Goal: Task Accomplishment & Management: Manage account settings

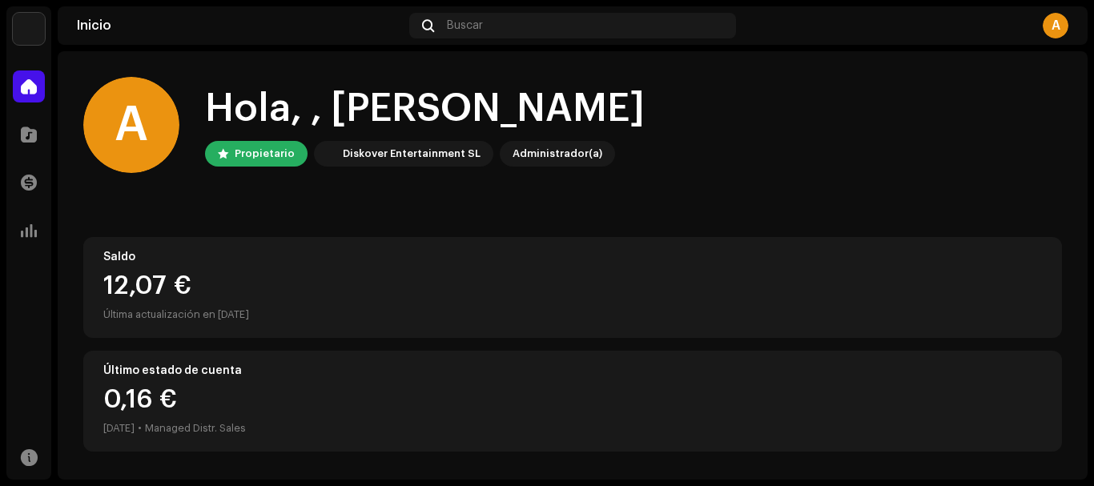
click at [564, 92] on div "Hola, , [PERSON_NAME]" at bounding box center [425, 108] width 440 height 51
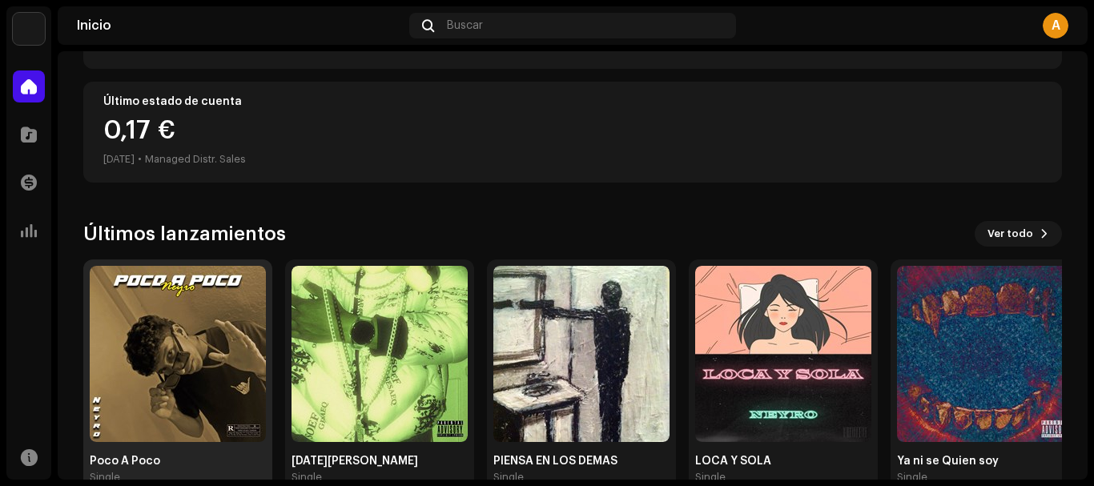
scroll to position [305, 0]
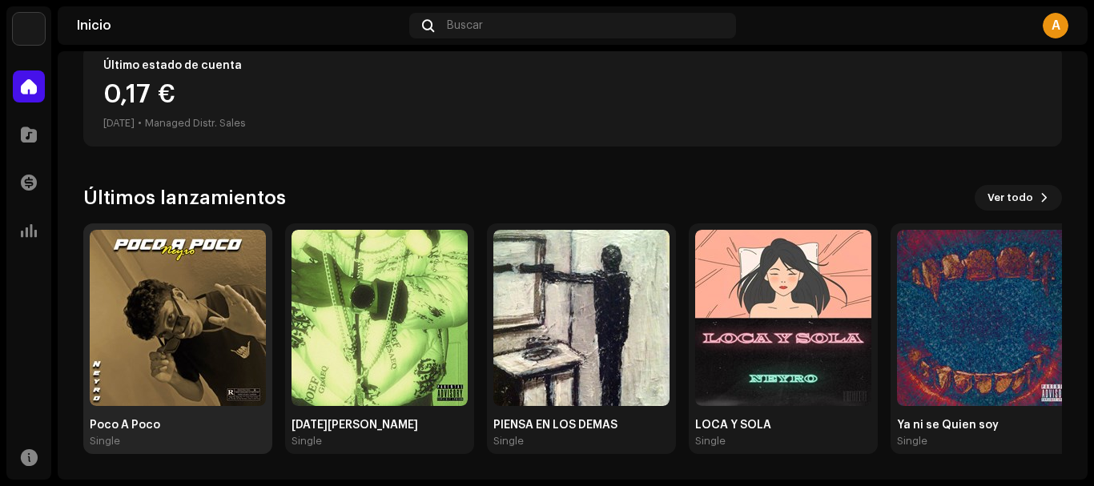
click at [203, 332] on img at bounding box center [178, 318] width 176 height 176
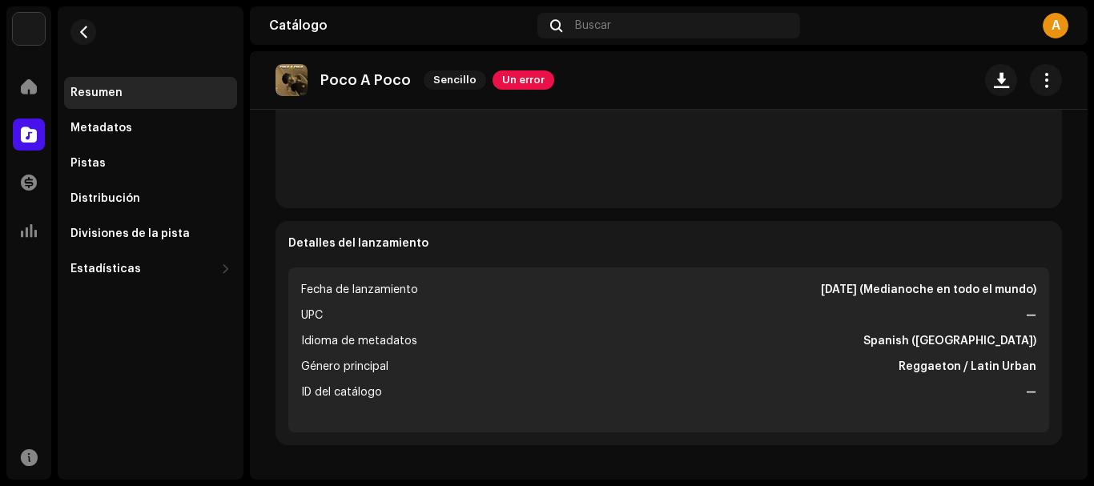
scroll to position [299, 0]
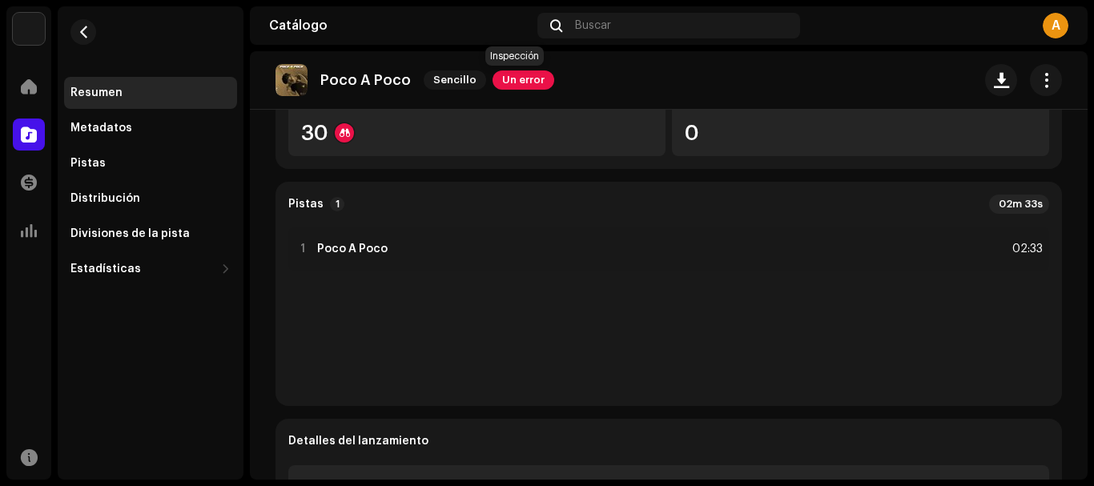
click at [520, 75] on span "Un error" at bounding box center [524, 79] width 62 height 19
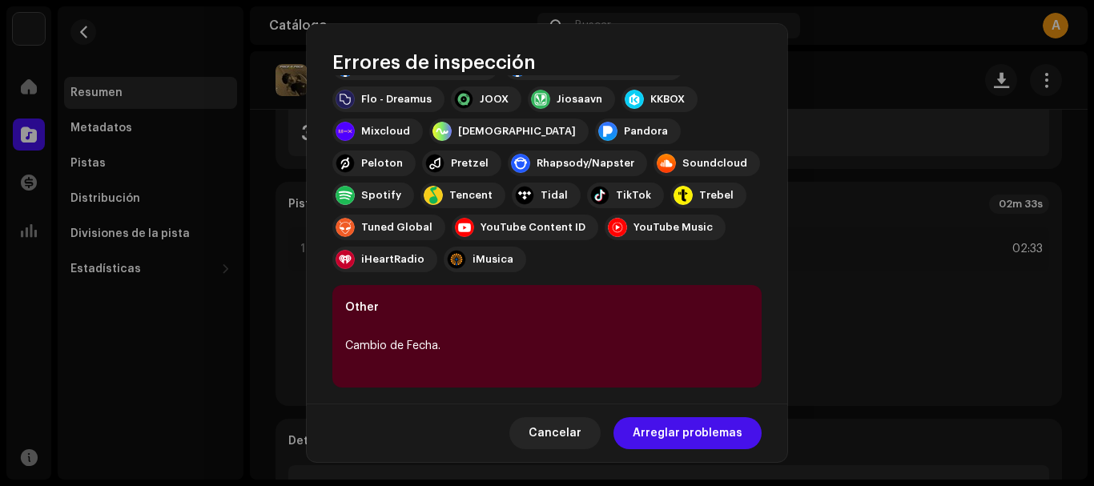
scroll to position [293, 0]
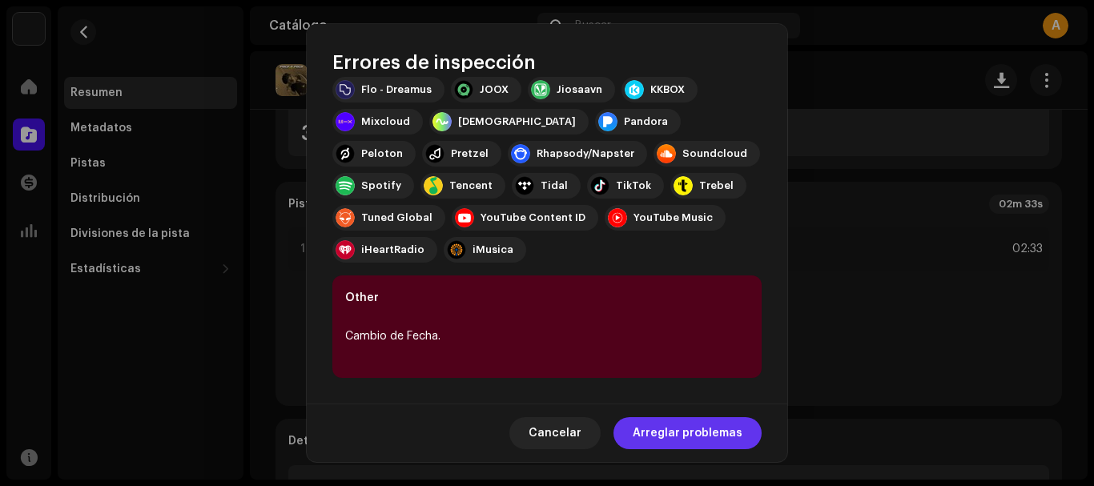
click at [675, 436] on span "Arreglar problemas" at bounding box center [688, 433] width 110 height 32
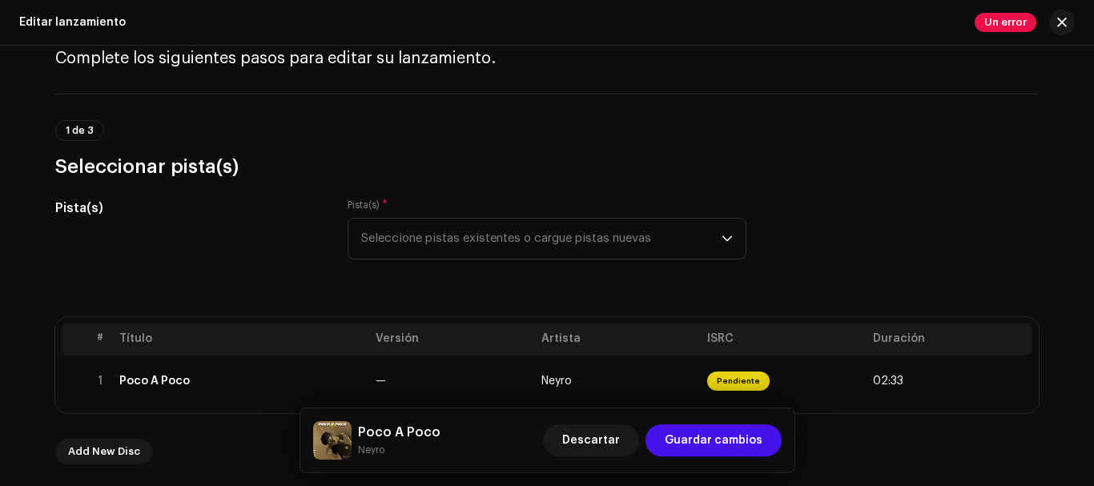
scroll to position [160, 0]
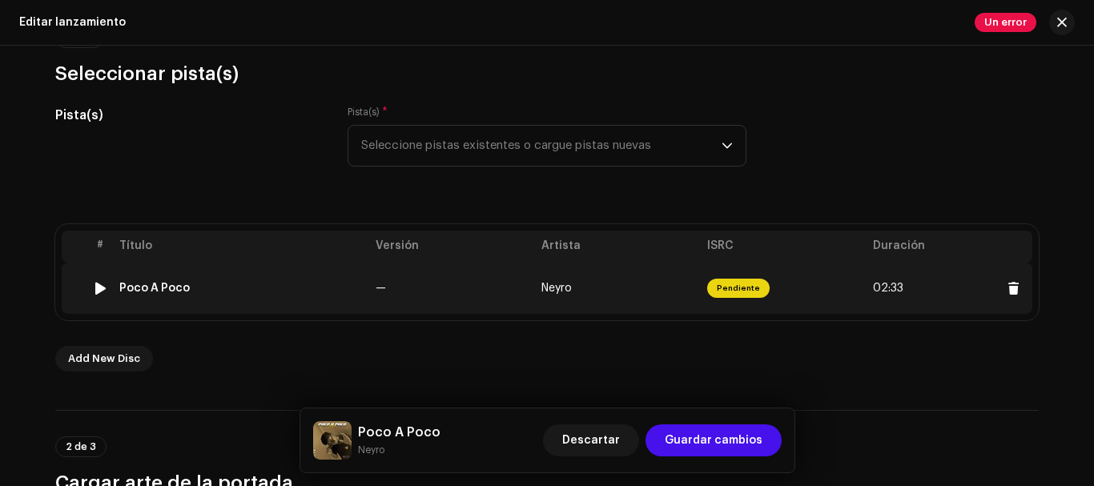
click at [569, 279] on td "Neyro" at bounding box center [618, 288] width 166 height 51
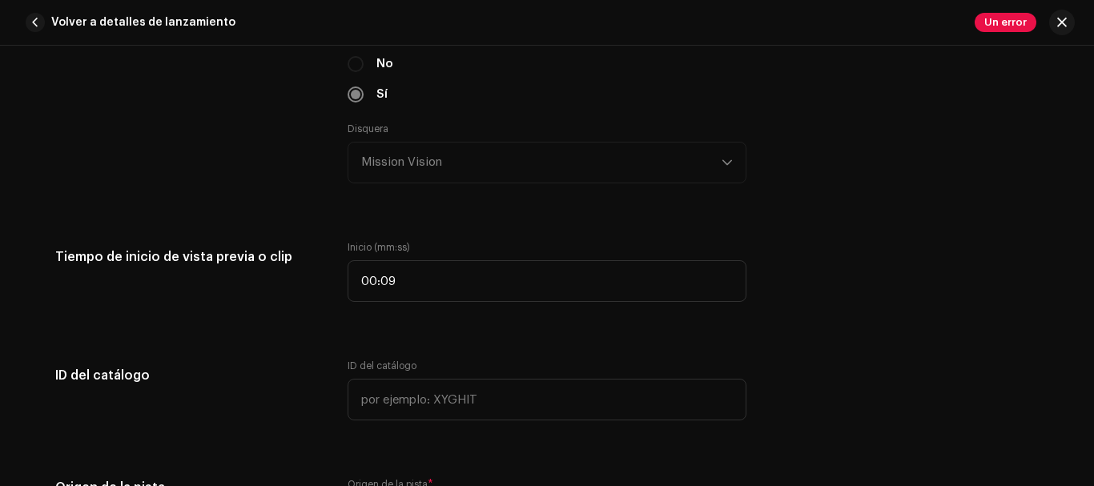
scroll to position [1642, 0]
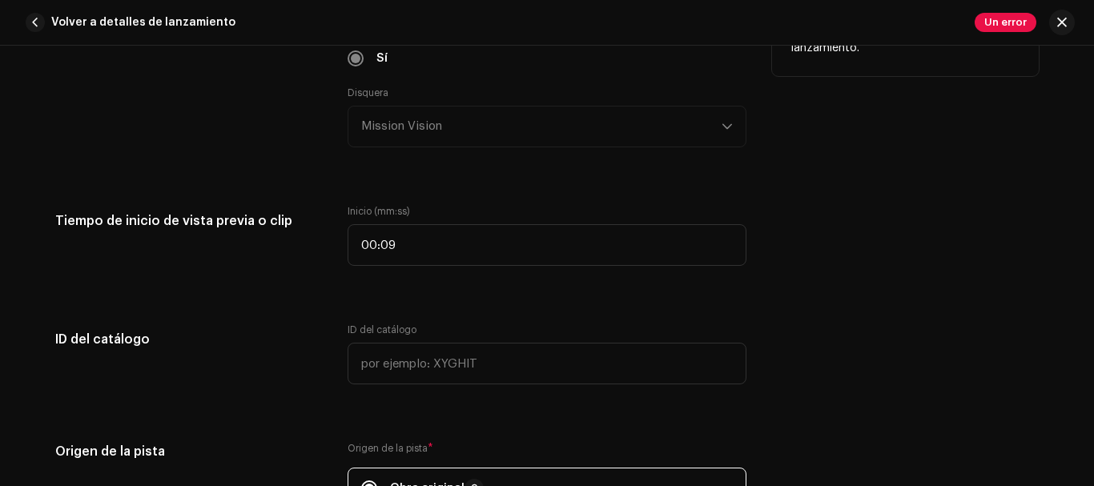
click at [557, 139] on div "Disquera Mission Vision" at bounding box center [547, 116] width 399 height 61
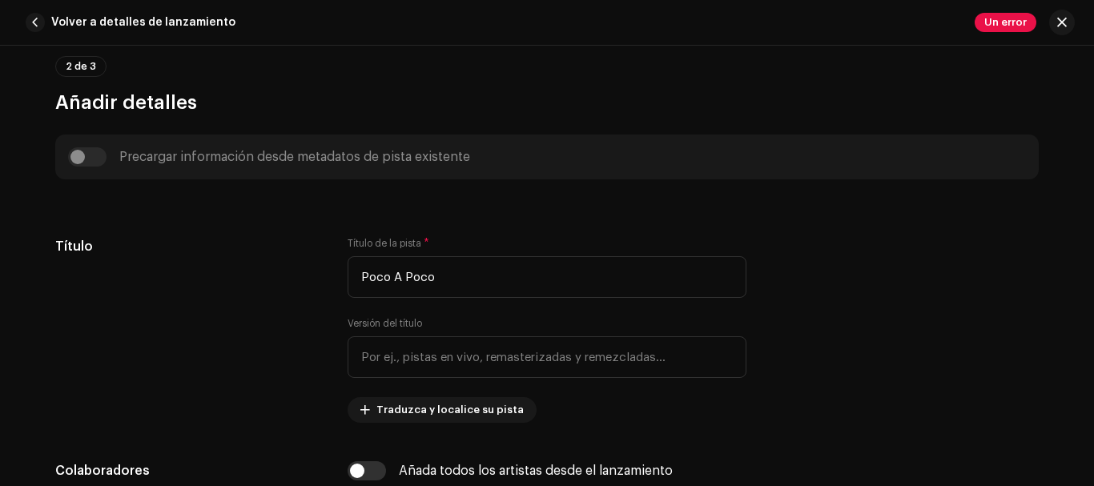
scroll to position [0, 0]
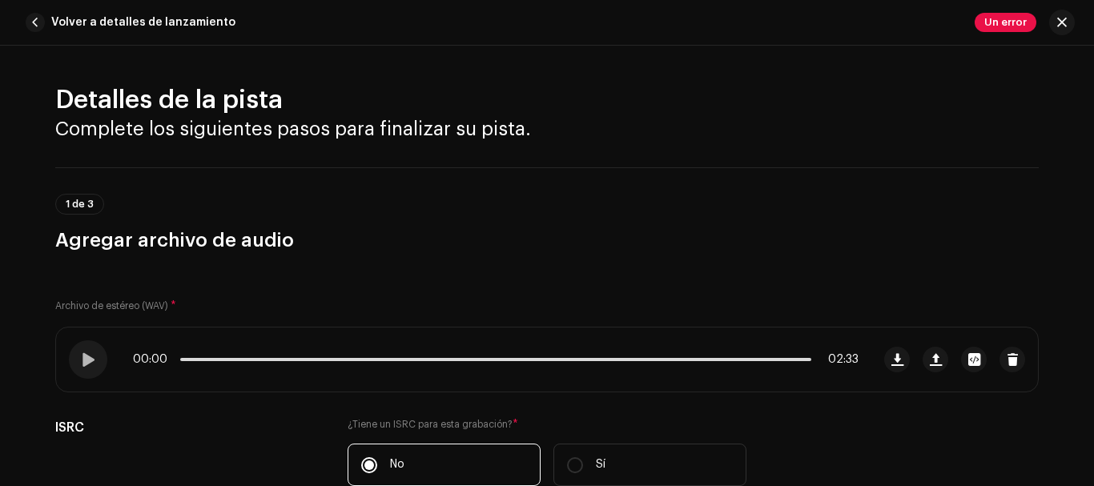
click at [46, 16] on button "Volver a detalles de lanzamiento" at bounding box center [133, 22] width 229 height 32
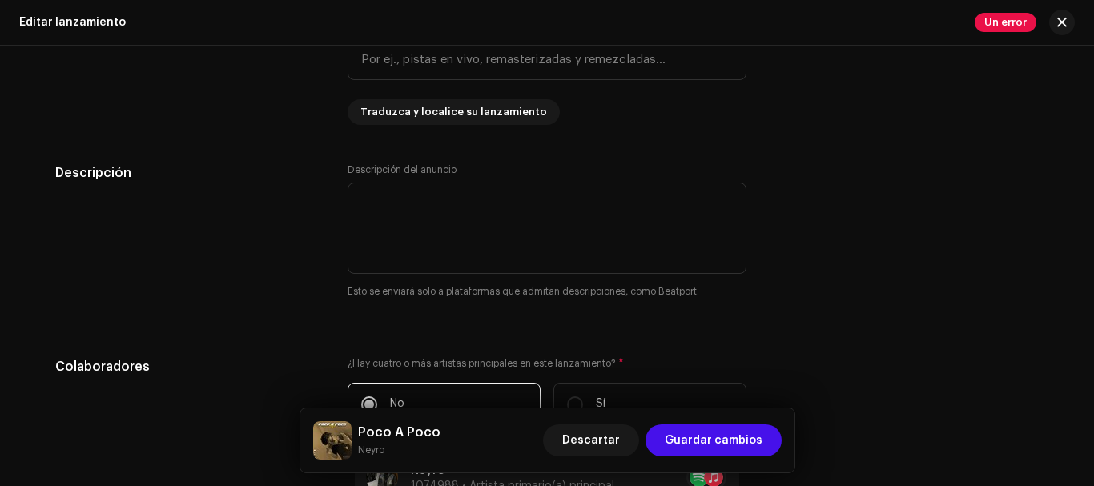
scroll to position [1616, 0]
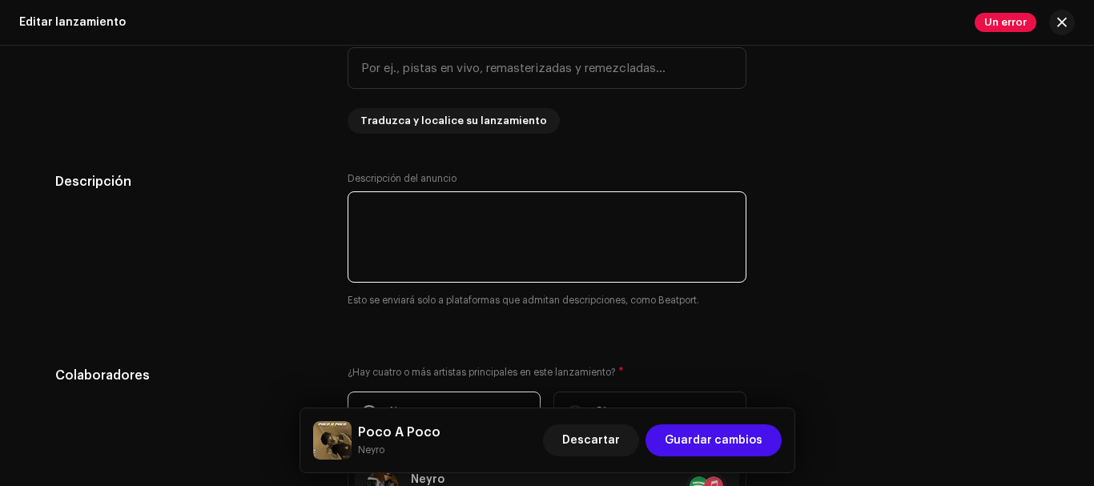
click at [515, 231] on textarea at bounding box center [547, 236] width 399 height 91
click at [510, 212] on textarea at bounding box center [547, 236] width 399 height 91
click at [631, 212] on textarea at bounding box center [547, 236] width 399 height 91
click at [697, 227] on textarea at bounding box center [547, 236] width 399 height 91
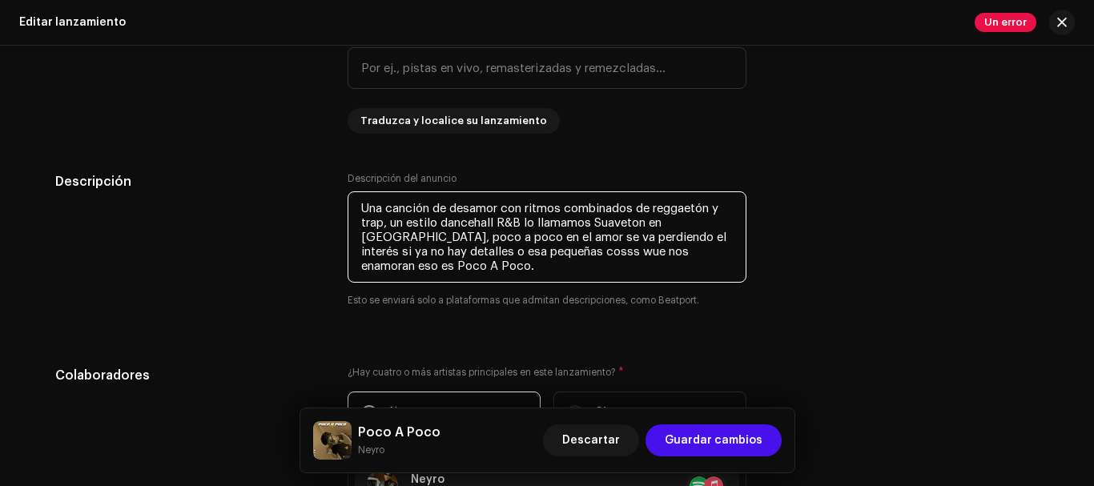
click at [537, 249] on textarea at bounding box center [547, 236] width 399 height 91
click at [540, 251] on textarea at bounding box center [547, 236] width 399 height 91
click at [517, 254] on textarea at bounding box center [547, 236] width 399 height 91
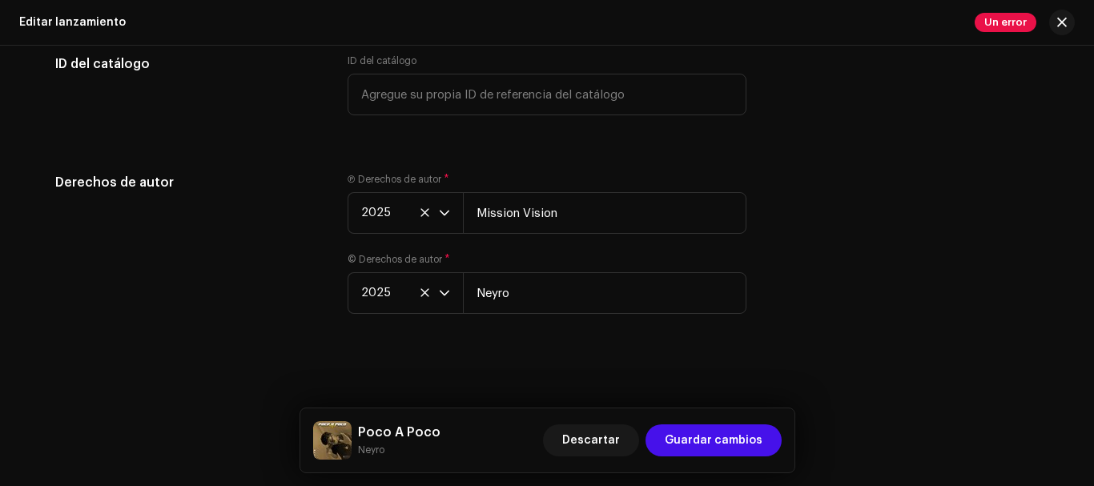
scroll to position [2964, 0]
type textarea "Una canción de desamor con ritmos combinados de reggaetón y trap, un estilo dan…"
click at [733, 443] on span "Guardar cambios" at bounding box center [714, 440] width 98 height 32
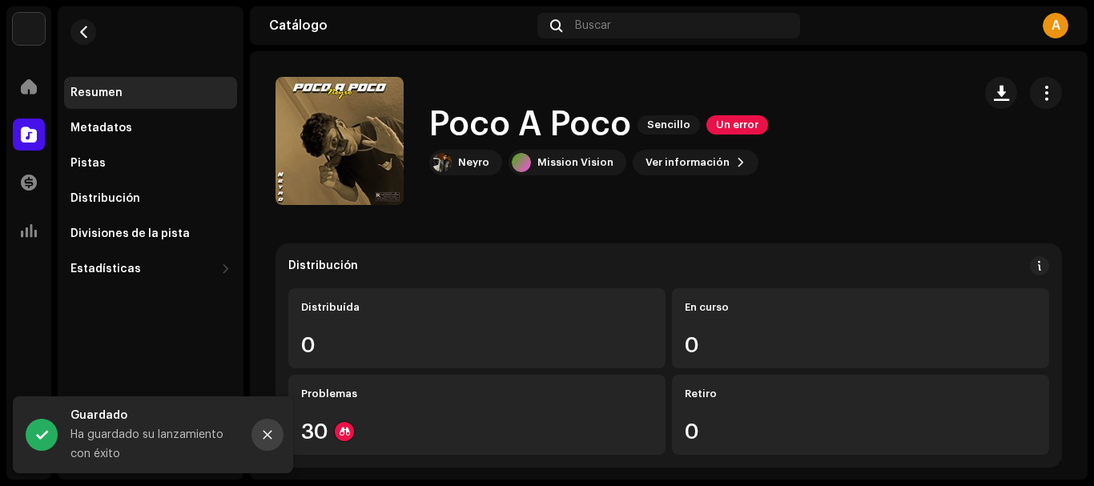
click at [274, 436] on button "Close" at bounding box center [267, 435] width 32 height 32
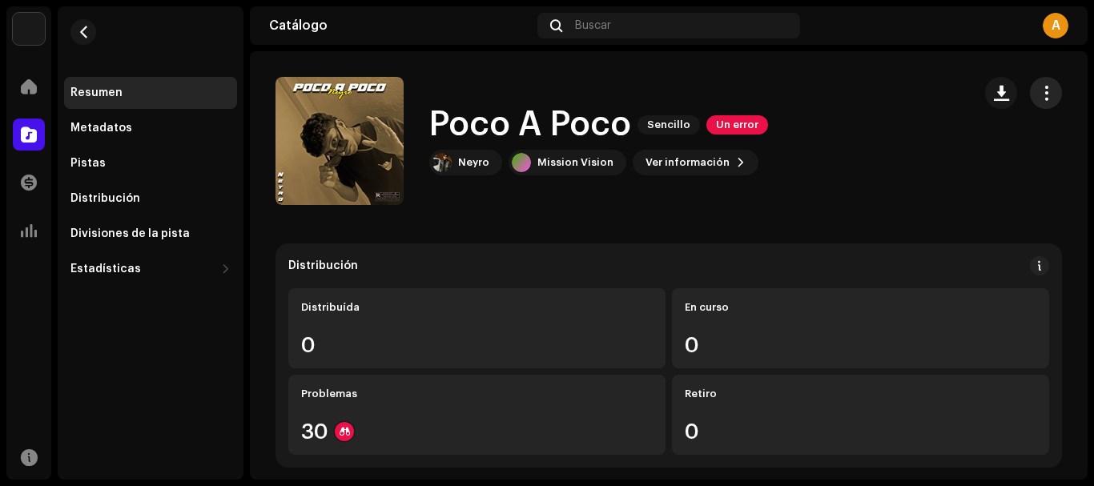
click at [1047, 98] on button "button" at bounding box center [1046, 93] width 32 height 32
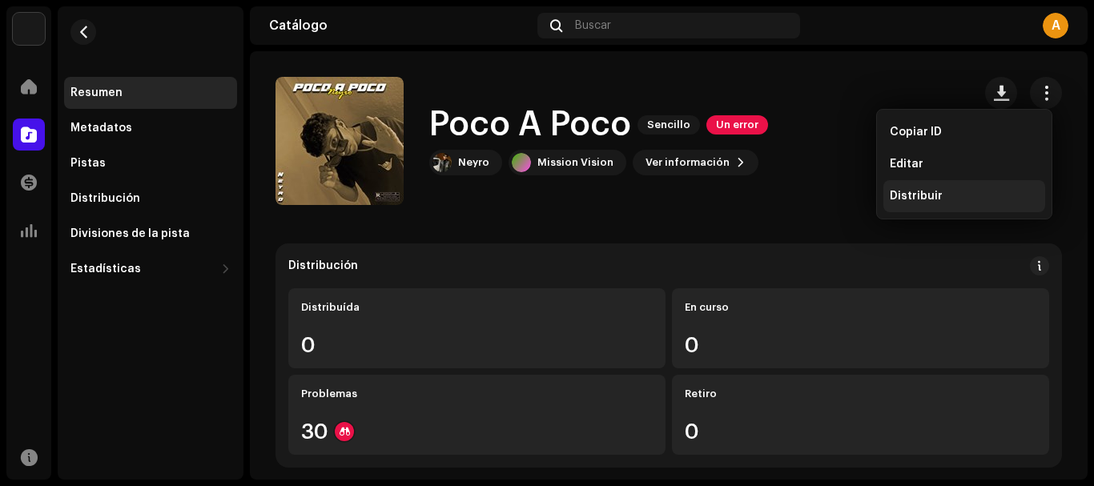
click at [969, 198] on div "Distribuir" at bounding box center [964, 196] width 149 height 13
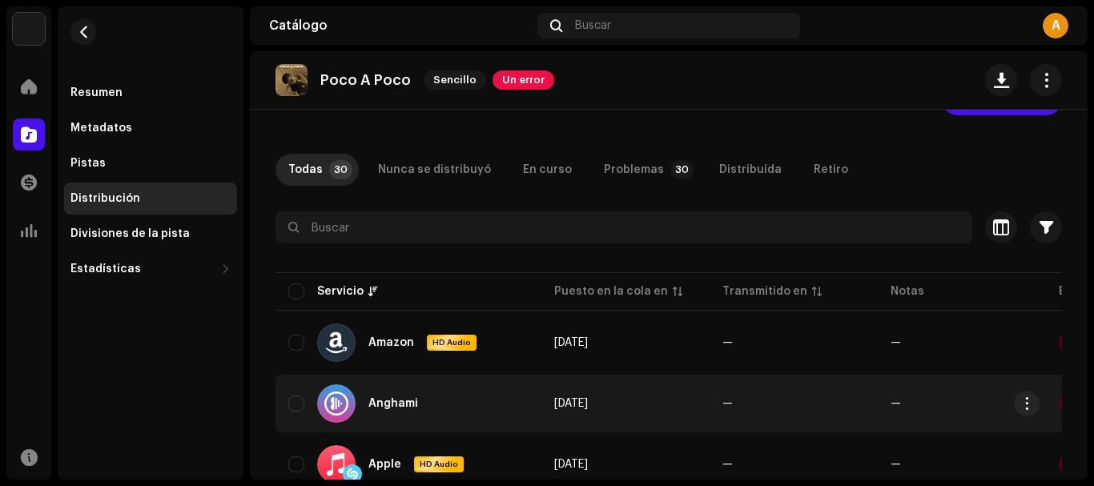
scroll to position [80, 0]
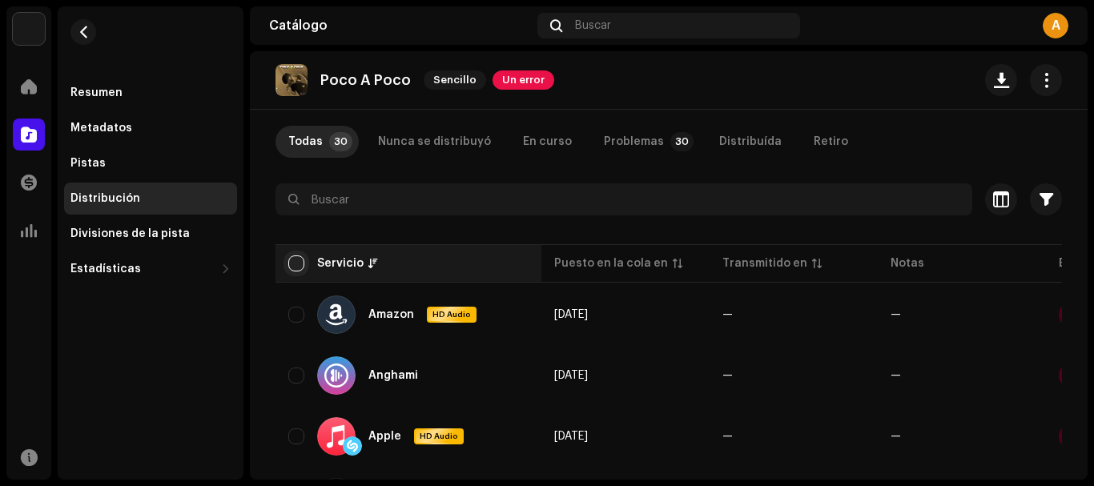
click at [296, 260] on input "checkbox" at bounding box center [296, 263] width 16 height 16
checkbox input "true"
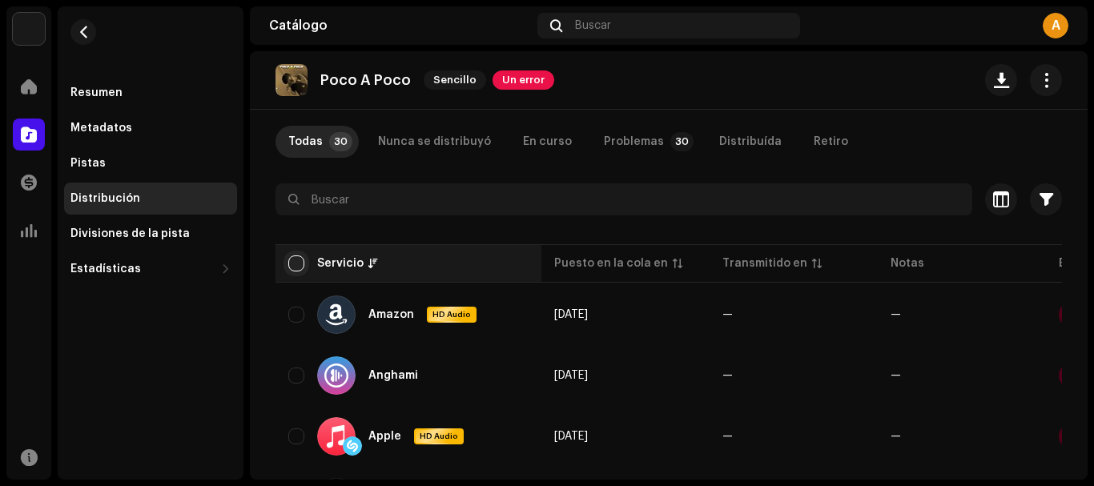
checkbox input "true"
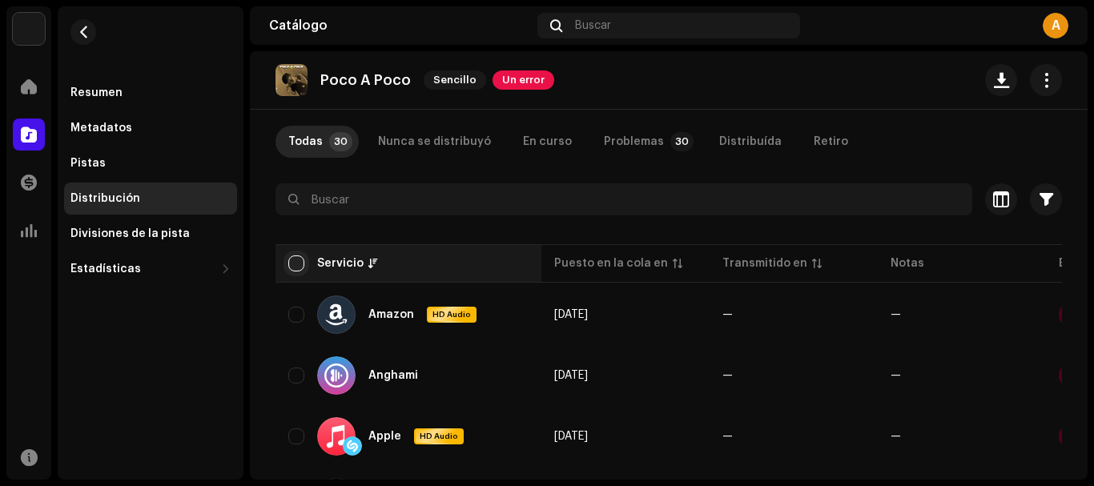
checkbox input "true"
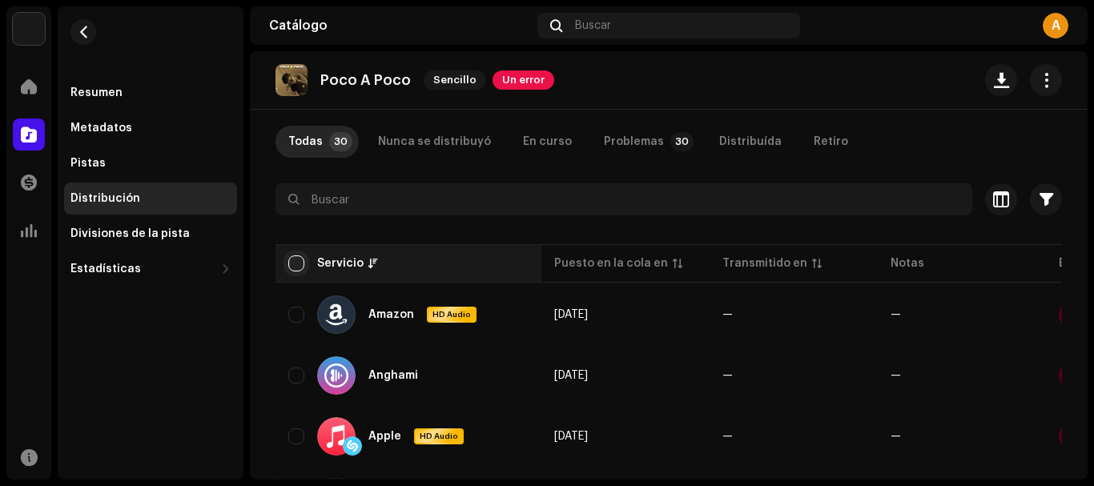
checkbox input "true"
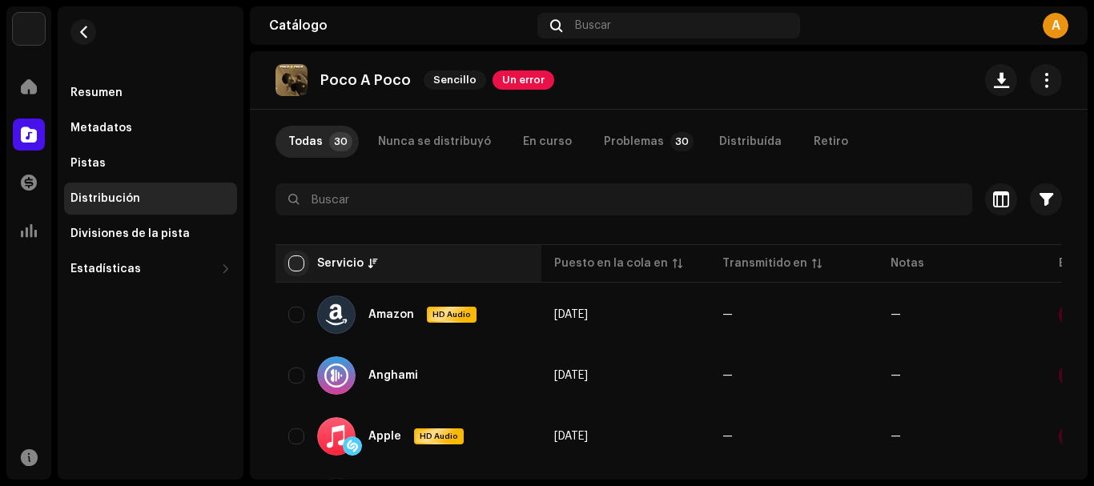
checkbox input "true"
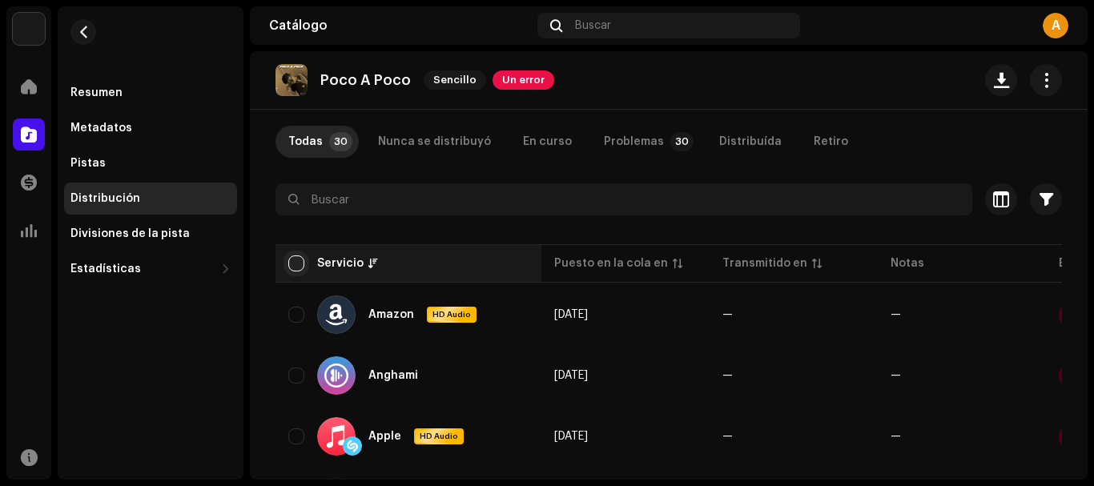
checkbox input "true"
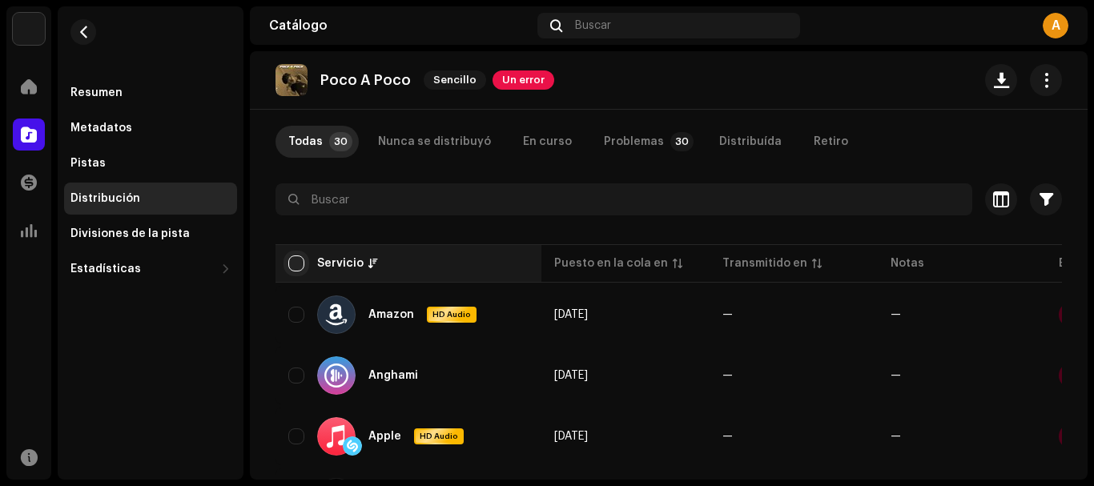
checkbox input "true"
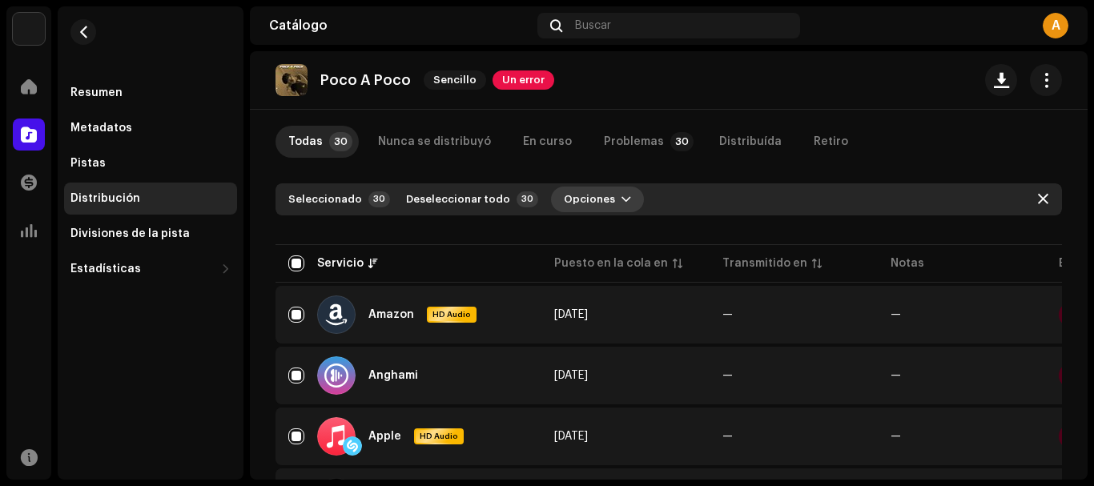
click at [596, 206] on span "Opciones" at bounding box center [589, 199] width 51 height 32
click at [598, 195] on button "Opciones" at bounding box center [597, 200] width 93 height 26
click at [591, 199] on span "Opciones" at bounding box center [589, 199] width 51 height 32
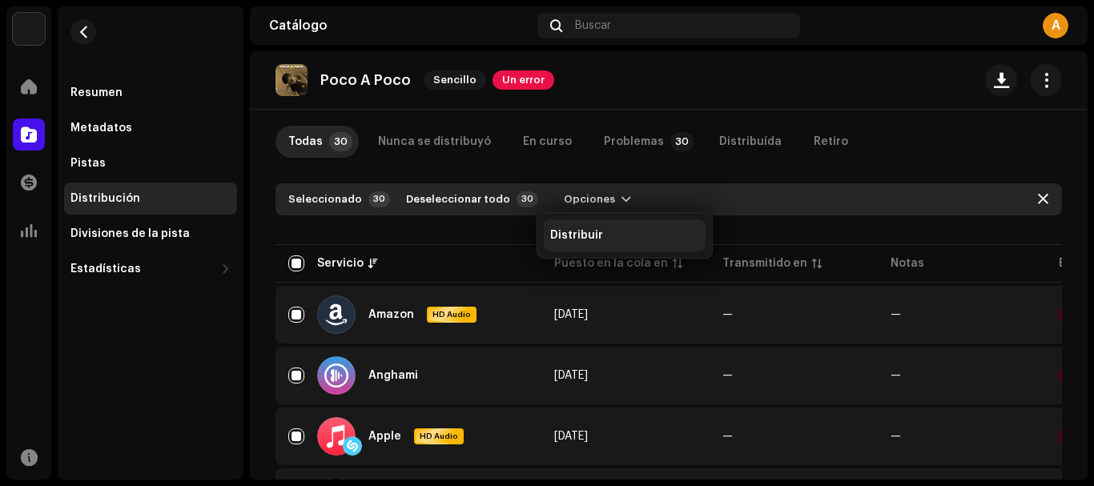
click at [587, 230] on span "Distribuir" at bounding box center [576, 235] width 53 height 13
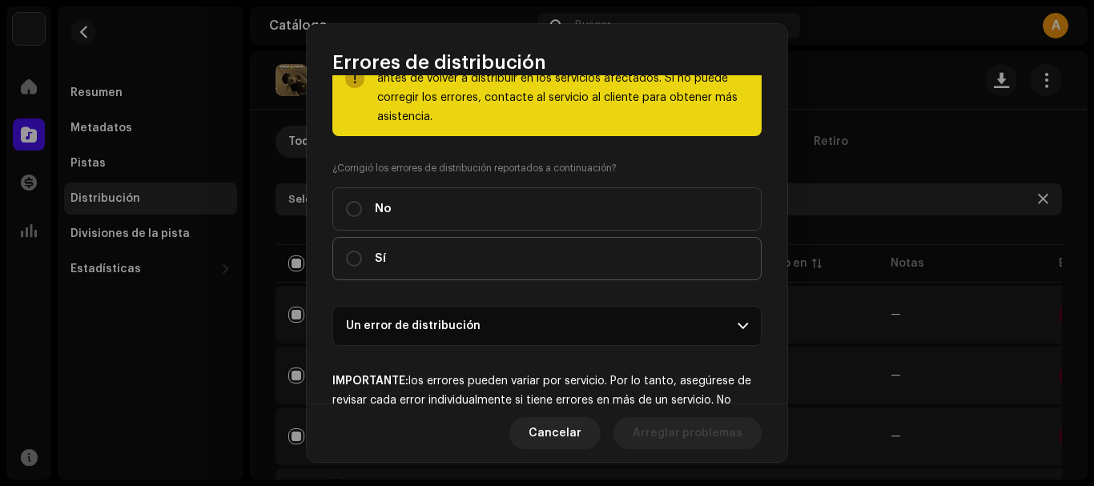
click at [403, 259] on label "Sí" at bounding box center [546, 258] width 429 height 43
click at [362, 259] on input "Sí" at bounding box center [354, 259] width 16 height 16
radio input "true"
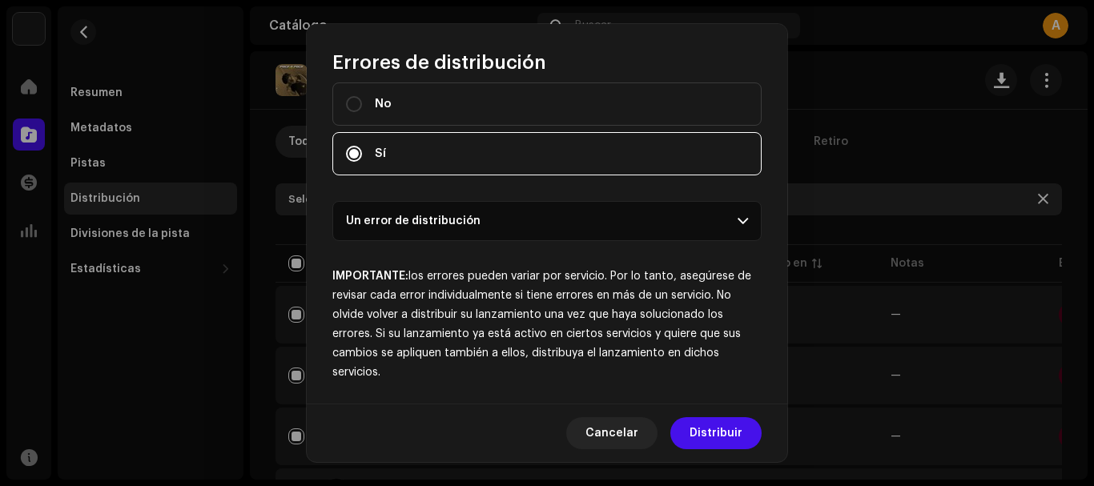
scroll to position [189, 0]
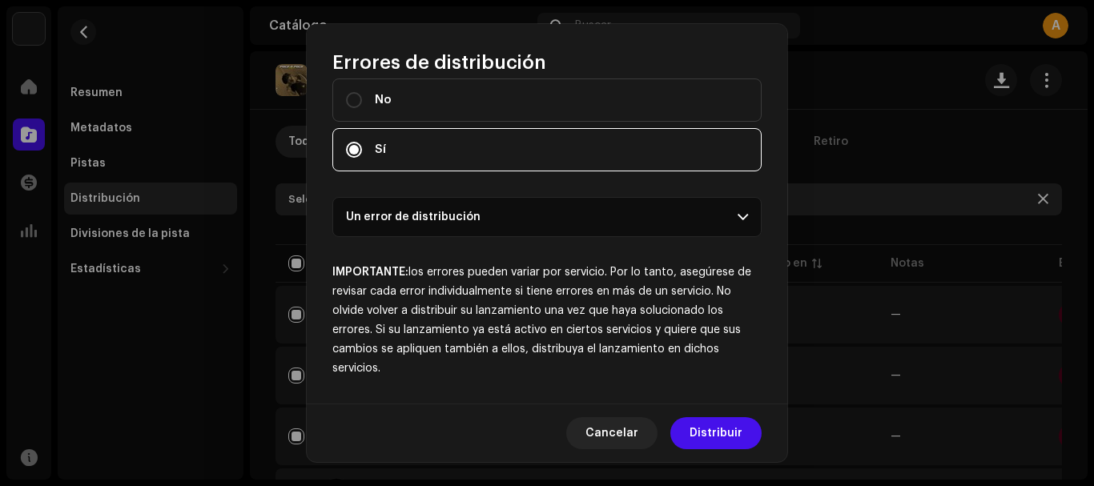
click at [485, 231] on p-accordion-header "Un error de distribución" at bounding box center [546, 217] width 429 height 40
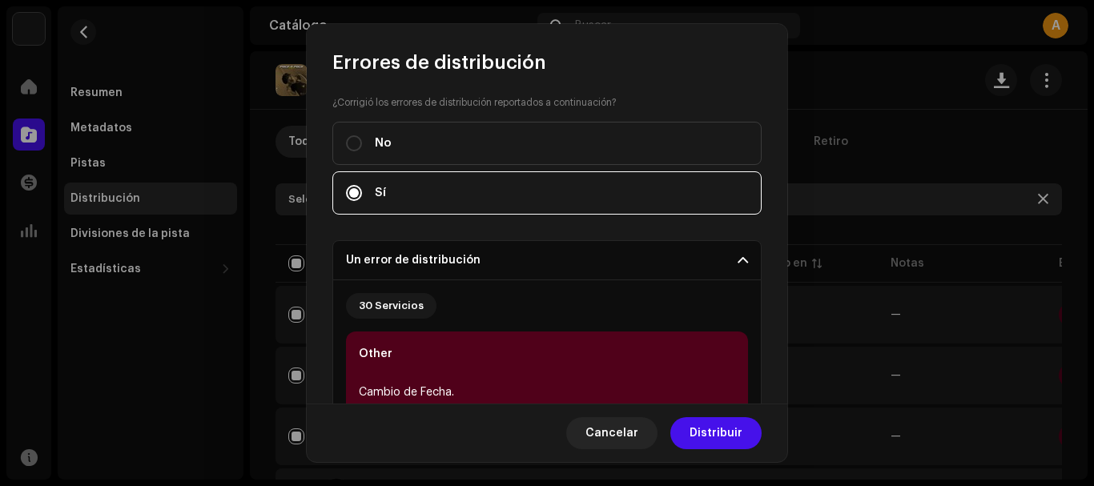
scroll to position [142, 0]
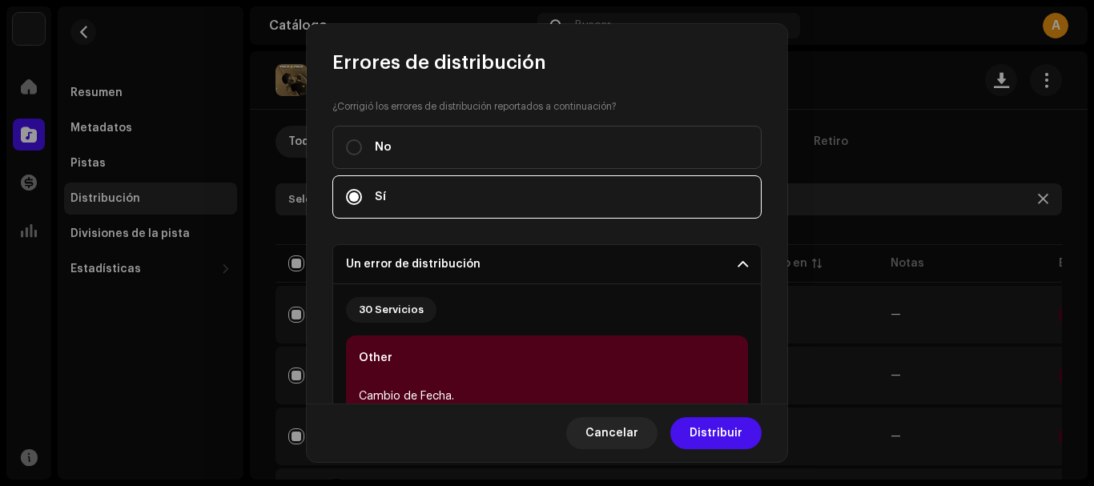
click at [645, 265] on p-accordion-header "Un error de distribución" at bounding box center [546, 264] width 429 height 40
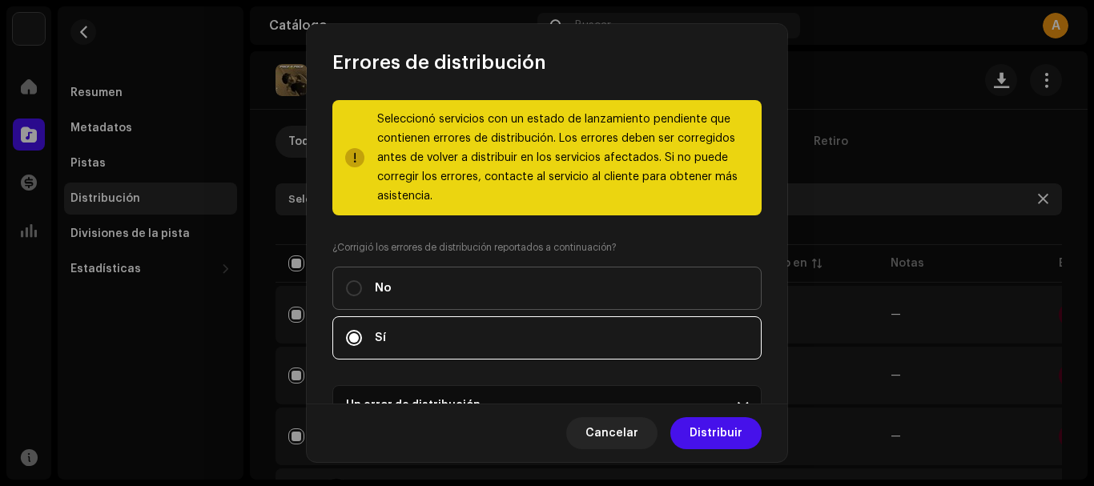
scroll to position [0, 0]
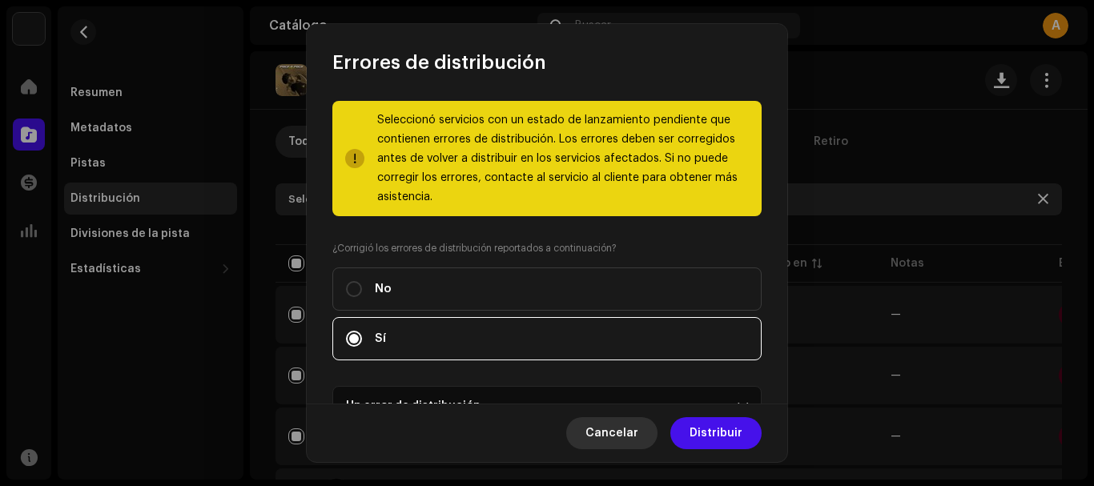
click at [622, 430] on span "Cancelar" at bounding box center [611, 433] width 53 height 32
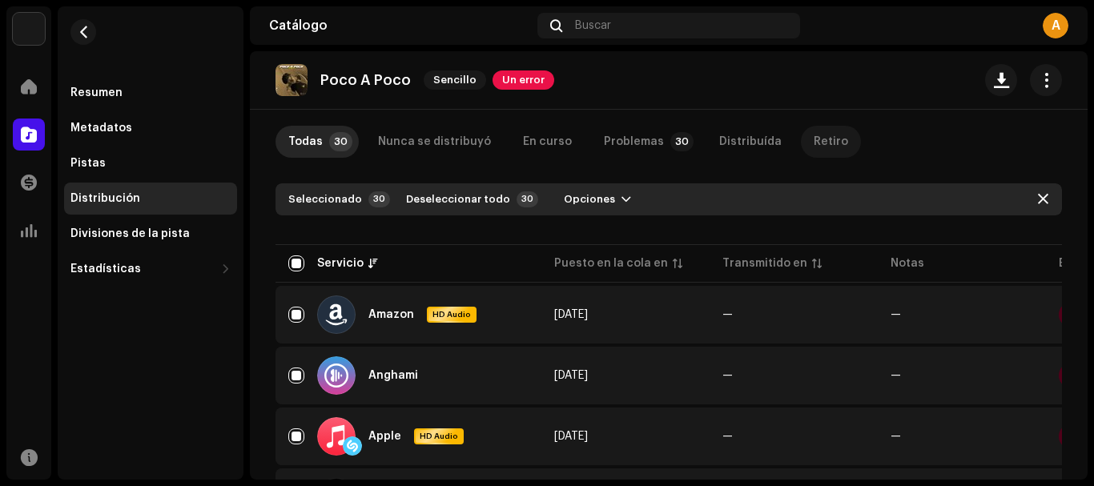
click at [814, 150] on div "Retiro" at bounding box center [831, 142] width 34 height 32
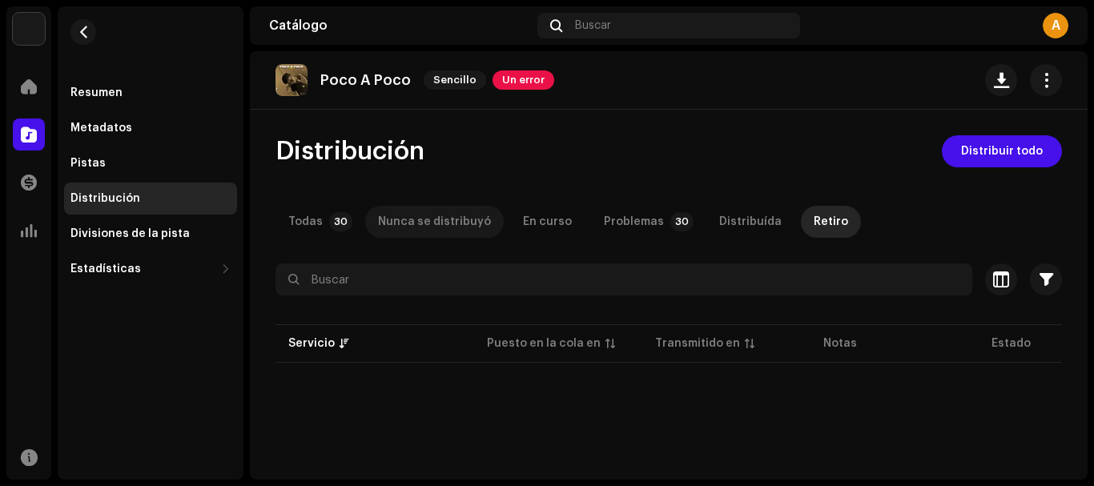
click at [425, 224] on div "Nunca se distribuyó" at bounding box center [434, 222] width 113 height 32
click at [1041, 79] on span "button" at bounding box center [1046, 80] width 15 height 13
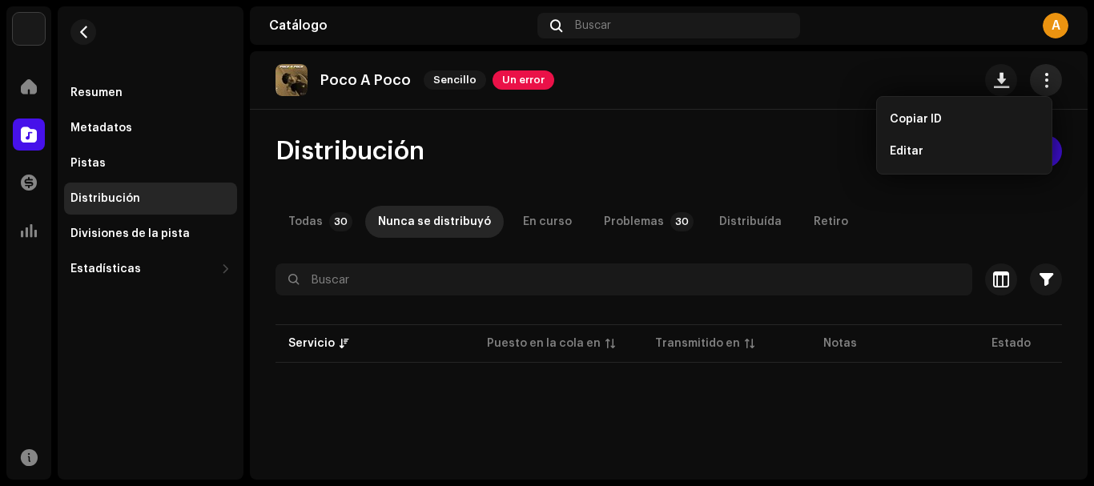
click at [1041, 76] on span "button" at bounding box center [1046, 80] width 15 height 13
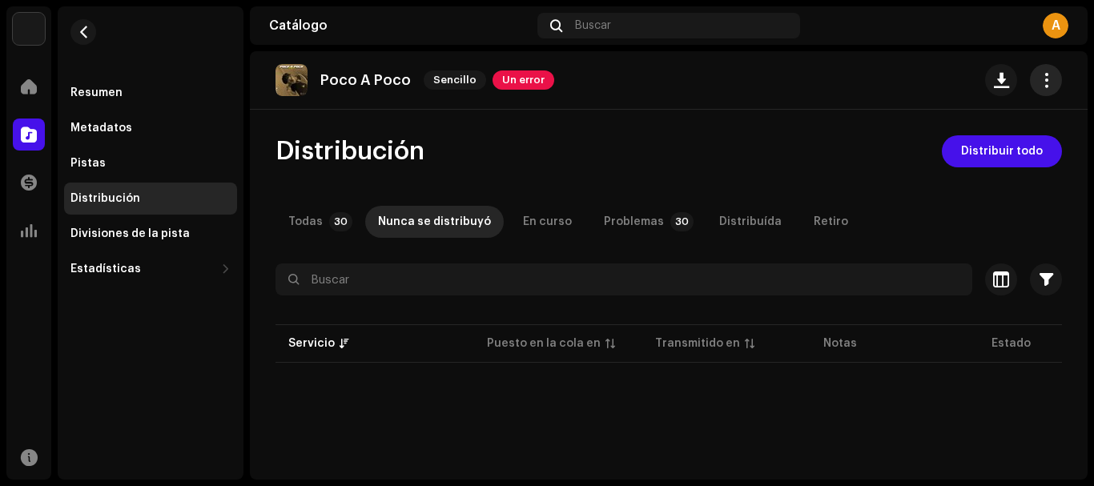
click at [1030, 87] on button "button" at bounding box center [1046, 80] width 32 height 32
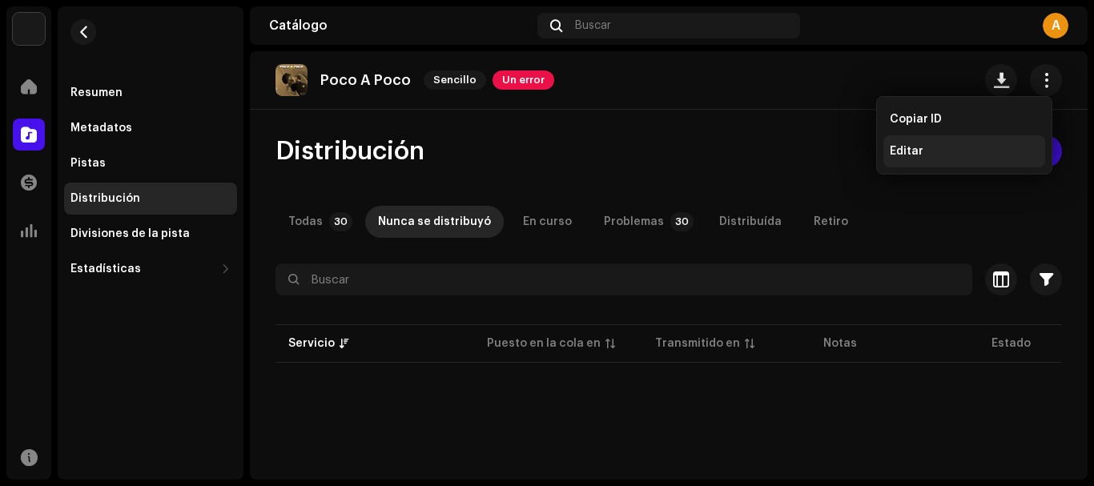
click at [969, 152] on div "Editar" at bounding box center [964, 151] width 149 height 13
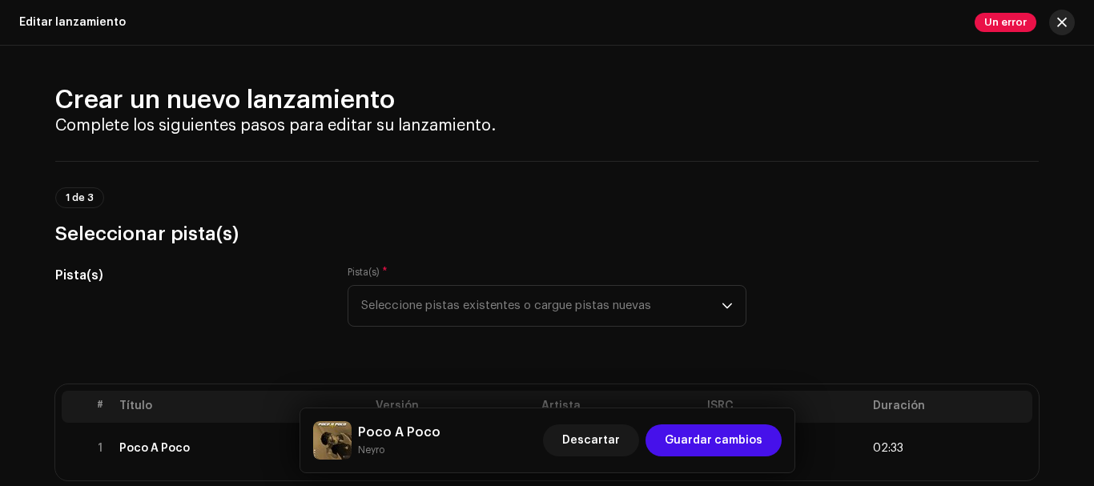
click at [1072, 22] on button "button" at bounding box center [1062, 23] width 26 height 26
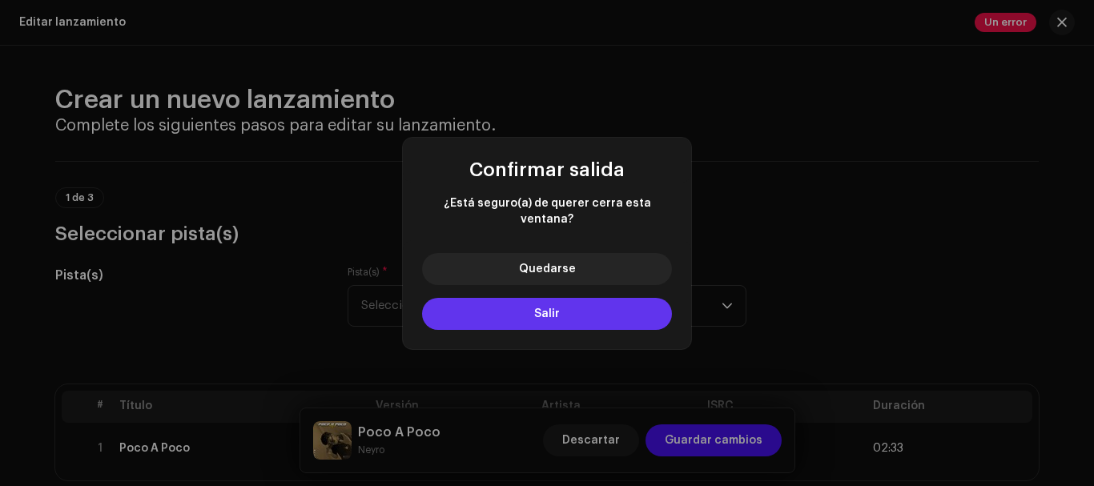
click at [561, 298] on button "Salir" at bounding box center [547, 314] width 250 height 32
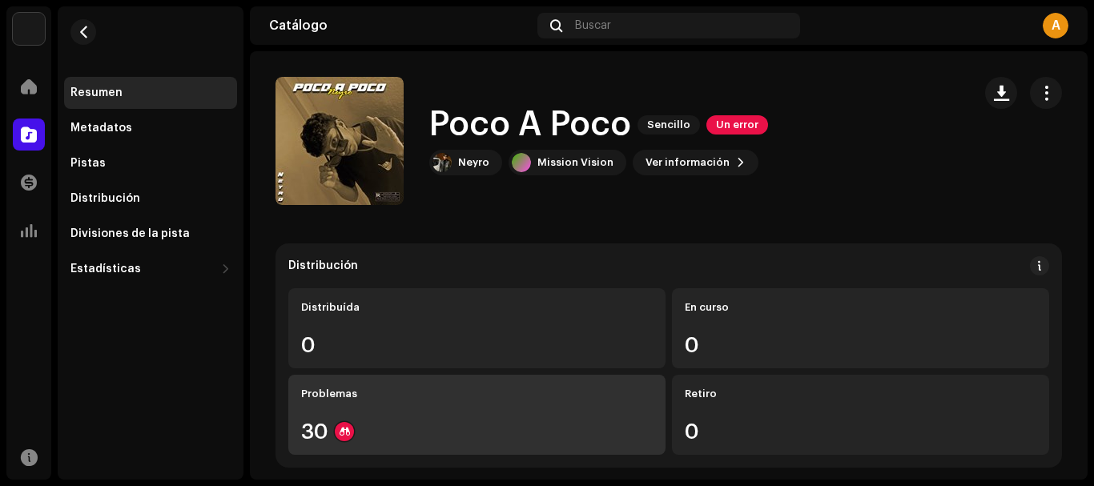
click at [498, 406] on div "Problemas 30" at bounding box center [476, 415] width 377 height 80
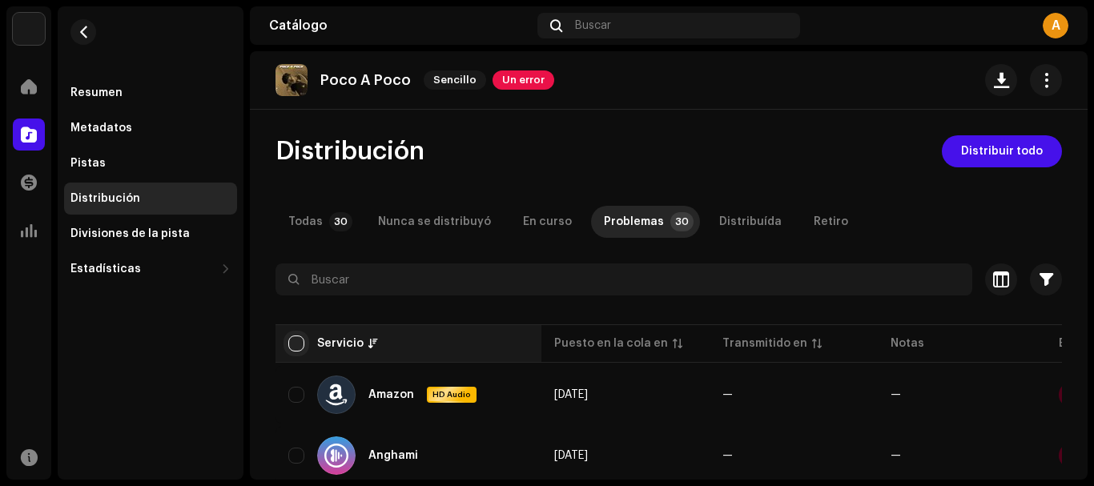
click at [293, 346] on input "checkbox" at bounding box center [296, 344] width 16 height 16
checkbox input "true"
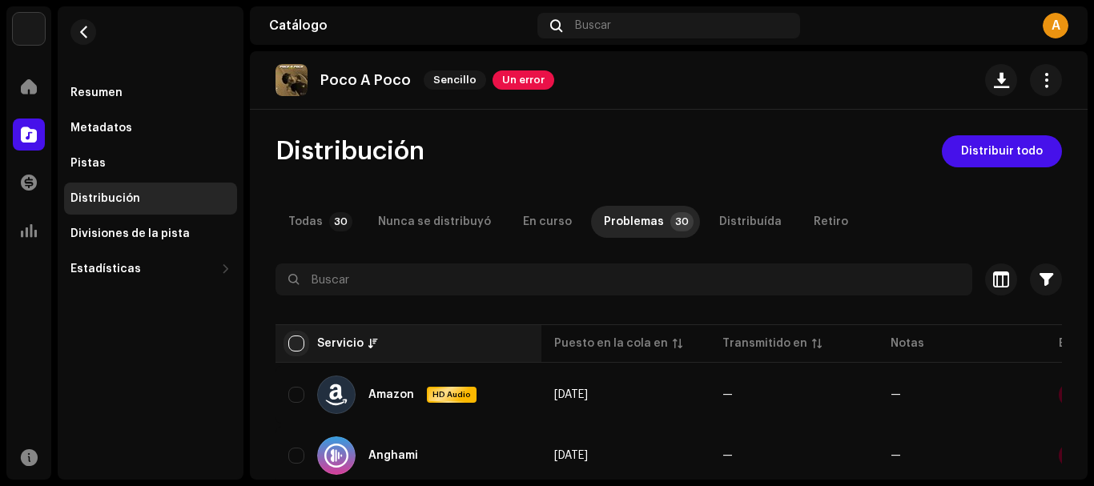
checkbox input "true"
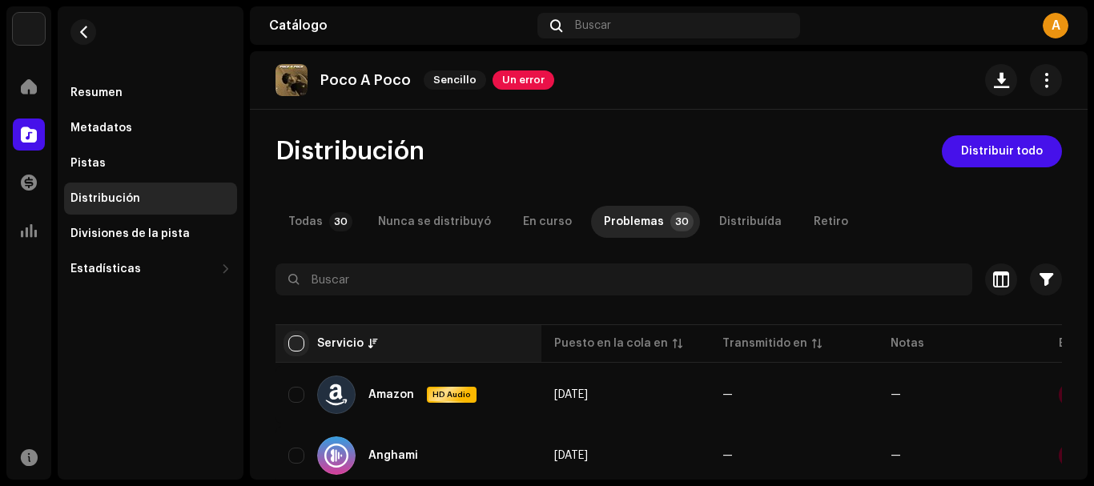
checkbox input "true"
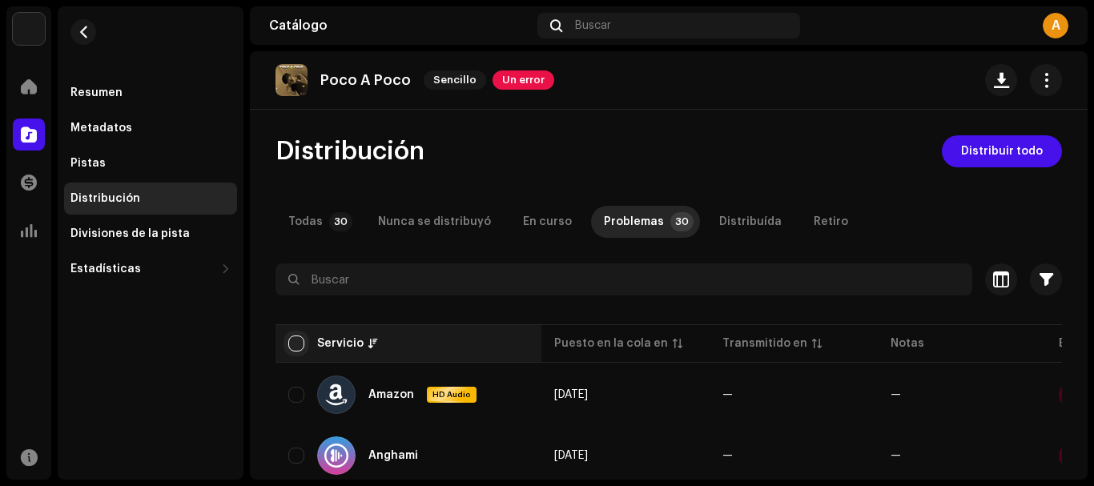
checkbox input "true"
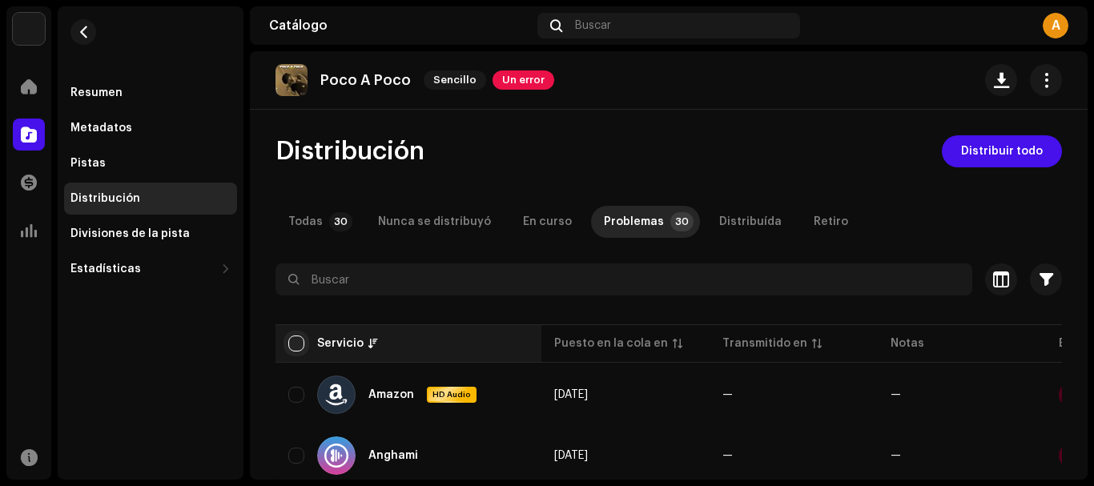
checkbox input "true"
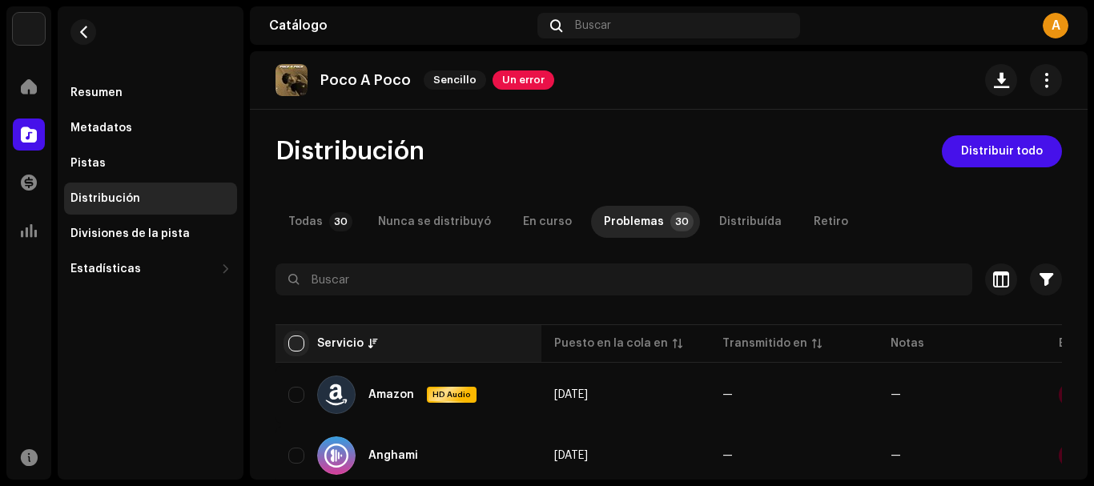
checkbox input "true"
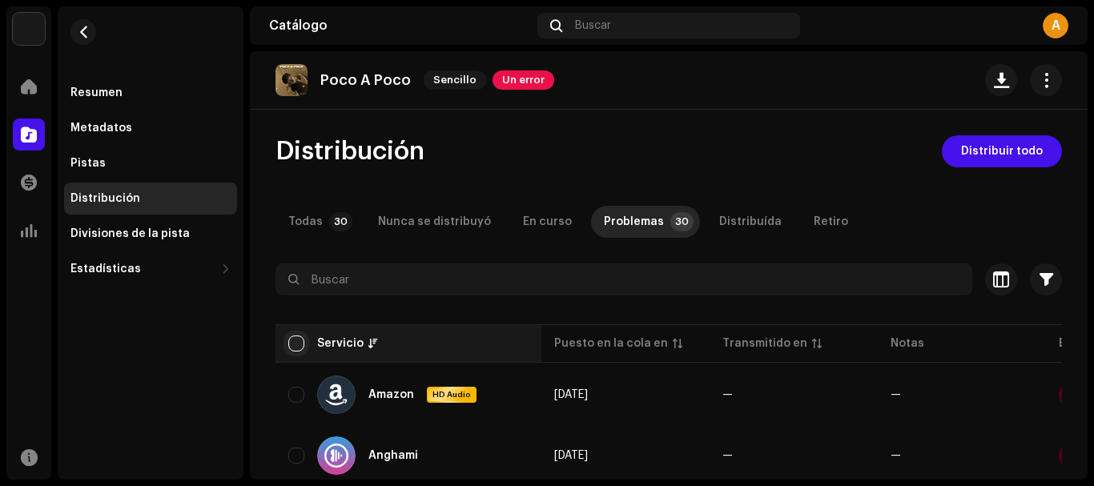
checkbox input "true"
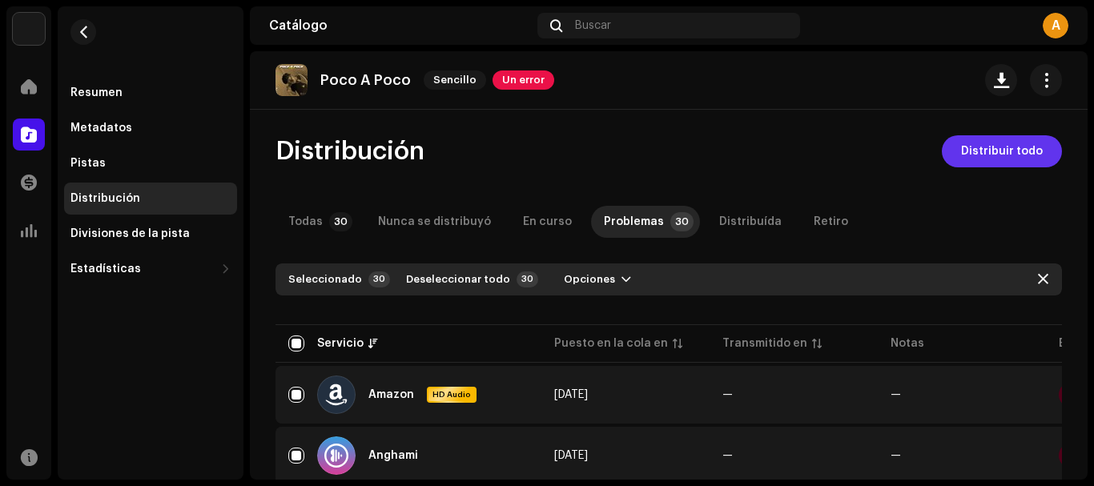
click at [1019, 158] on span "Distribuir todo" at bounding box center [1002, 151] width 82 height 32
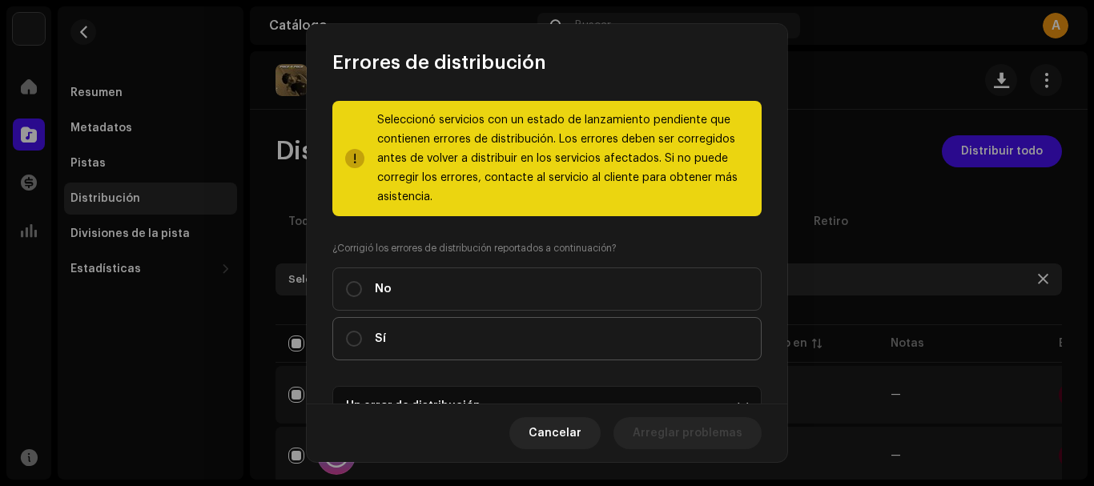
click at [476, 324] on label "Sí" at bounding box center [546, 338] width 429 height 43
click at [362, 331] on input "Sí" at bounding box center [354, 339] width 16 height 16
radio input "true"
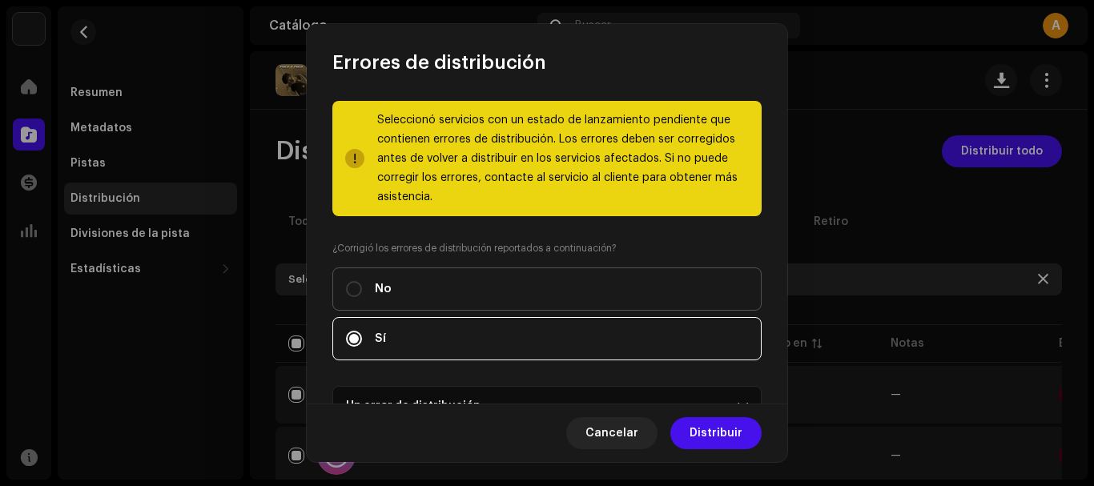
click at [482, 297] on label "No" at bounding box center [546, 288] width 429 height 43
click at [362, 297] on input "No" at bounding box center [354, 289] width 16 height 16
radio input "true"
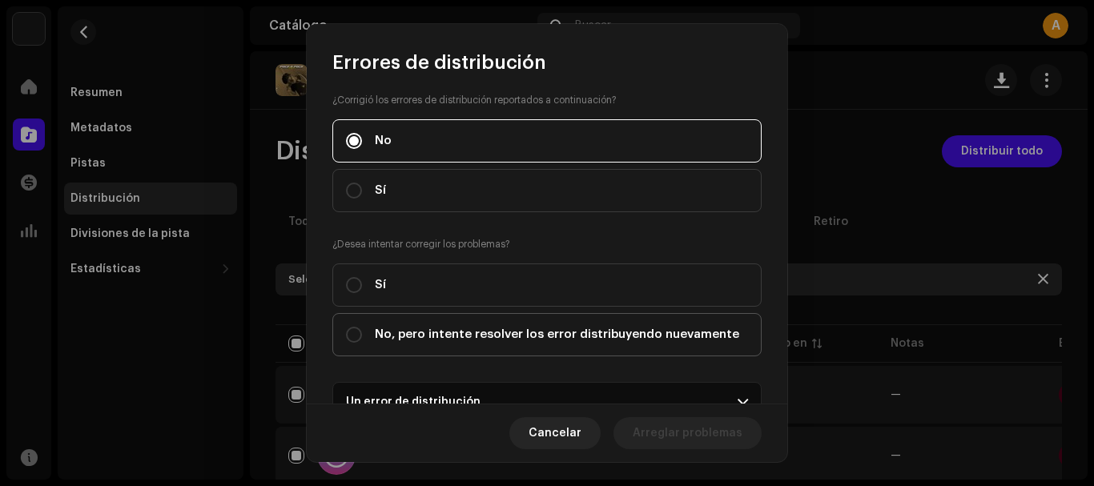
scroll to position [160, 0]
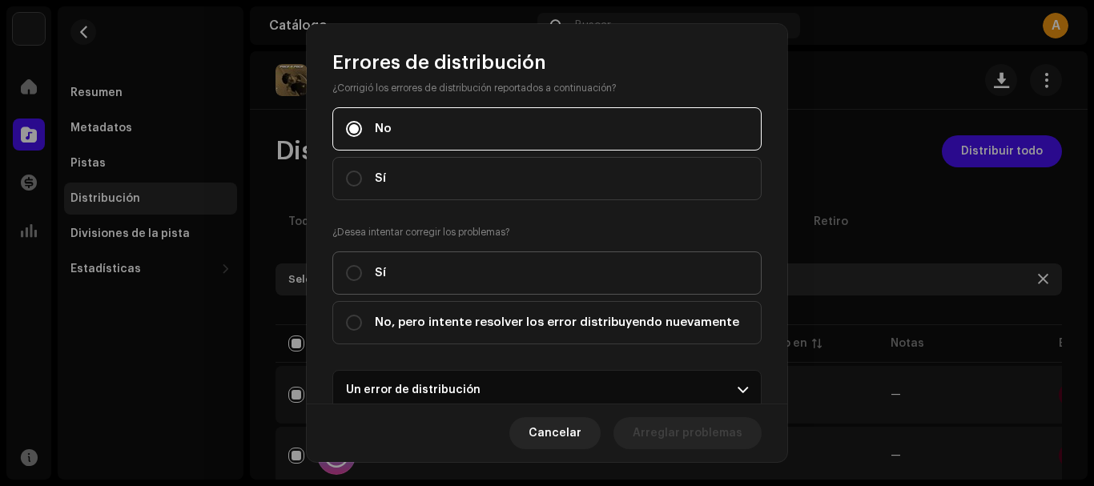
click at [532, 276] on label "Sí" at bounding box center [546, 272] width 429 height 43
click at [362, 276] on input "Sí" at bounding box center [354, 273] width 16 height 16
radio input "true"
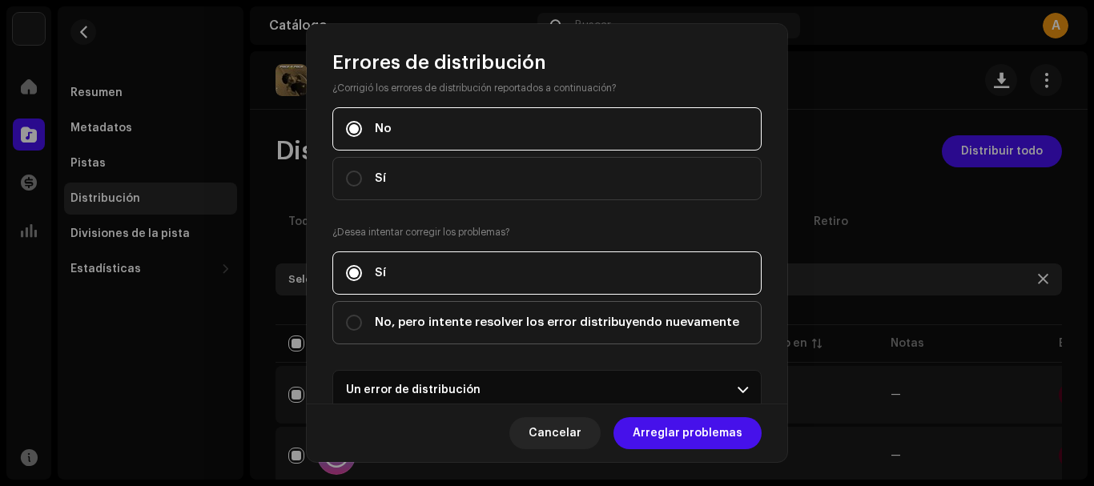
click at [513, 319] on span "No, pero intente resolver los error distribuyendo nuevamente" at bounding box center [557, 323] width 364 height 18
click at [362, 319] on input "No, pero intente resolver los error distribuyendo nuevamente" at bounding box center [354, 323] width 16 height 16
radio input "true"
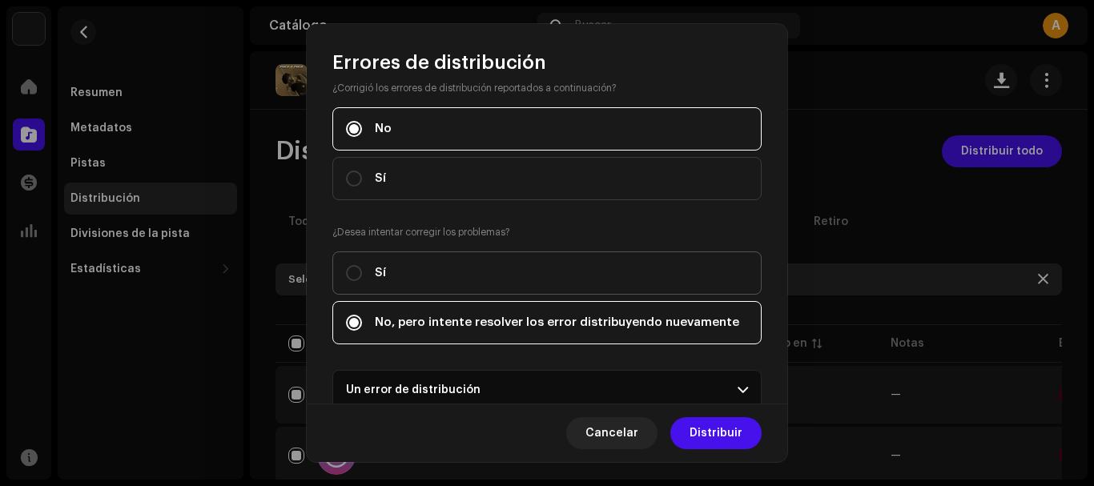
click at [516, 289] on label "Sí" at bounding box center [546, 272] width 429 height 43
click at [362, 281] on input "Sí" at bounding box center [354, 273] width 16 height 16
radio input "true"
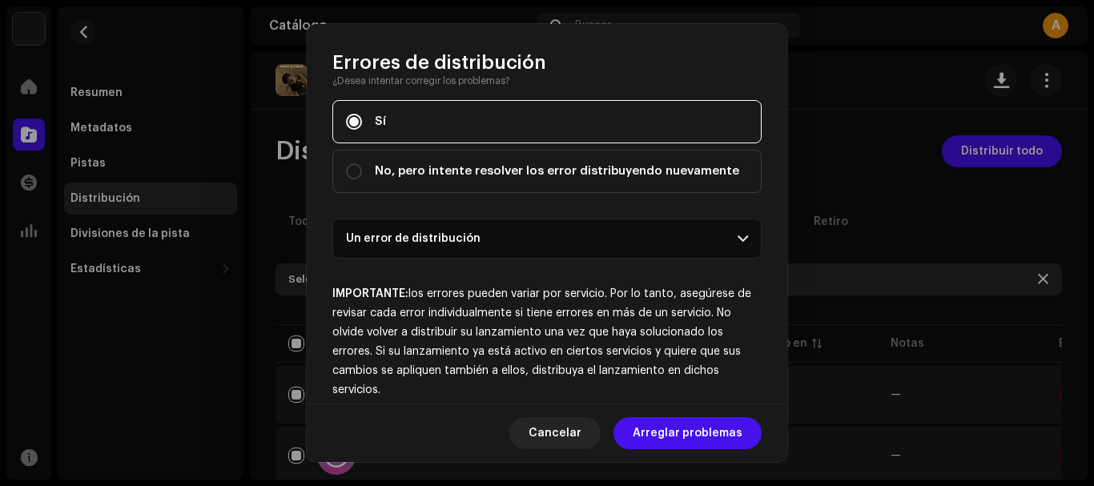
scroll to position [333, 0]
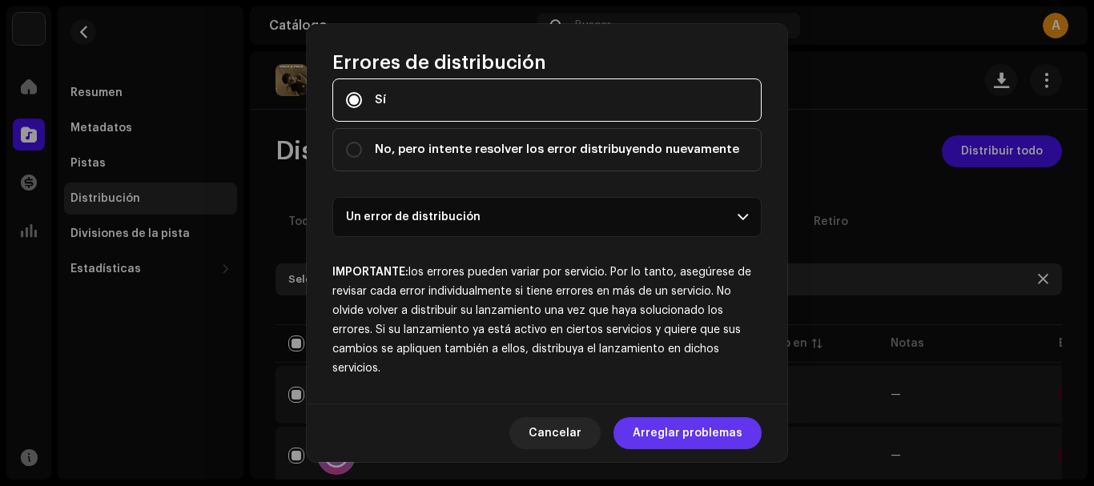
click at [662, 422] on span "Arreglar problemas" at bounding box center [688, 433] width 110 height 32
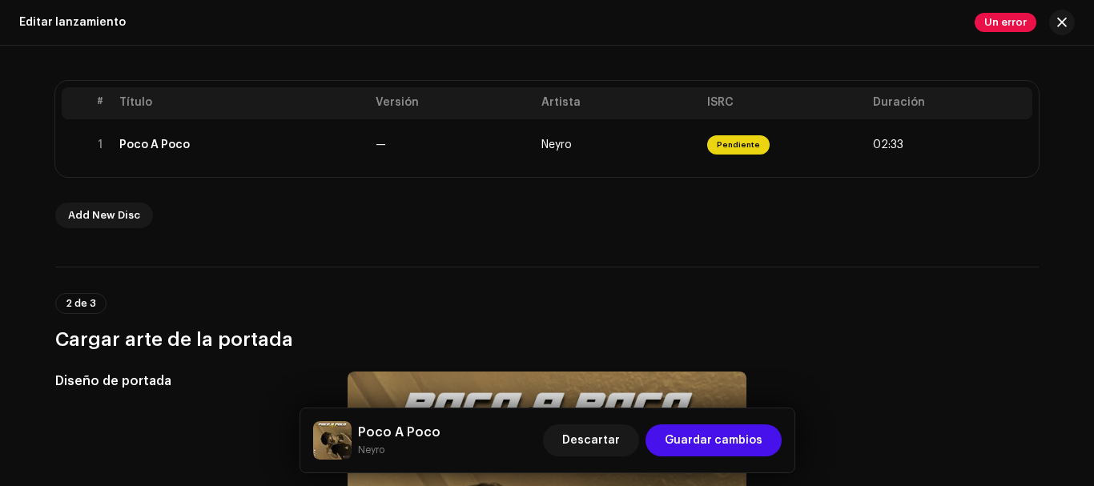
scroll to position [400, 0]
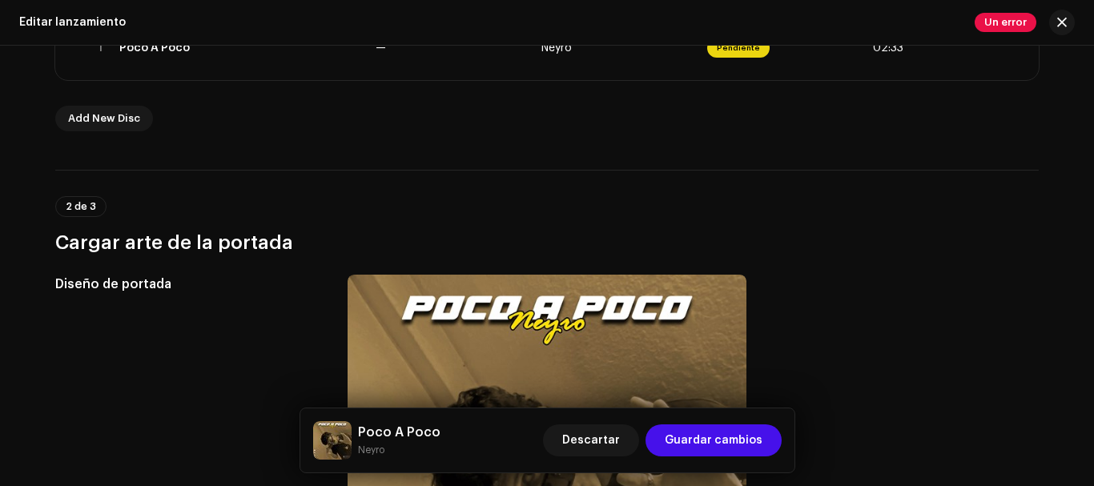
drag, startPoint x: 1087, startPoint y: 131, endPoint x: 1093, endPoint y: 122, distance: 11.5
click at [1093, 159] on div "Crear un nuevo lanzamiento Complete los siguientes pasos para editar su lanzami…" at bounding box center [547, 266] width 1094 height 440
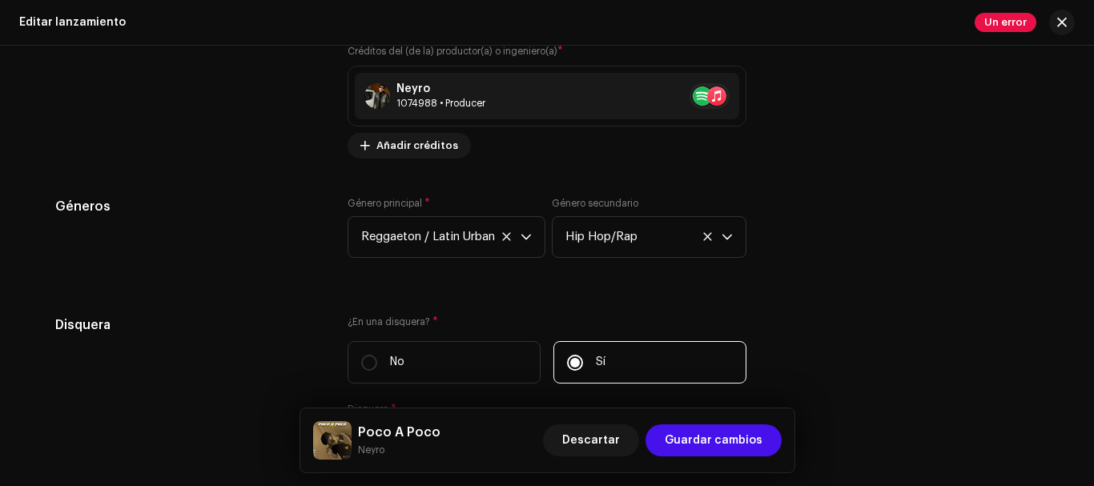
scroll to position [2964, 0]
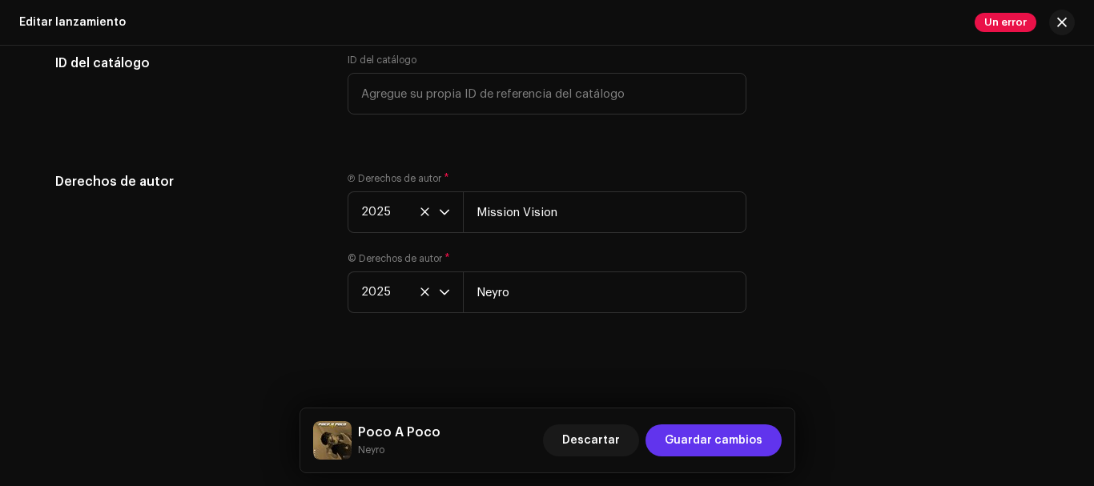
click at [768, 448] on button "Guardar cambios" at bounding box center [713, 440] width 136 height 32
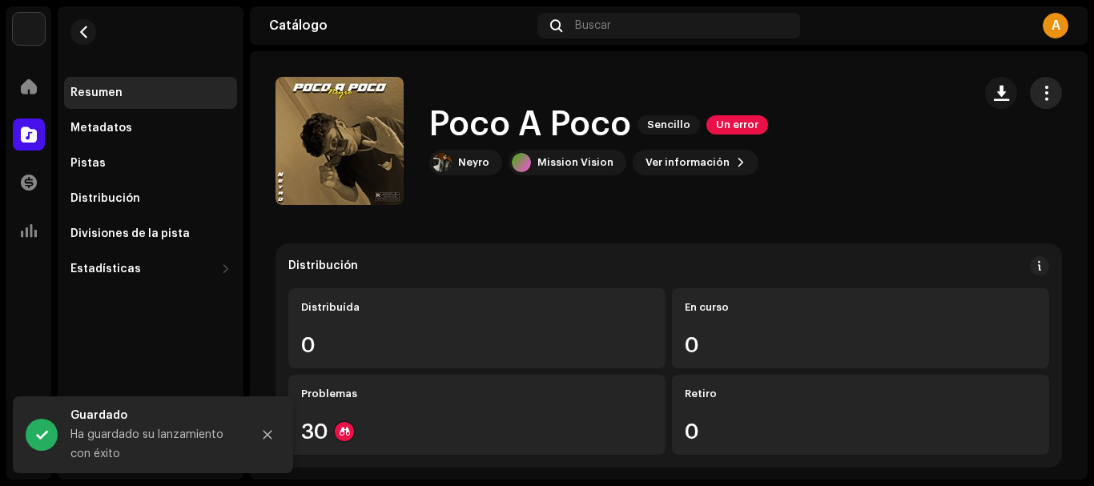
click at [1040, 94] on span "button" at bounding box center [1046, 92] width 15 height 13
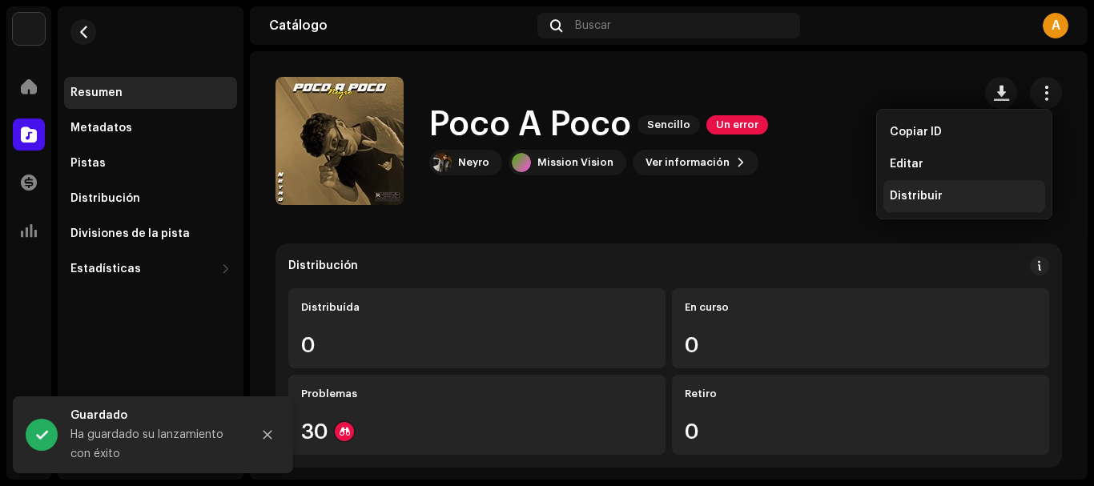
click at [961, 193] on div "Distribuir" at bounding box center [964, 196] width 149 height 13
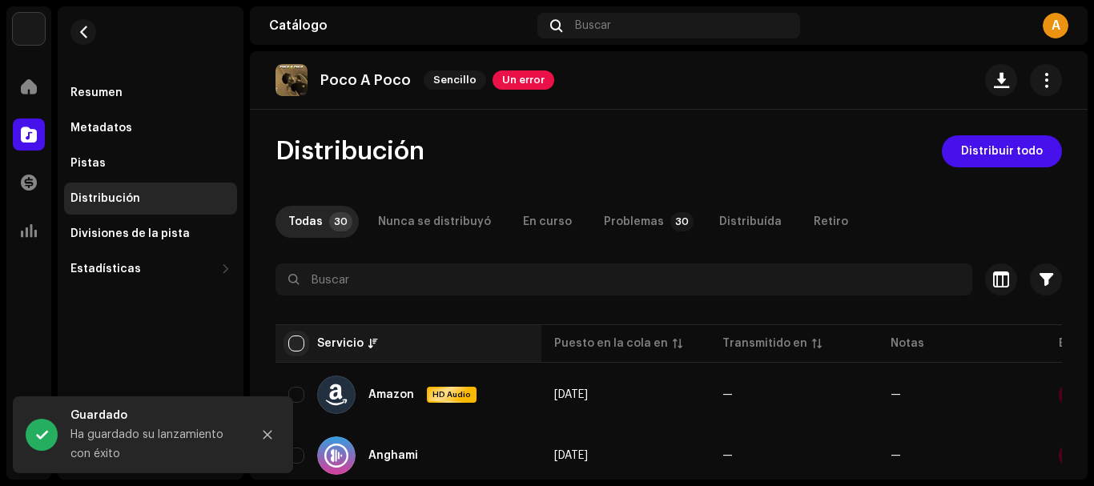
click at [300, 340] on input "checkbox" at bounding box center [296, 344] width 16 height 16
checkbox input "true"
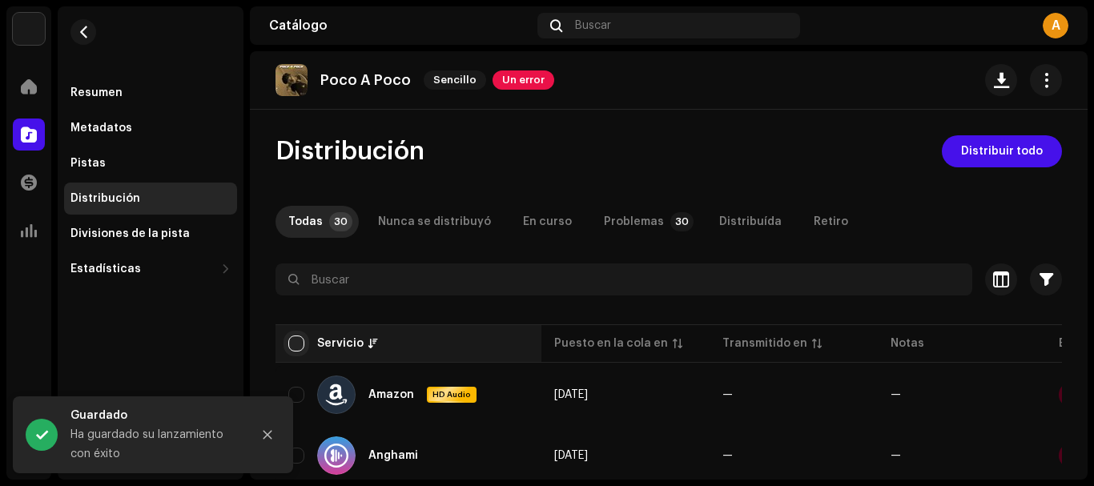
checkbox input "true"
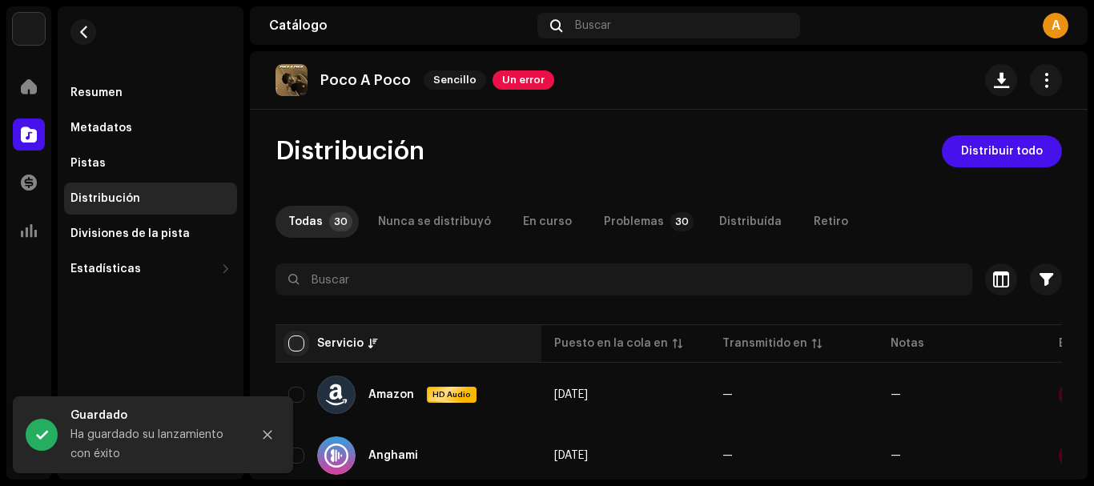
checkbox input "true"
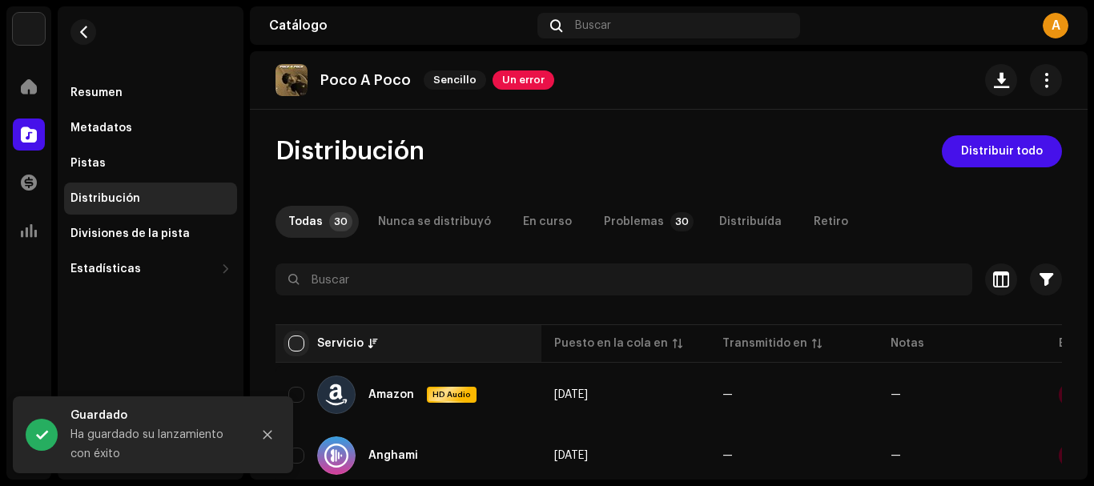
checkbox input "true"
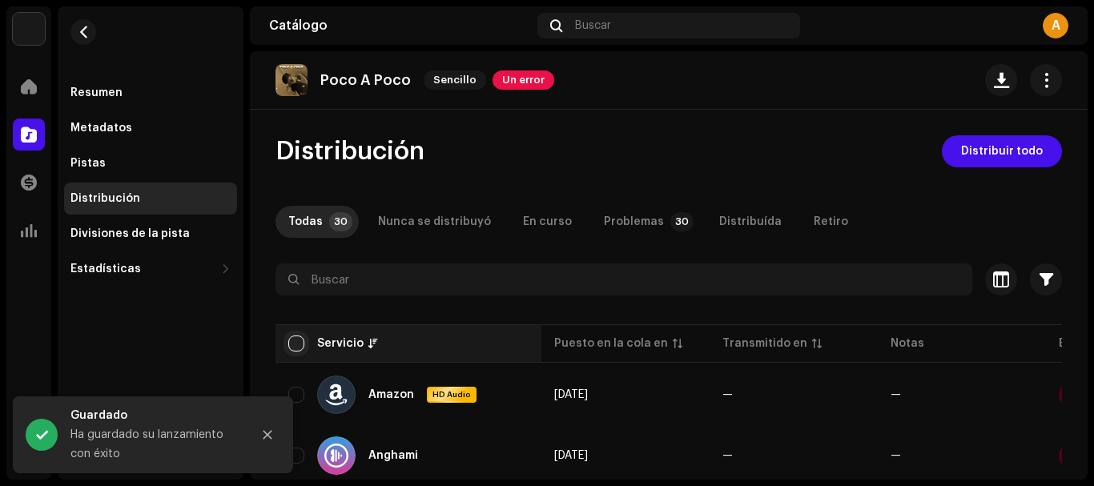
checkbox input "true"
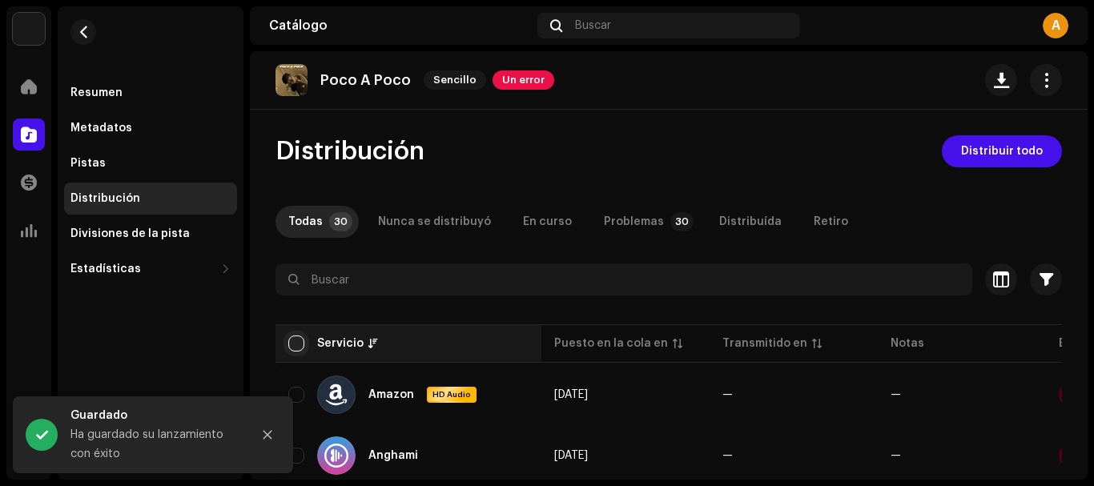
checkbox input "true"
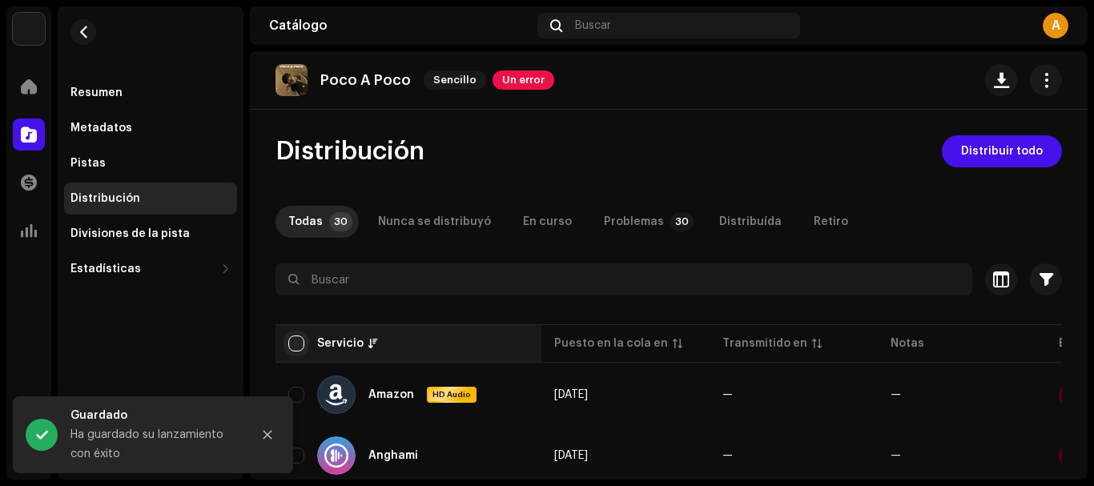
checkbox input "true"
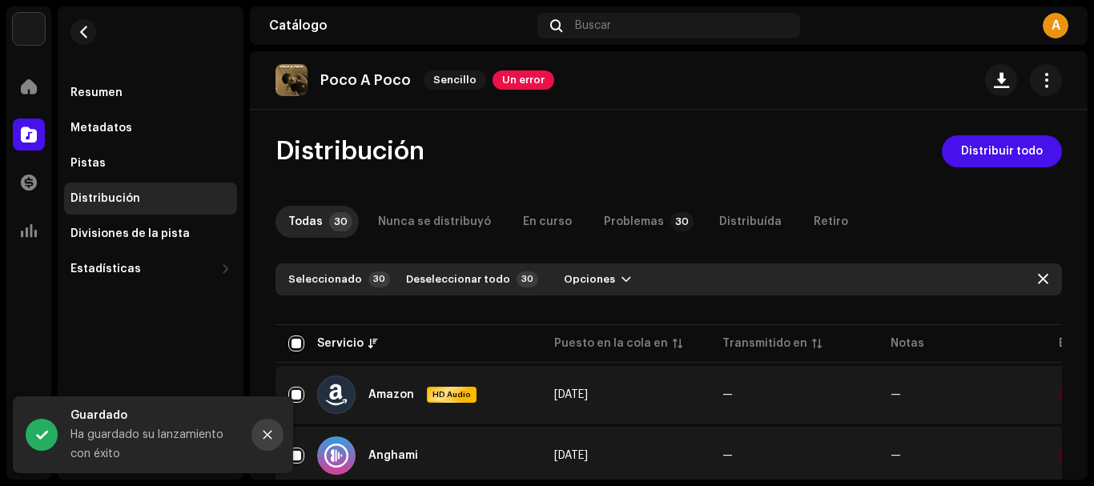
click at [267, 436] on icon "Close" at bounding box center [267, 435] width 9 height 9
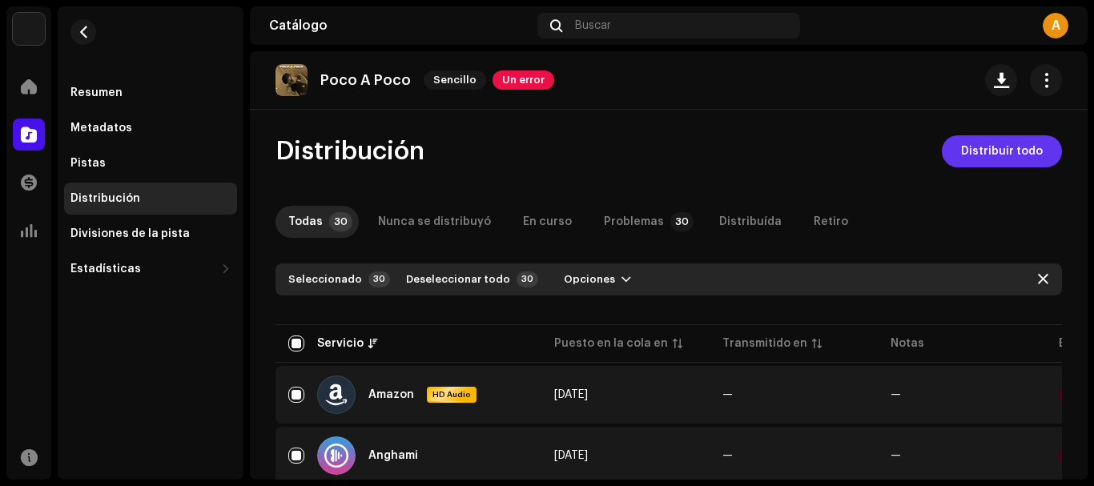
click at [975, 158] on span "Distribuir todo" at bounding box center [1002, 151] width 82 height 32
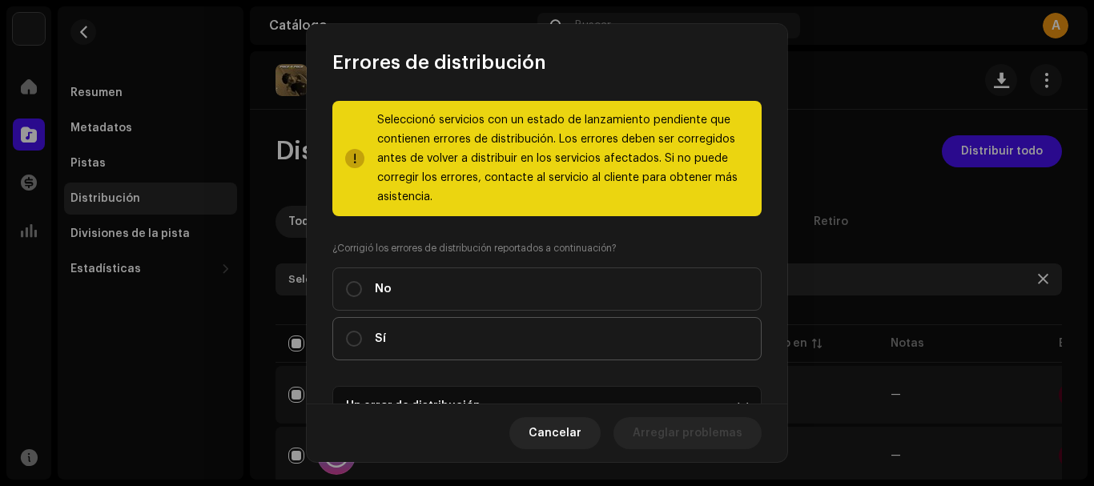
click at [564, 324] on label "Sí" at bounding box center [546, 338] width 429 height 43
click at [362, 331] on input "Sí" at bounding box center [354, 339] width 16 height 16
radio input "true"
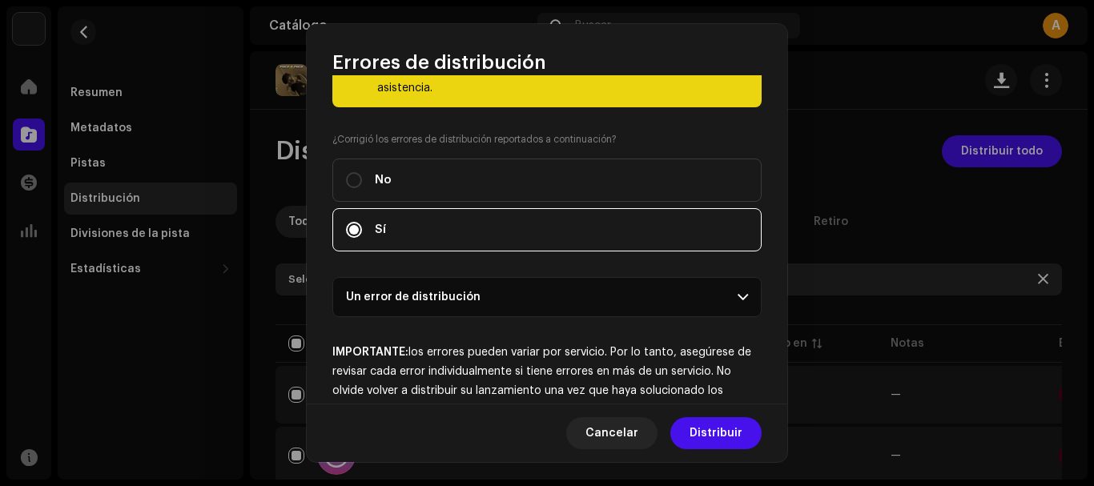
scroll to position [189, 0]
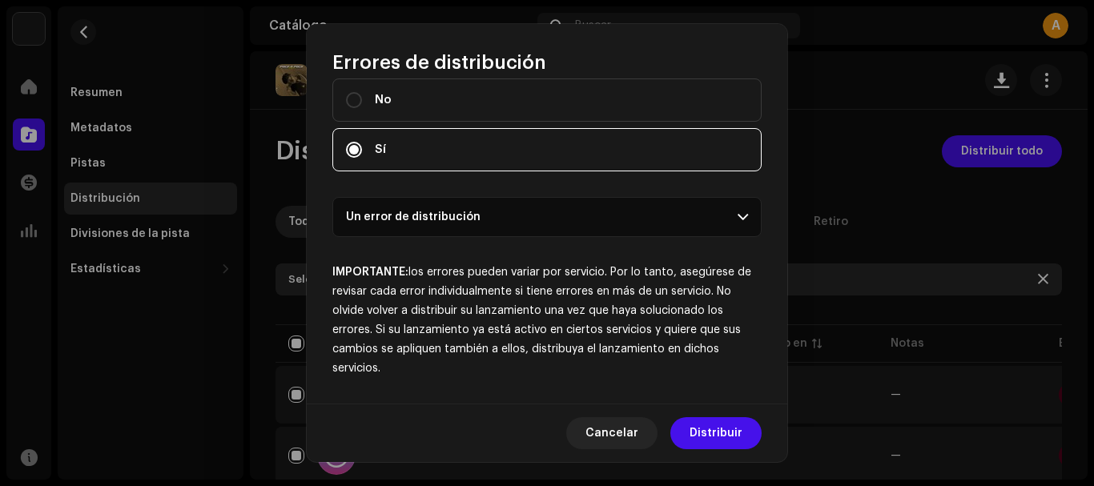
click at [562, 219] on p-accordion-header "Un error de distribución" at bounding box center [546, 217] width 429 height 40
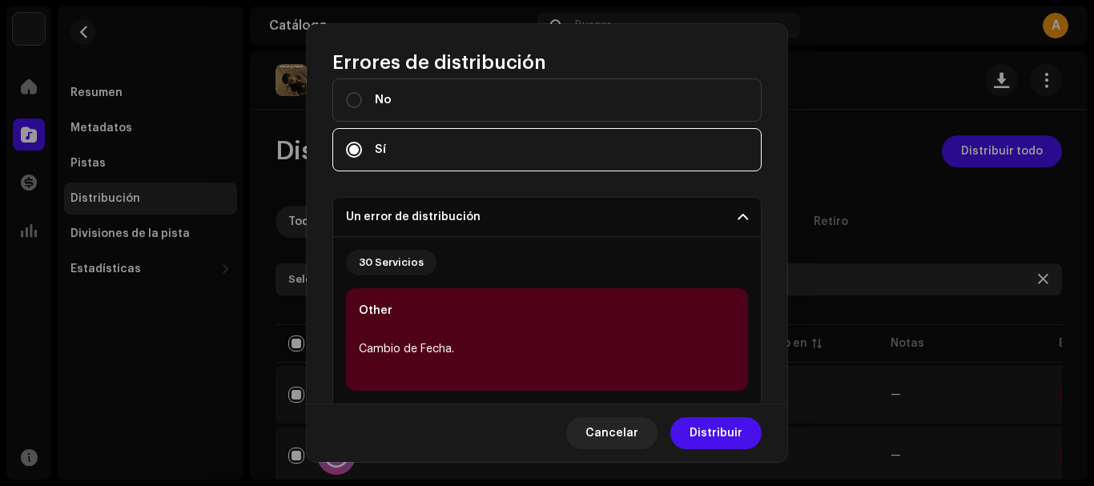
click at [531, 337] on div "Other Cambio de Fecha." at bounding box center [547, 339] width 402 height 103
click at [569, 226] on p-accordion-header "Un error de distribución" at bounding box center [546, 217] width 429 height 40
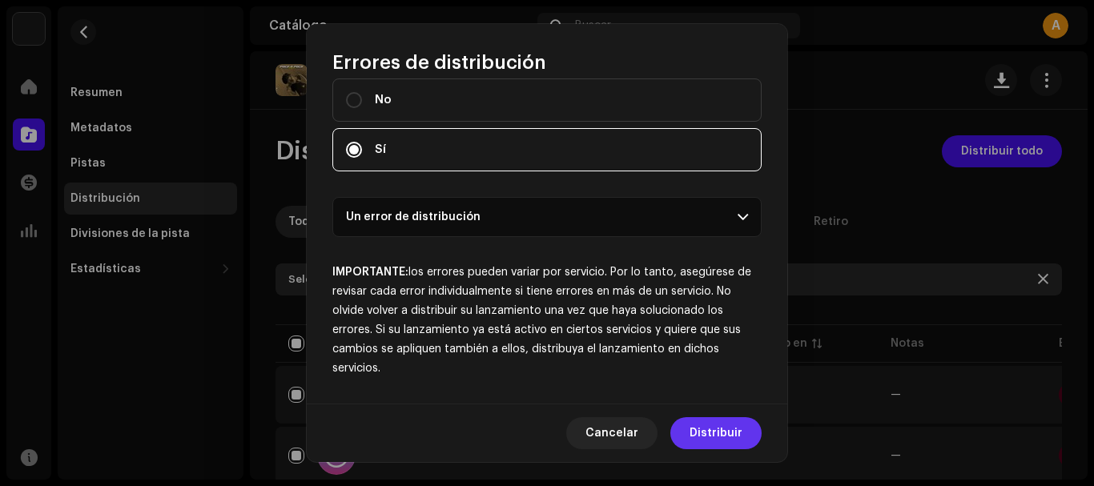
click at [704, 429] on span "Distribuir" at bounding box center [716, 433] width 53 height 32
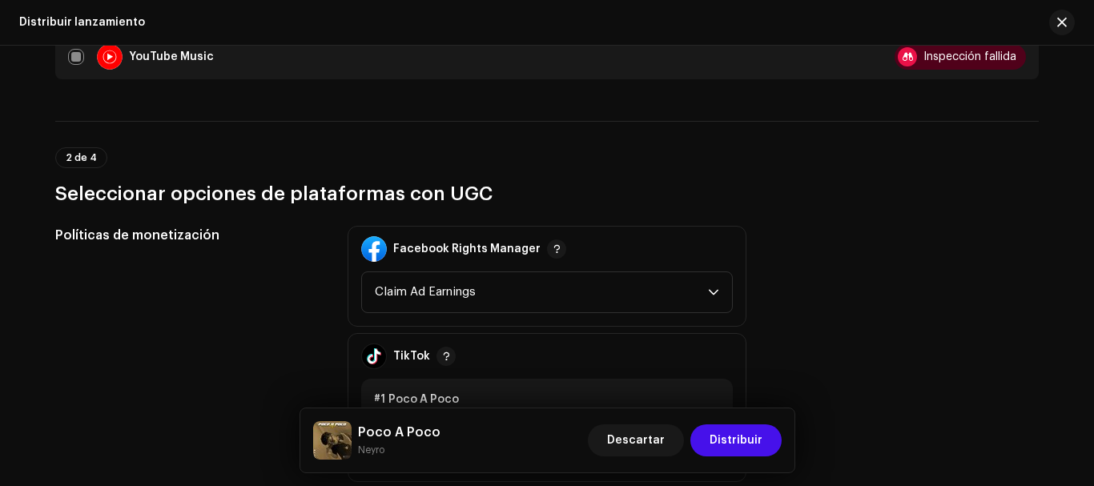
scroll to position [1792, 0]
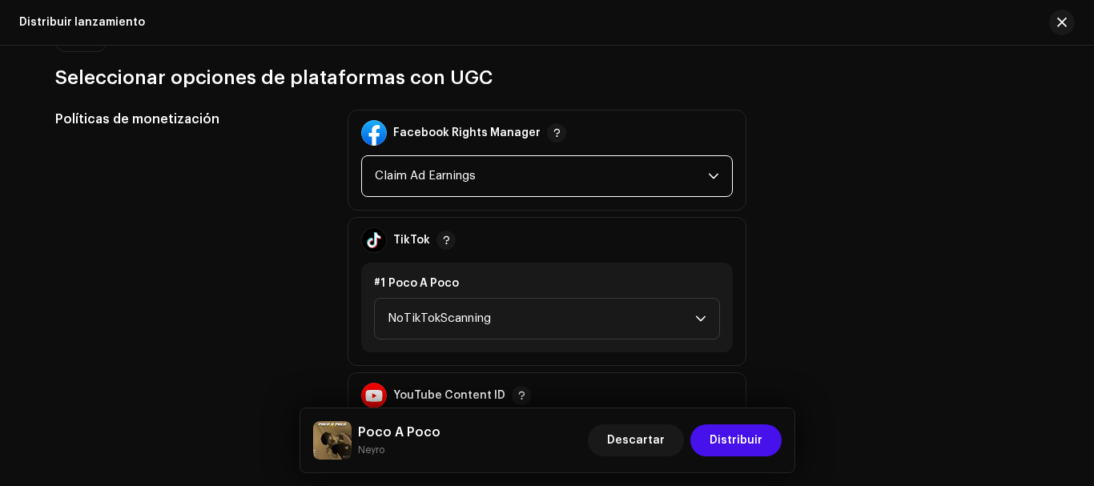
click at [695, 186] on span "Claim Ad Earnings" at bounding box center [541, 176] width 333 height 40
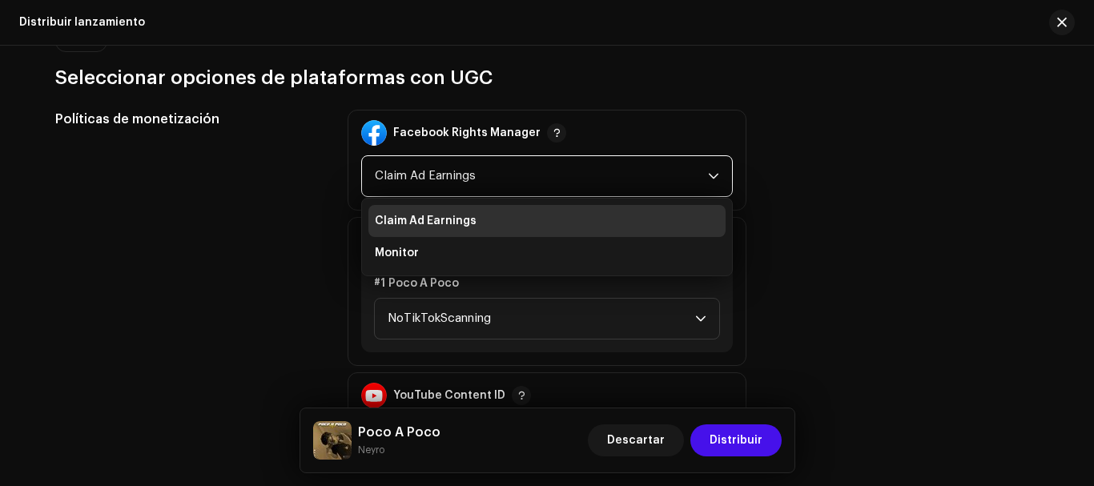
click at [695, 167] on span "Claim Ad Earnings" at bounding box center [541, 176] width 333 height 40
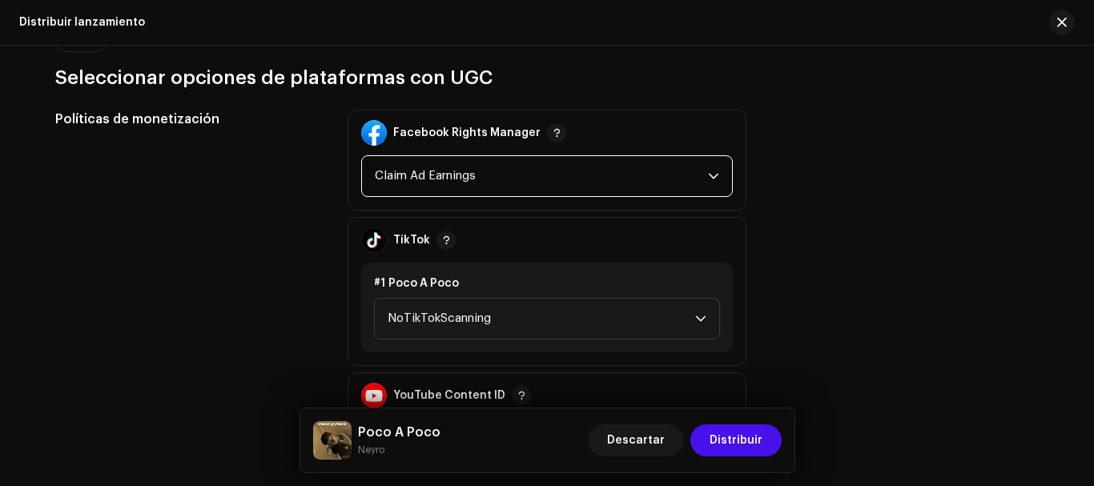
scroll to position [1872, 0]
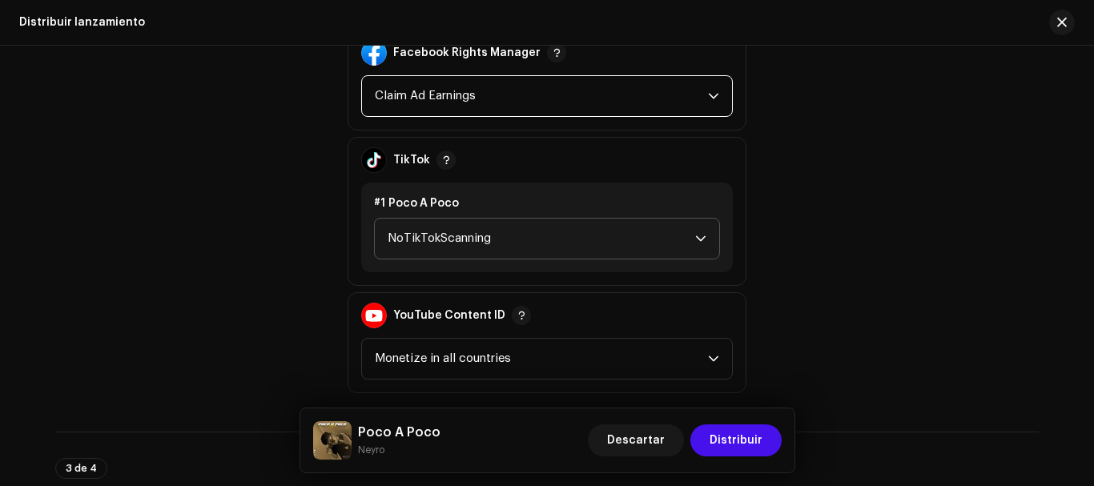
click at [690, 227] on span "NoTikTokScanning" at bounding box center [542, 239] width 308 height 40
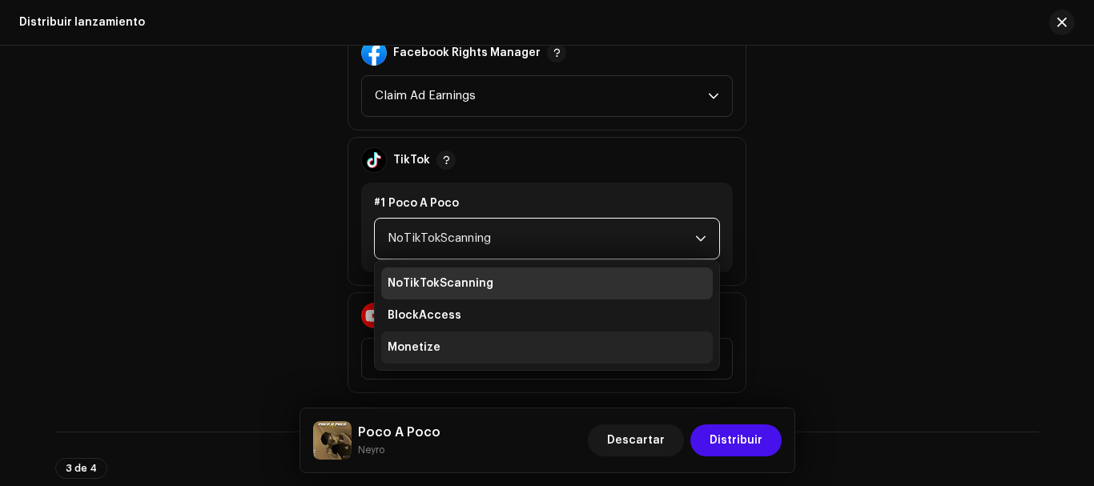
click at [603, 350] on li "Monetize" at bounding box center [547, 348] width 332 height 32
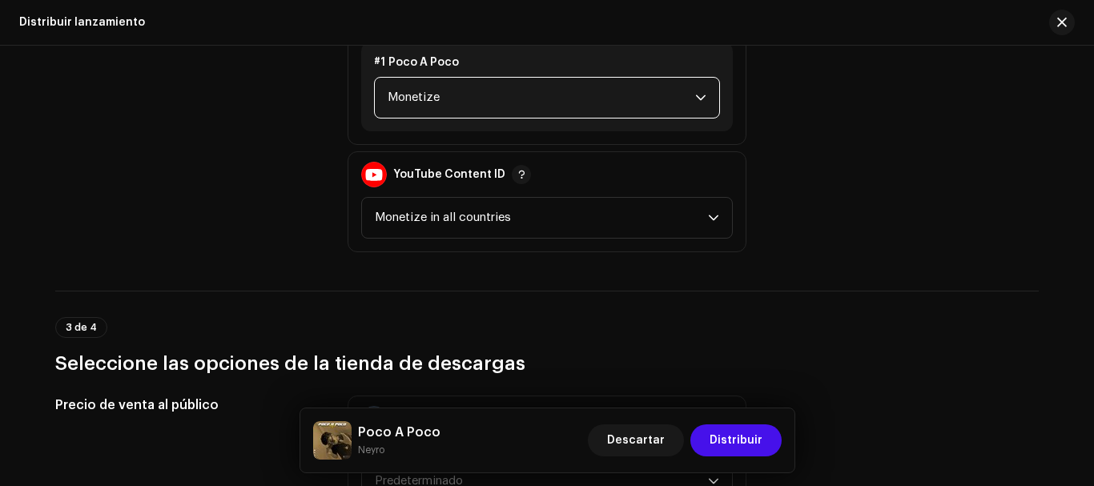
scroll to position [2033, 0]
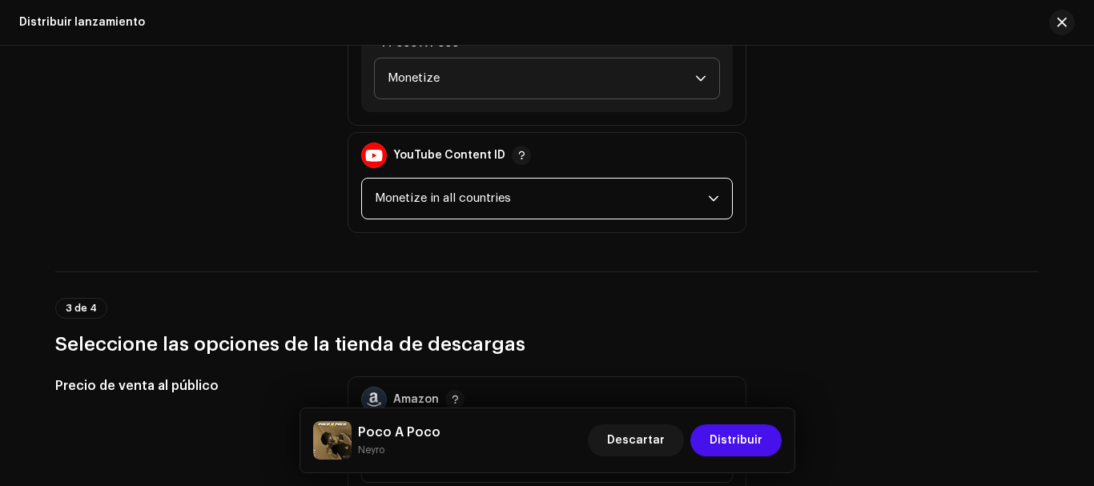
click at [678, 207] on span "Monetize in all countries" at bounding box center [541, 199] width 333 height 40
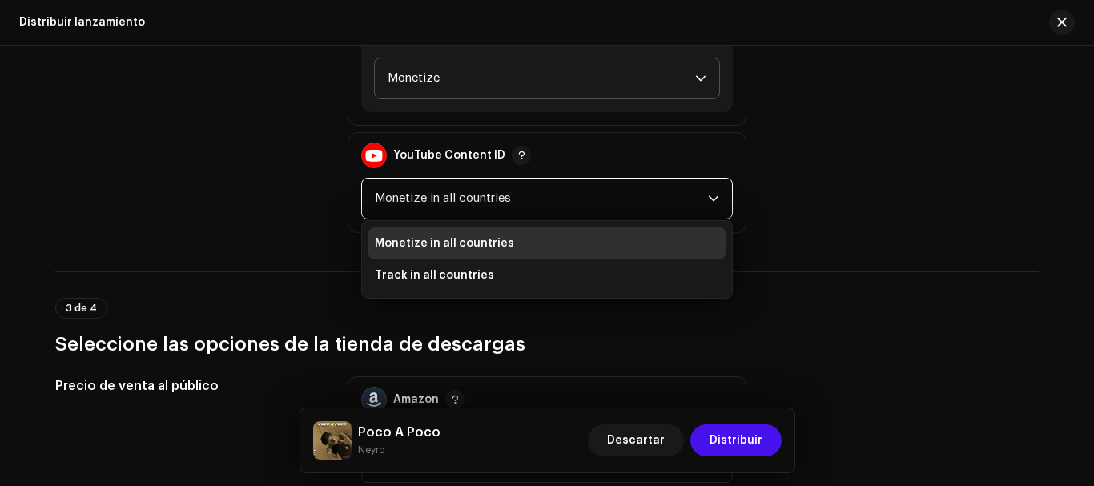
click at [678, 195] on span "Monetize in all countries" at bounding box center [541, 199] width 333 height 40
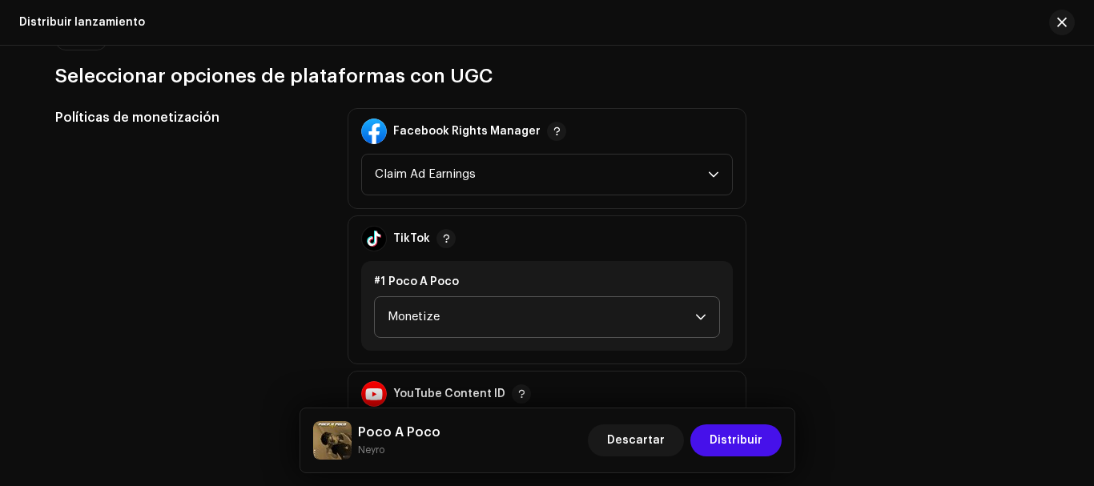
scroll to position [1792, 0]
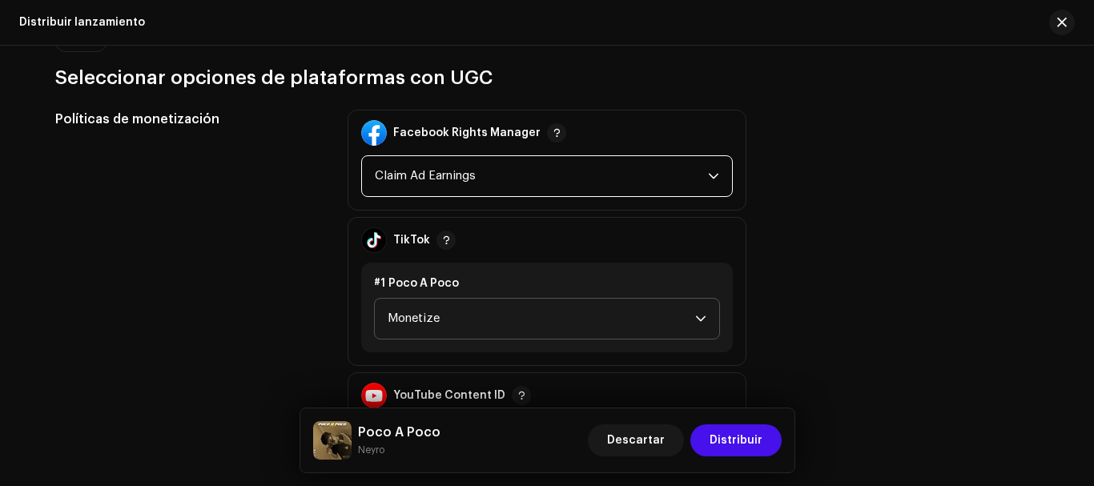
click at [641, 178] on span "Claim Ad Earnings" at bounding box center [541, 176] width 333 height 40
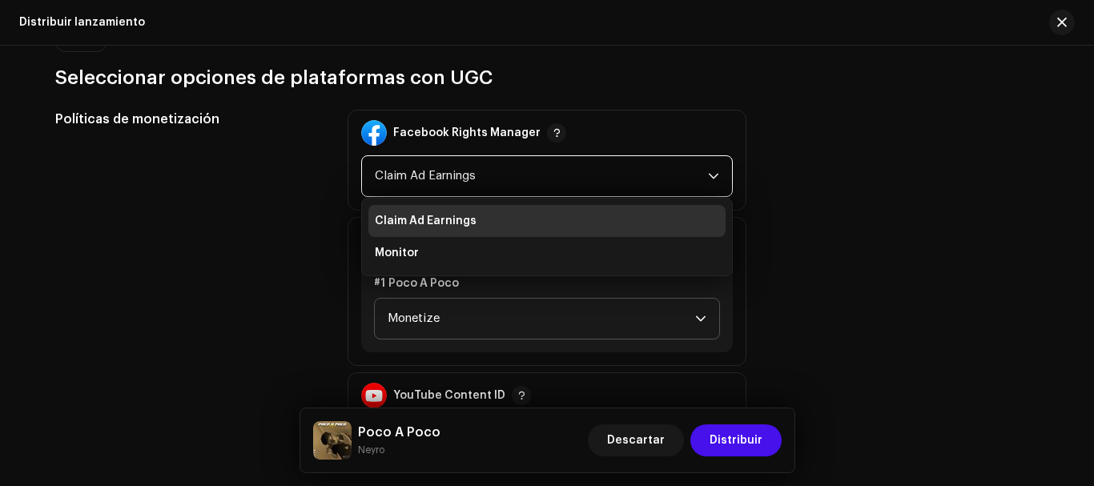
click at [589, 166] on span "Claim Ad Earnings" at bounding box center [541, 176] width 333 height 40
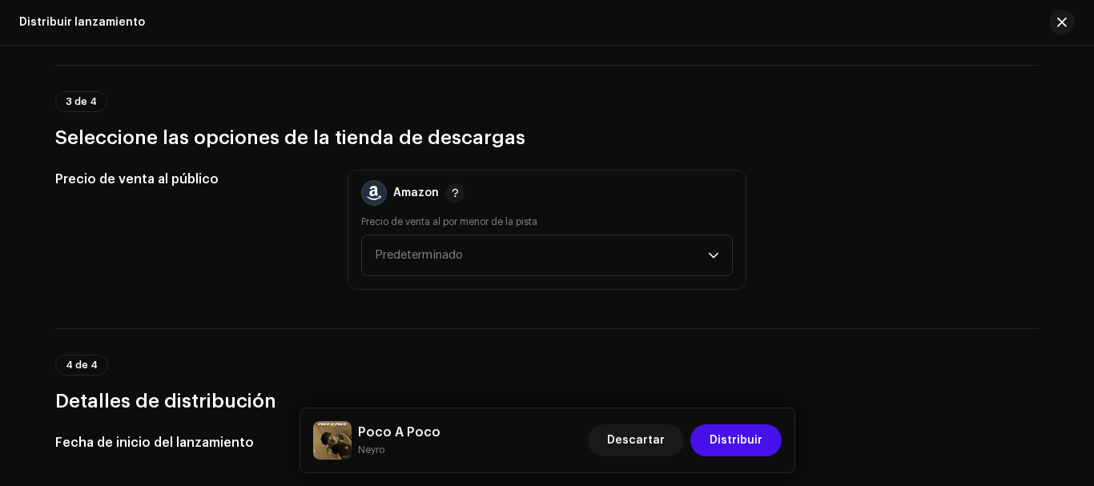
scroll to position [2273, 0]
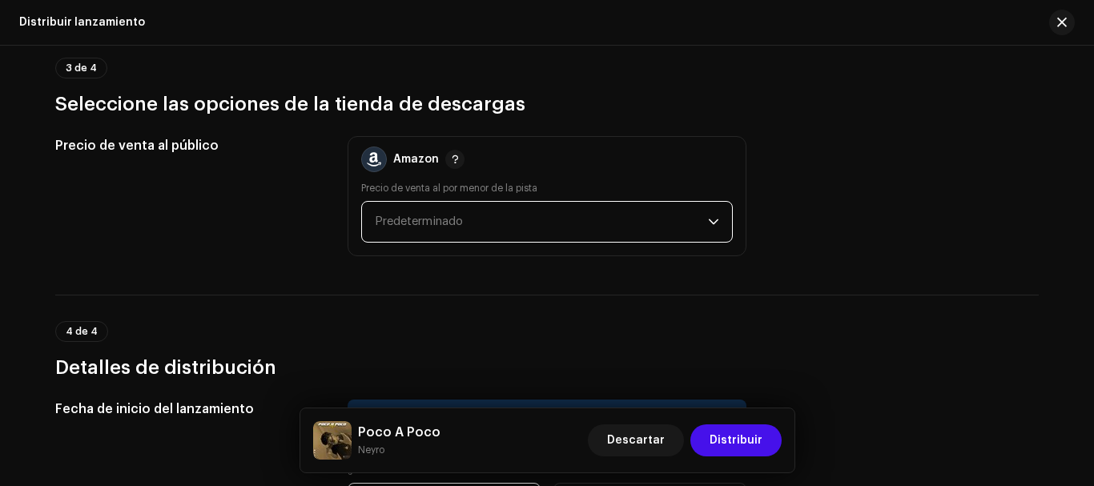
click at [670, 223] on span "Predeterminado" at bounding box center [541, 222] width 333 height 40
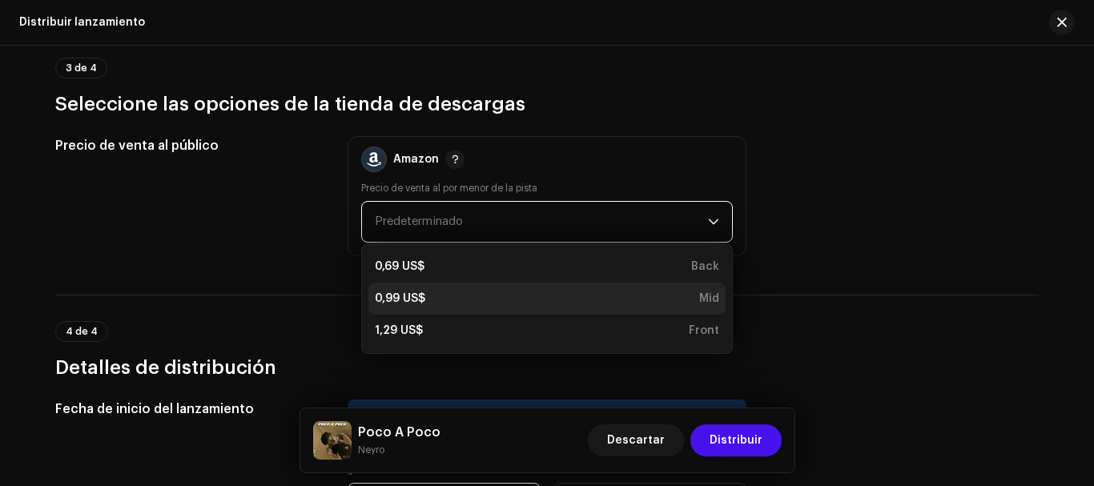
click at [520, 295] on div "0,99 US$ Mid" at bounding box center [547, 299] width 344 height 16
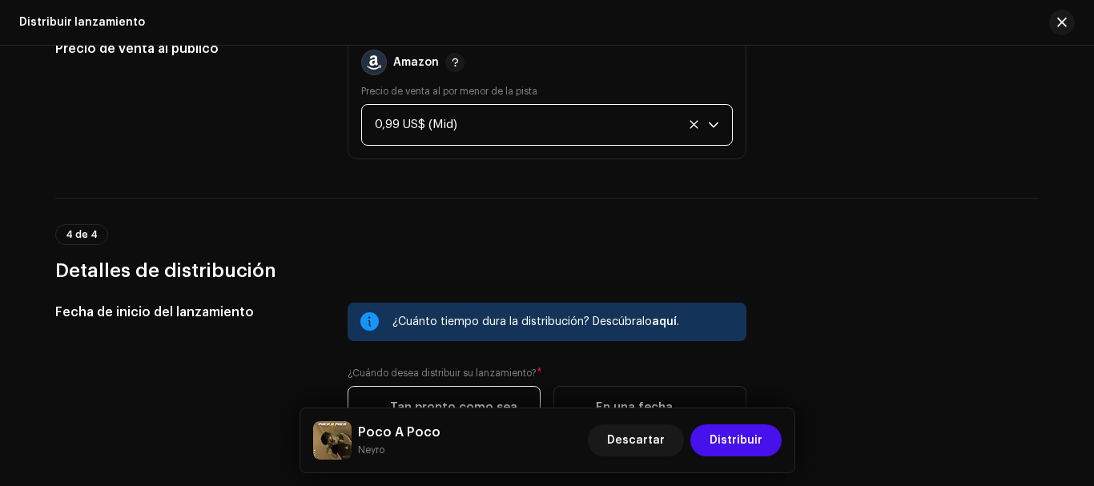
scroll to position [2593, 0]
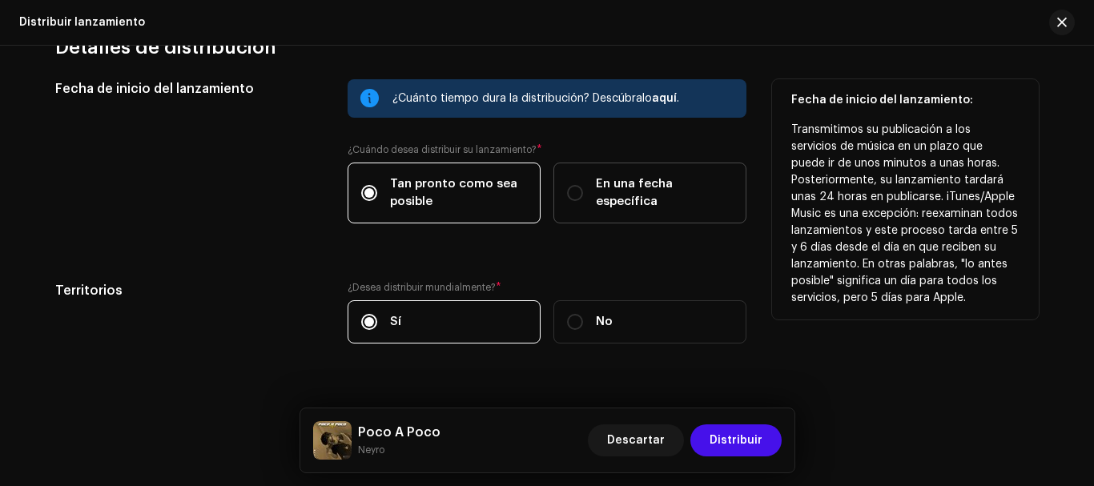
click at [556, 195] on label "En una fecha específica" at bounding box center [649, 193] width 193 height 61
click at [567, 195] on input "En una fecha específica" at bounding box center [575, 193] width 16 height 16
radio input "true"
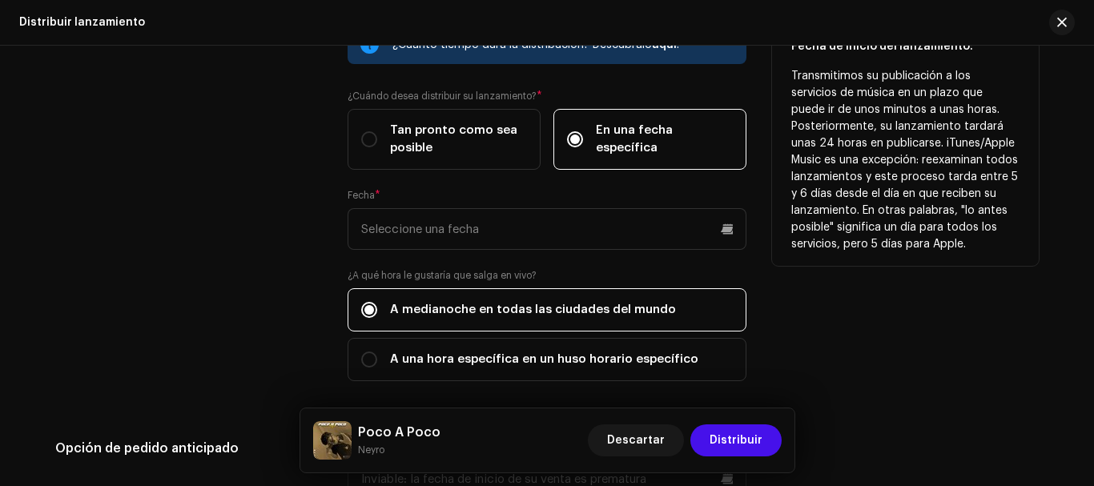
scroll to position [2673, 0]
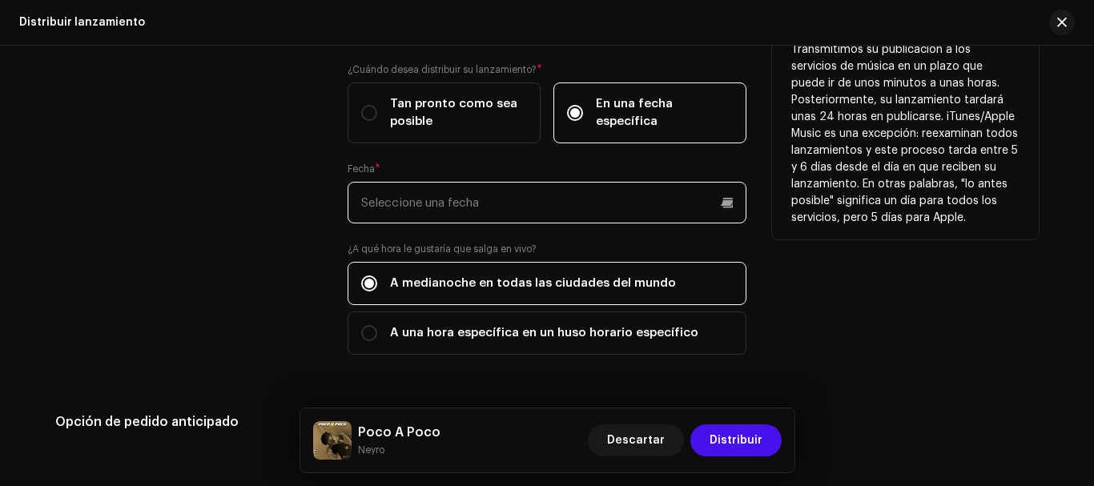
click at [451, 202] on p-datepicker at bounding box center [547, 203] width 399 height 42
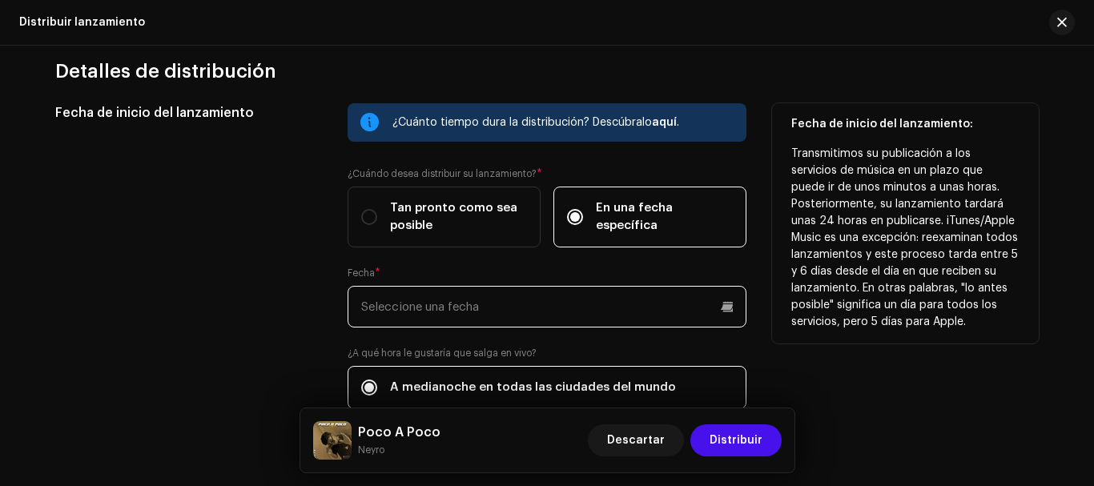
scroll to position [2593, 0]
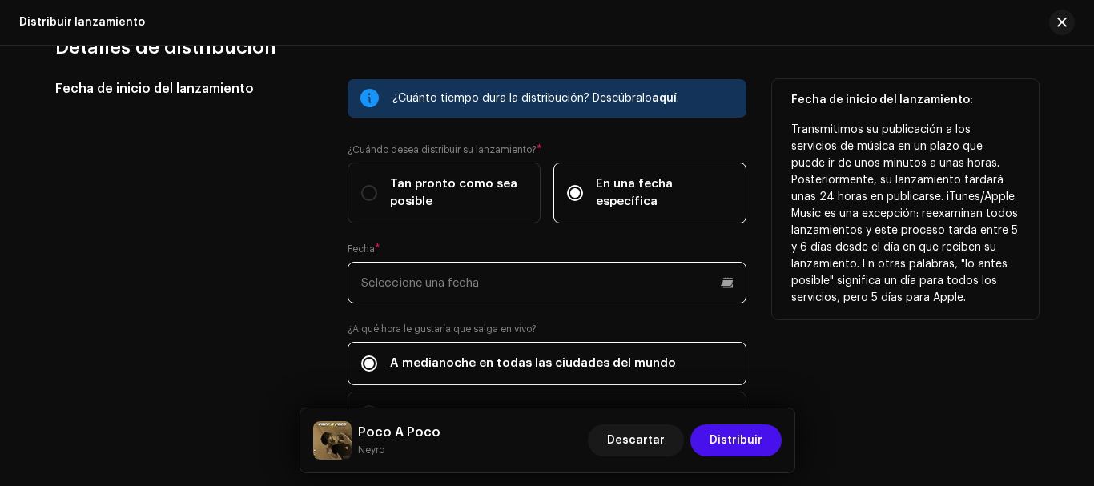
click at [479, 279] on input "text" at bounding box center [547, 283] width 399 height 42
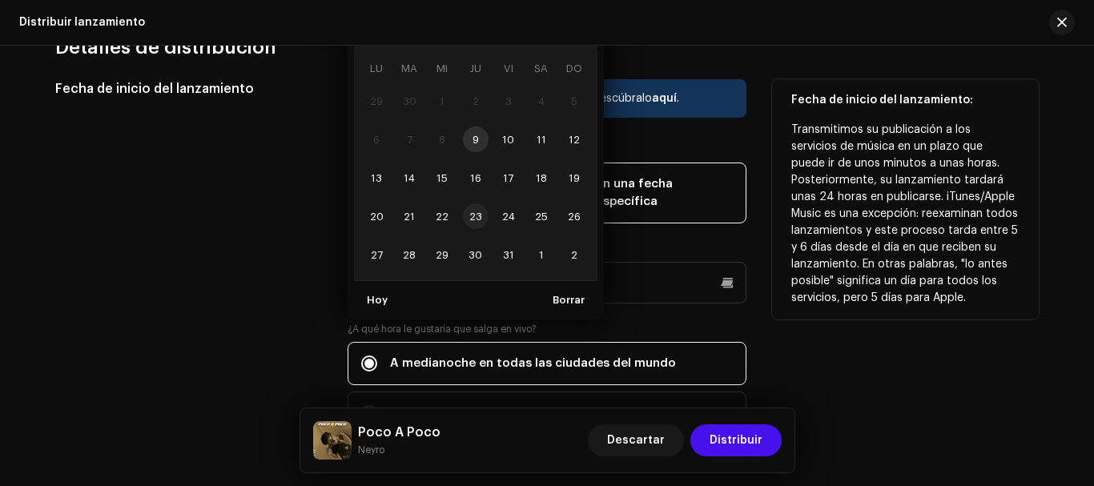
click at [472, 215] on span "23" at bounding box center [476, 216] width 26 height 26
type input "[DATE]"
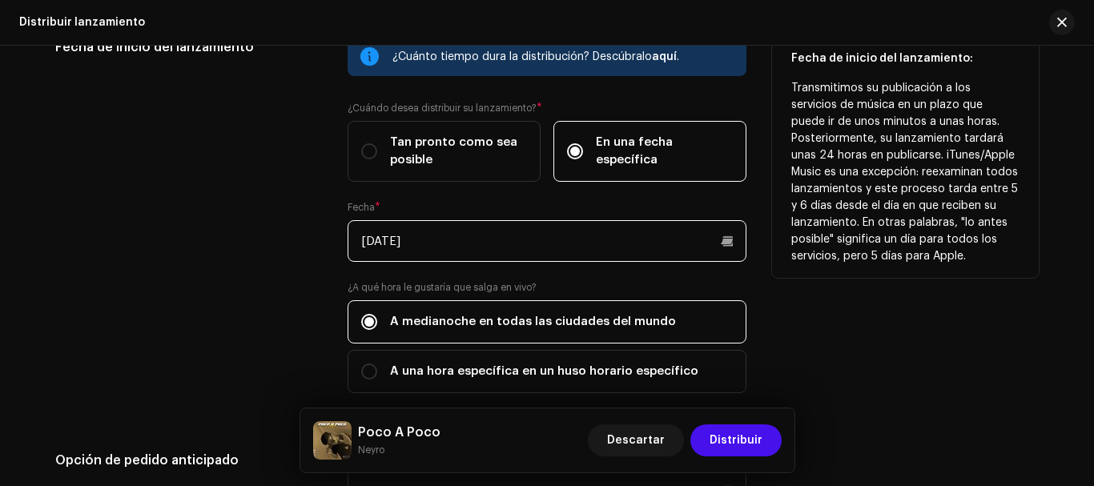
scroll to position [2673, 0]
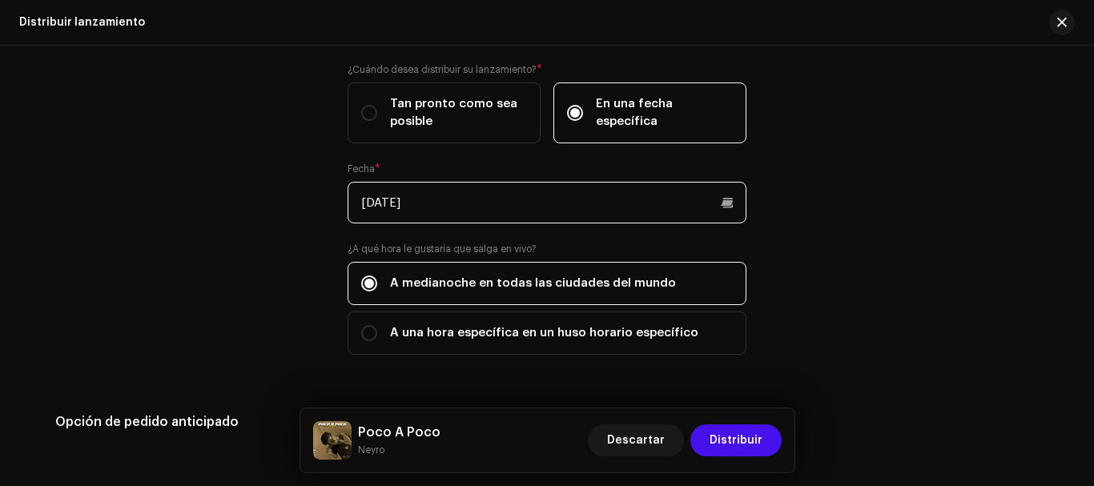
click at [515, 222] on input "[DATE]" at bounding box center [547, 203] width 399 height 42
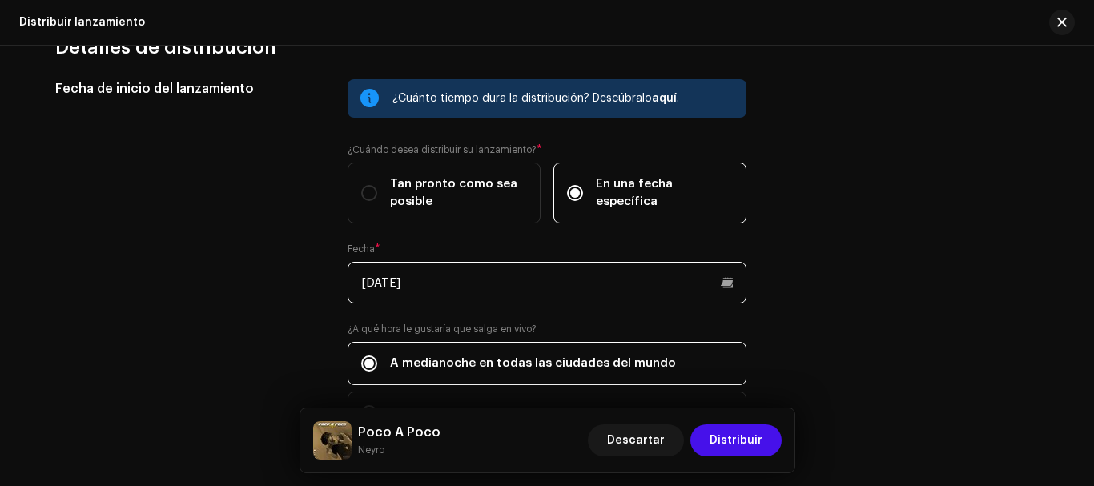
click at [460, 296] on input "[DATE]" at bounding box center [547, 283] width 399 height 42
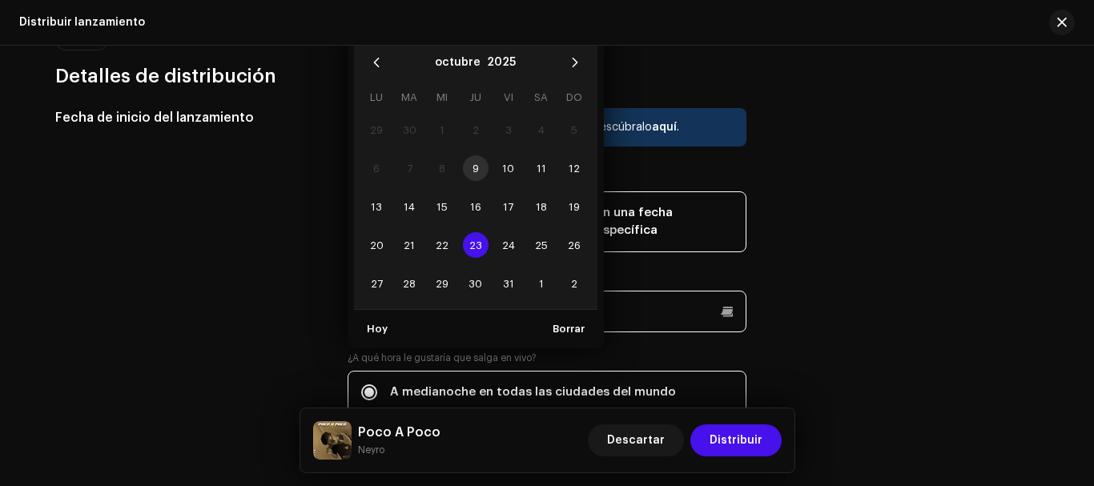
scroll to position [2513, 0]
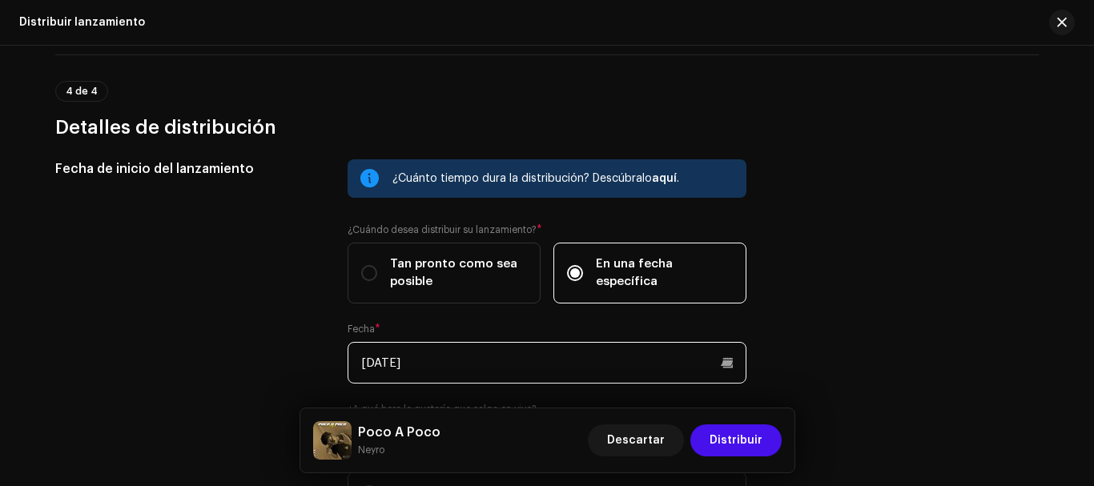
click at [460, 364] on input "[DATE]" at bounding box center [547, 363] width 399 height 42
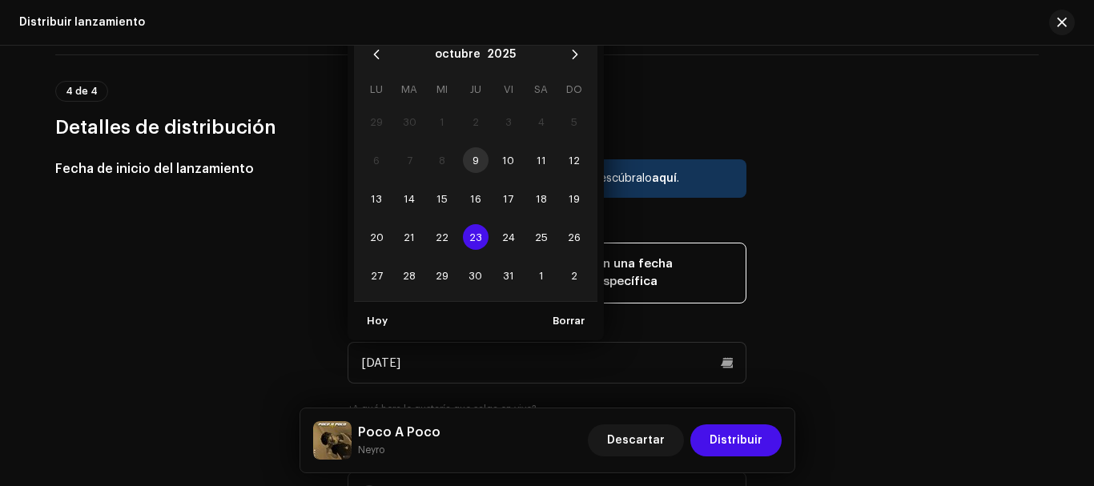
click at [473, 243] on span "23" at bounding box center [476, 237] width 26 height 26
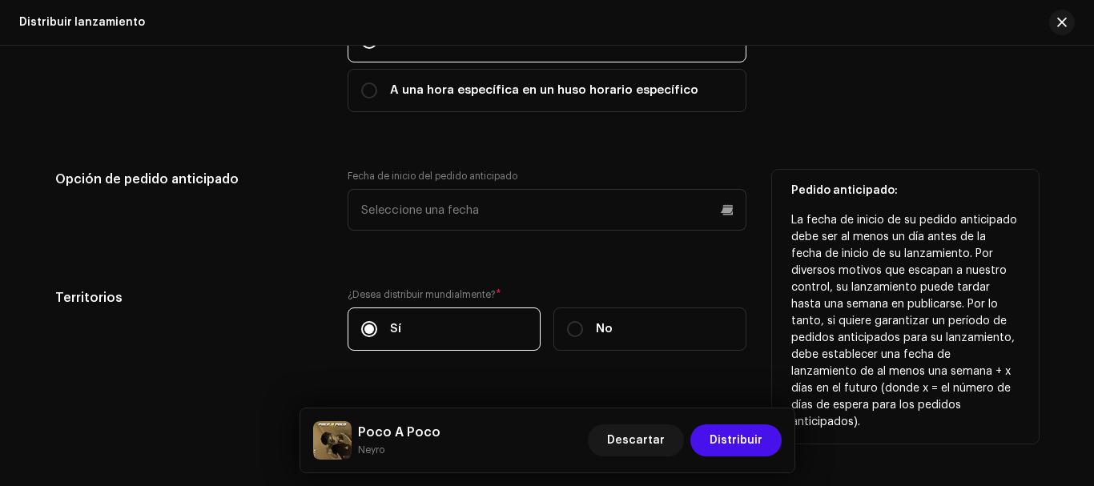
scroll to position [2953, 0]
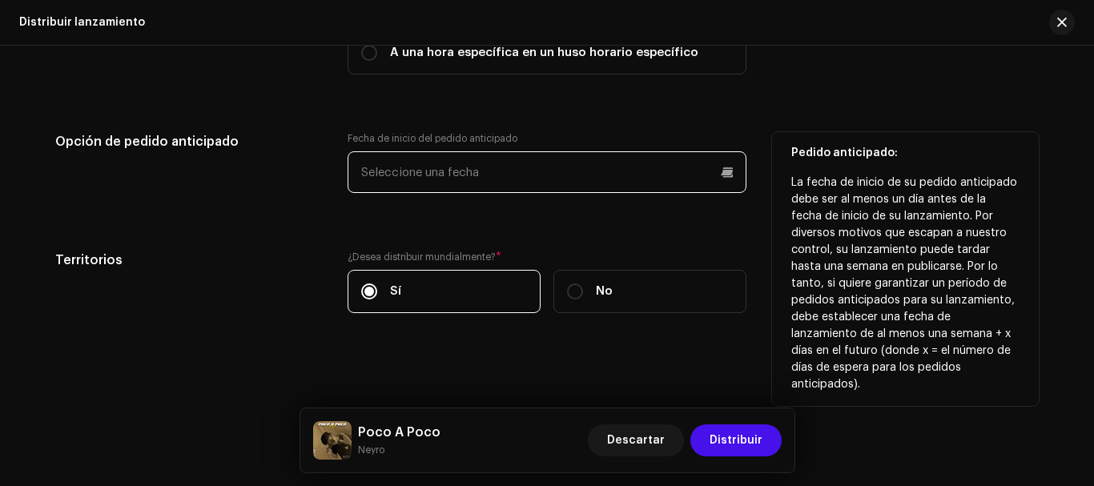
click at [581, 172] on p-datepicker at bounding box center [547, 172] width 399 height 42
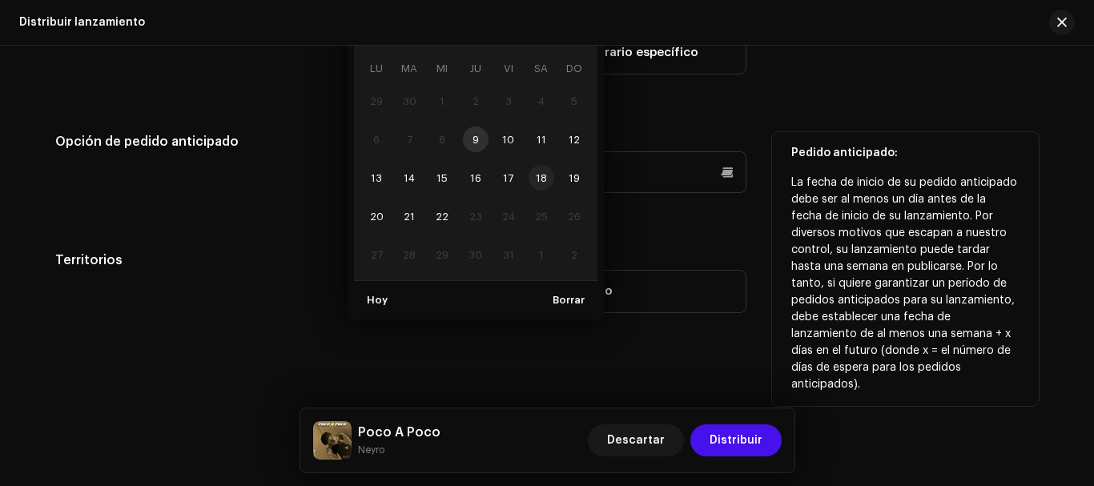
click at [534, 182] on span "18" at bounding box center [542, 178] width 26 height 26
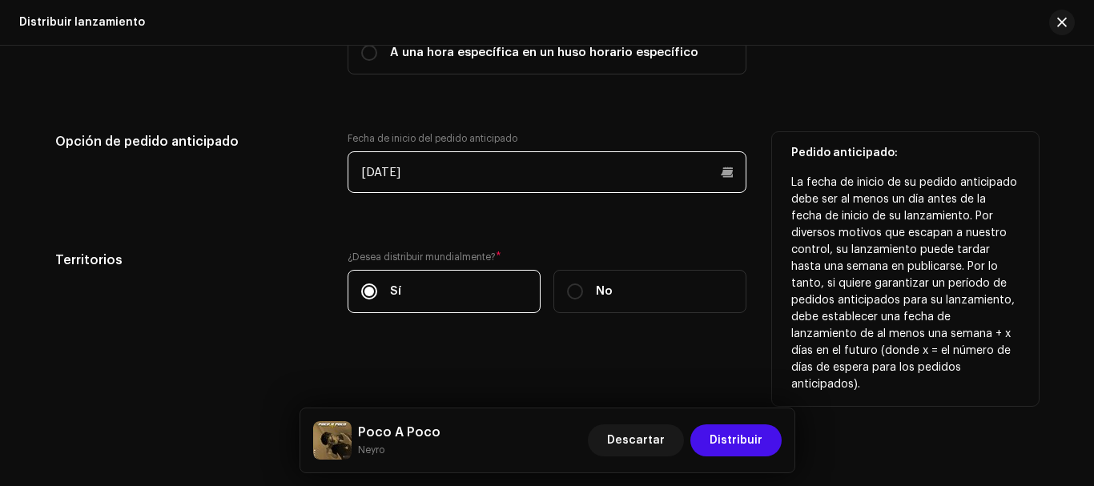
click at [454, 179] on input "[DATE]" at bounding box center [547, 172] width 399 height 42
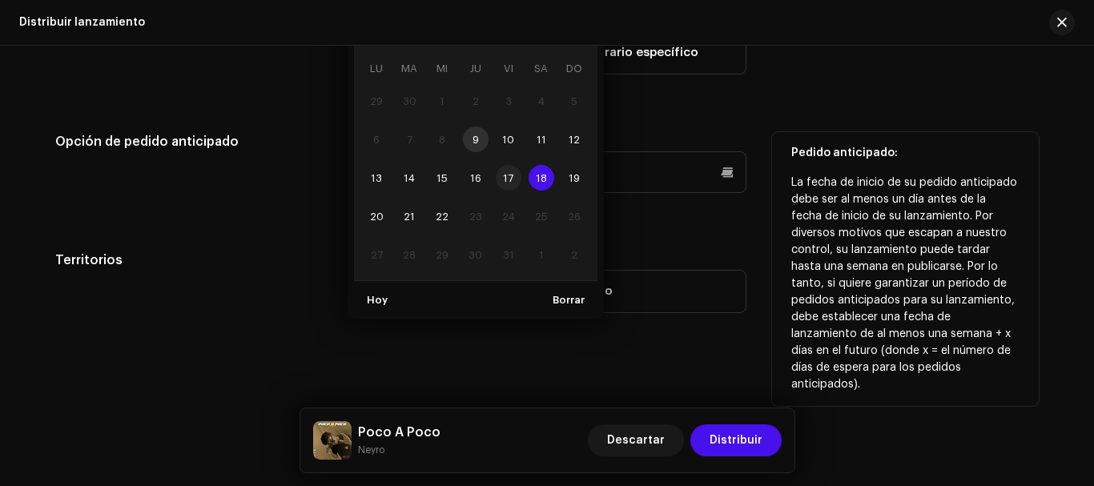
click at [516, 175] on span "17" at bounding box center [509, 178] width 26 height 26
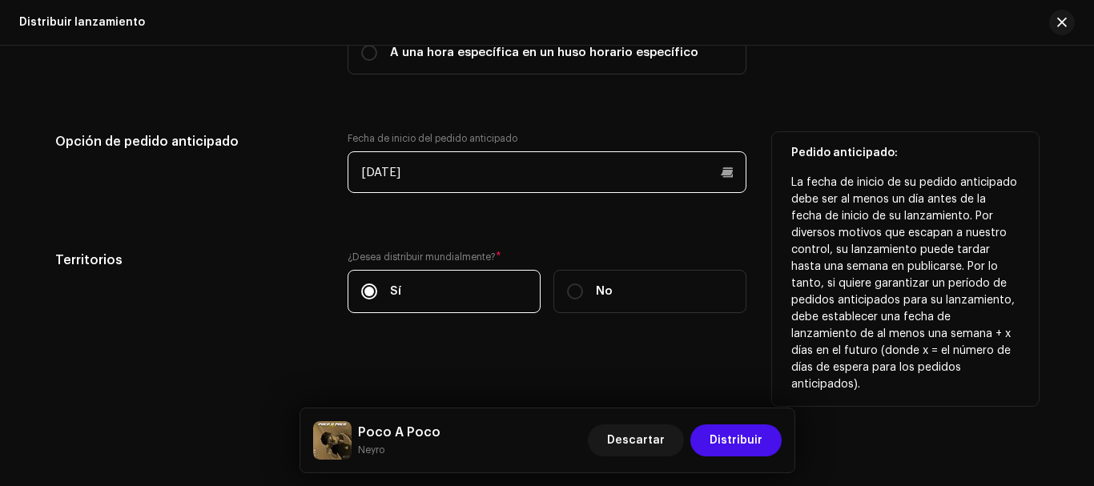
click at [545, 188] on input "[DATE]" at bounding box center [547, 172] width 399 height 42
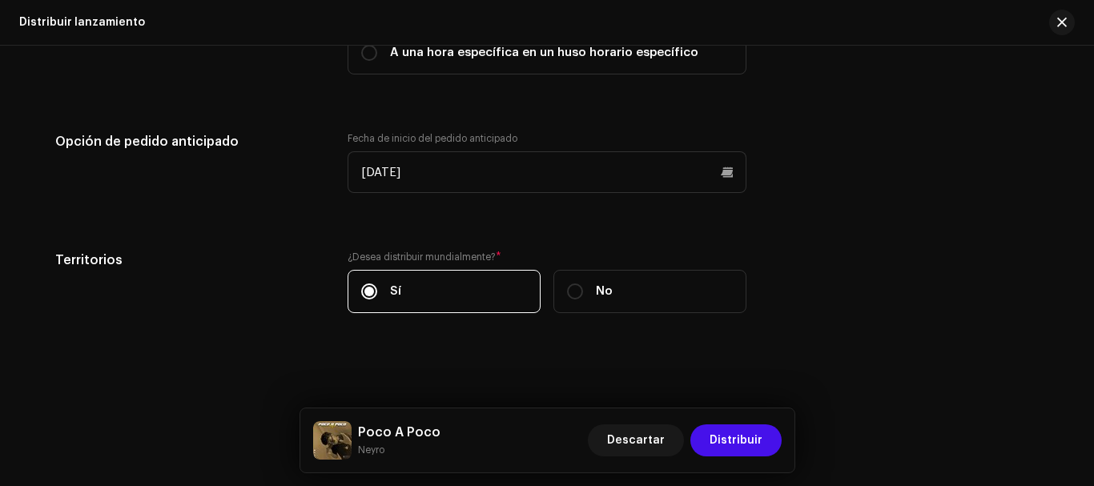
click at [625, 221] on div "Fecha de inicio del lanzamiento ¿Cuánto tiempo dura la distribución? Descúbralo…" at bounding box center [546, 25] width 983 height 613
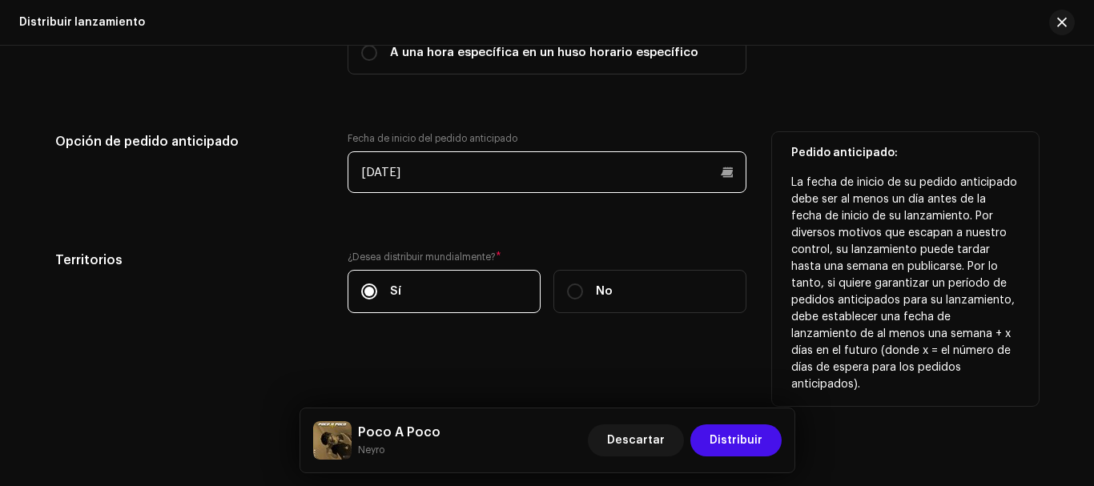
click at [549, 155] on p-datepicker "[DATE]" at bounding box center [547, 172] width 399 height 42
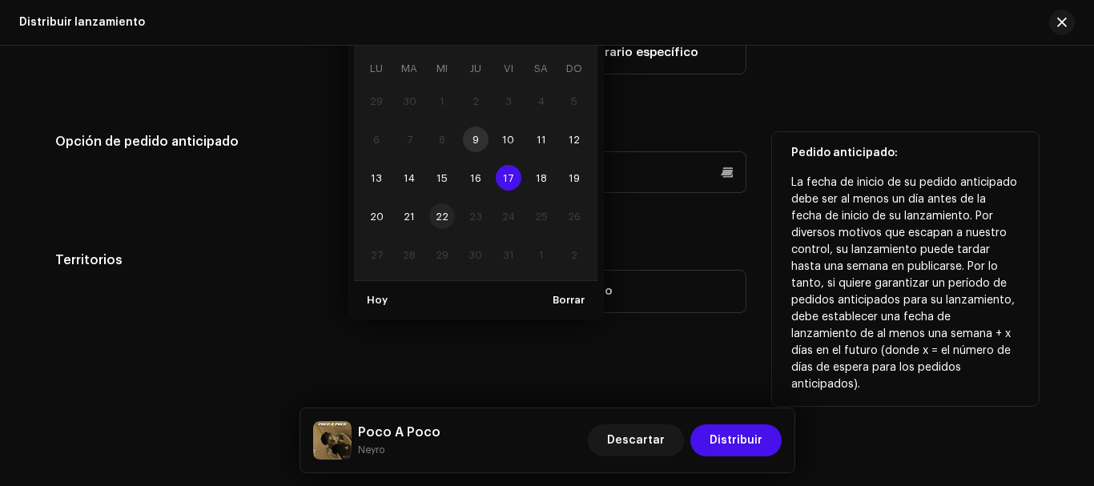
click at [439, 220] on span "22" at bounding box center [442, 216] width 26 height 26
type input "[DATE]"
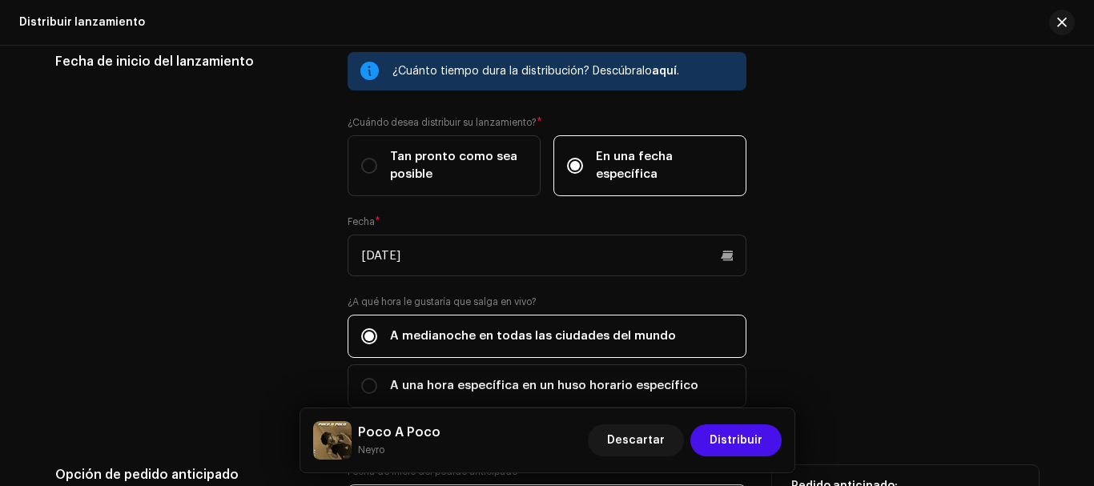
scroll to position [2608, 0]
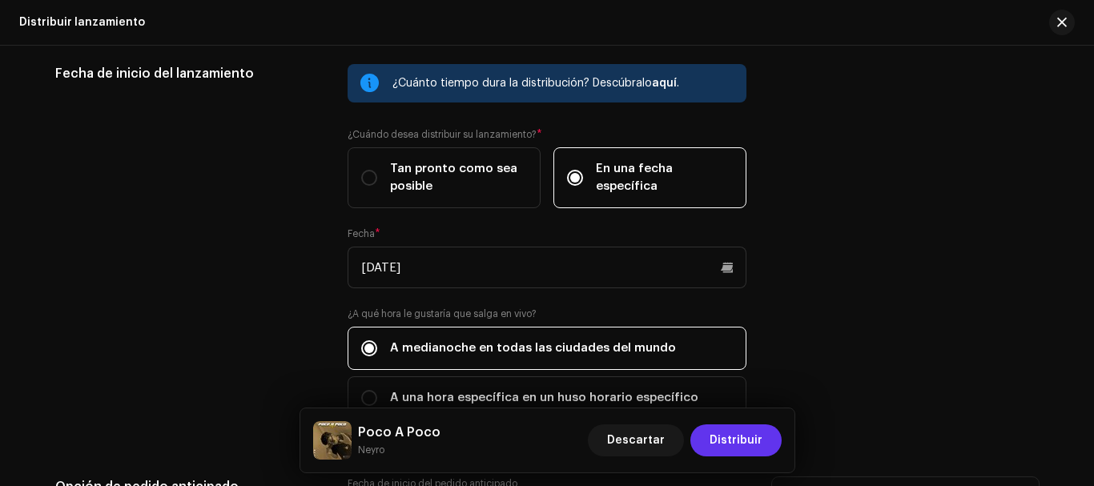
click at [739, 432] on span "Distribuir" at bounding box center [736, 440] width 53 height 32
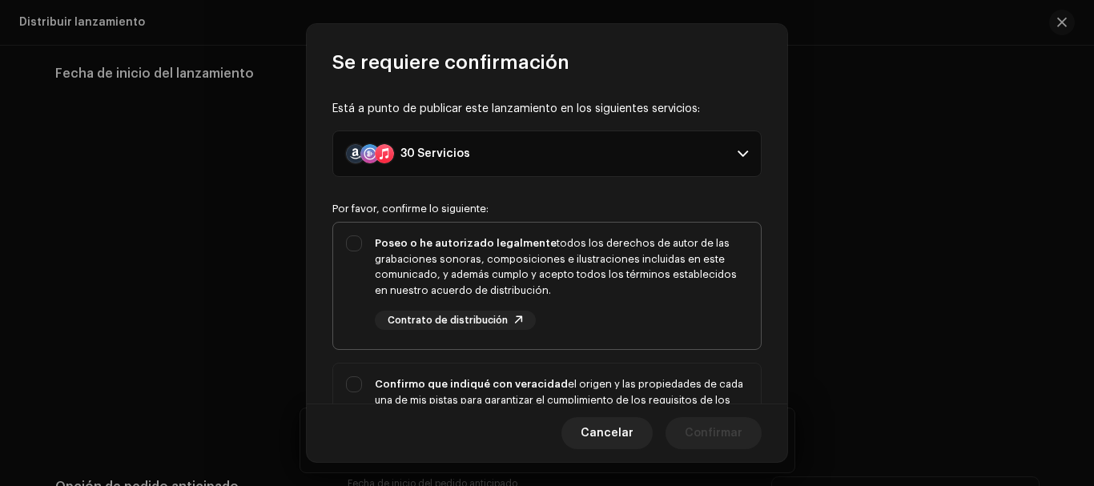
click at [351, 243] on div "Poseo o he autorizado legalmente todos los derechos de autor de las grabaciones…" at bounding box center [547, 283] width 428 height 120
checkbox input "true"
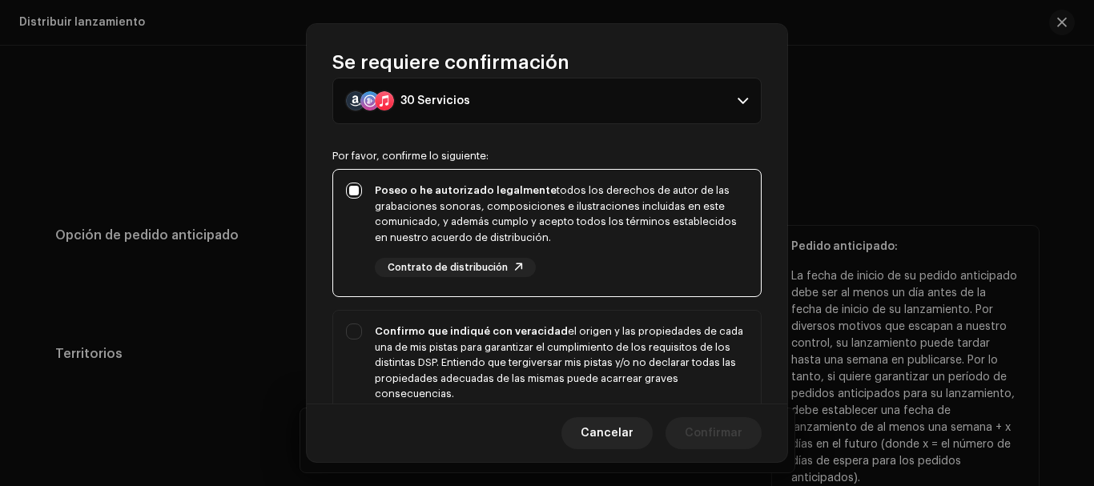
scroll to position [80, 0]
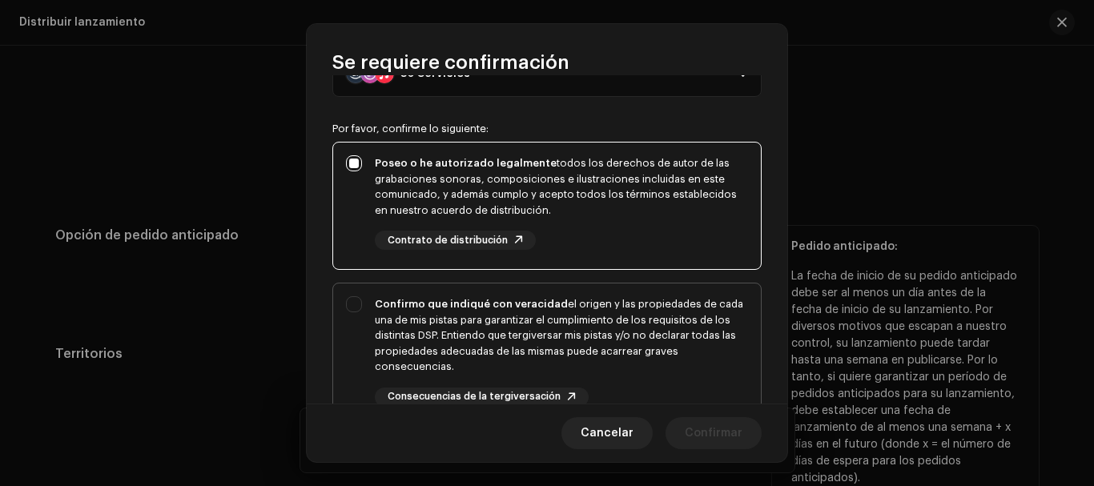
click at [354, 308] on div "Confirmo que indiqué con veracidad el origen y las propiedades de cada una de m…" at bounding box center [547, 351] width 428 height 136
checkbox input "true"
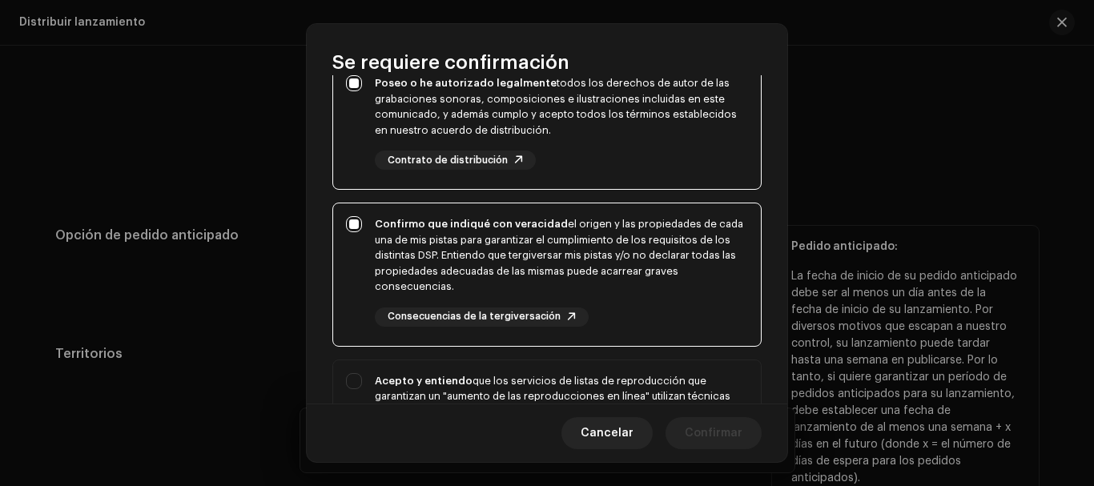
scroll to position [240, 0]
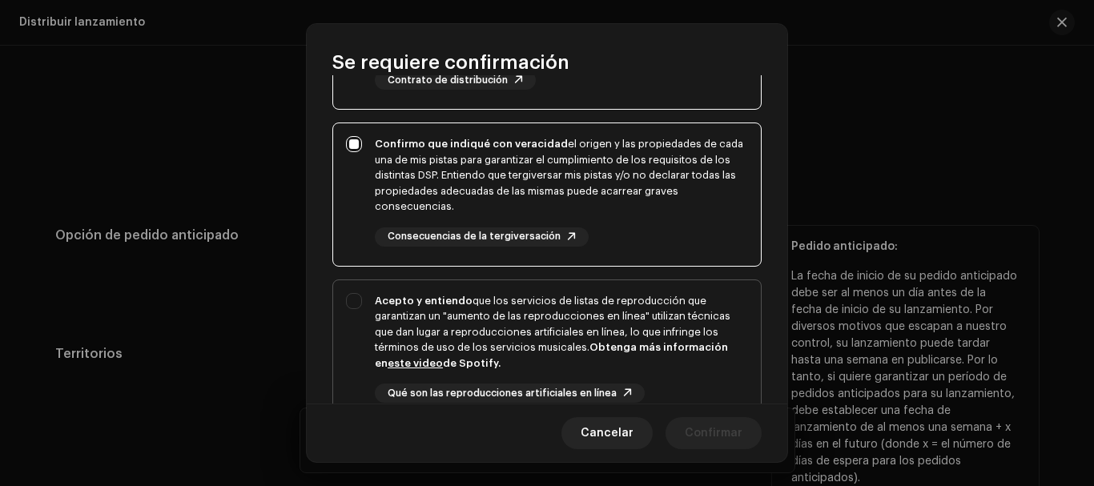
click at [356, 296] on div "Acepto y entiendo que los servicios de listas de reproducción que garantizan un…" at bounding box center [547, 361] width 428 height 162
checkbox input "true"
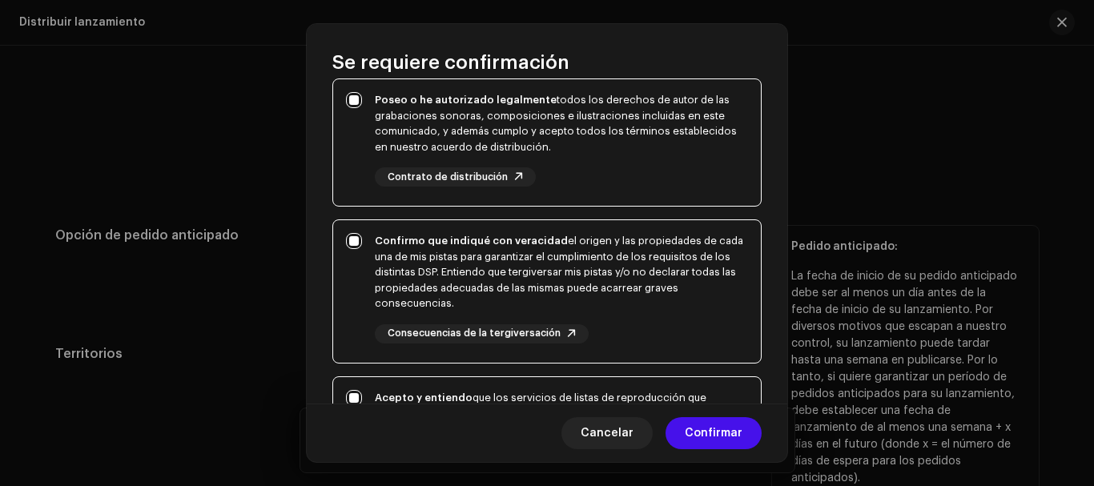
scroll to position [13, 0]
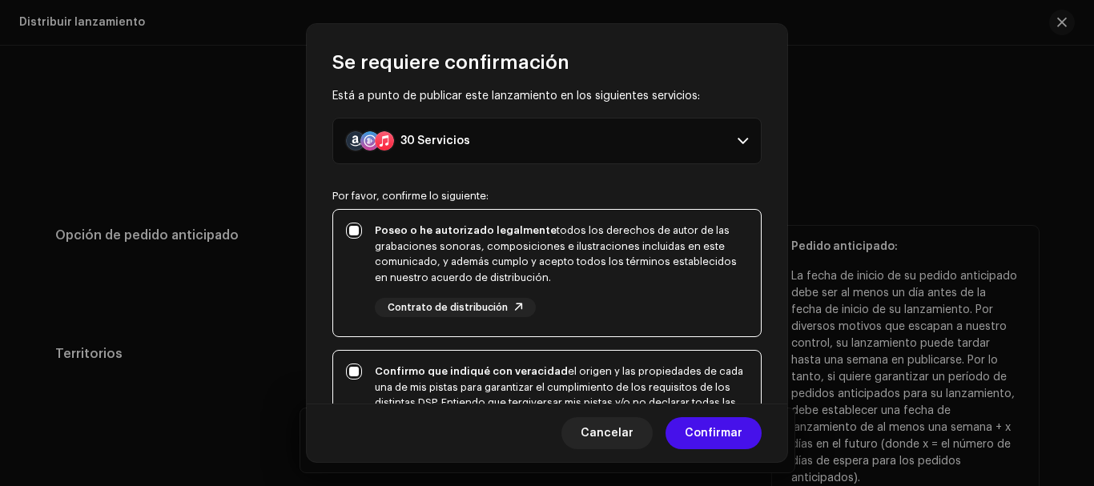
click at [743, 144] on p-accordion-header "30 Servicios" at bounding box center [546, 141] width 429 height 46
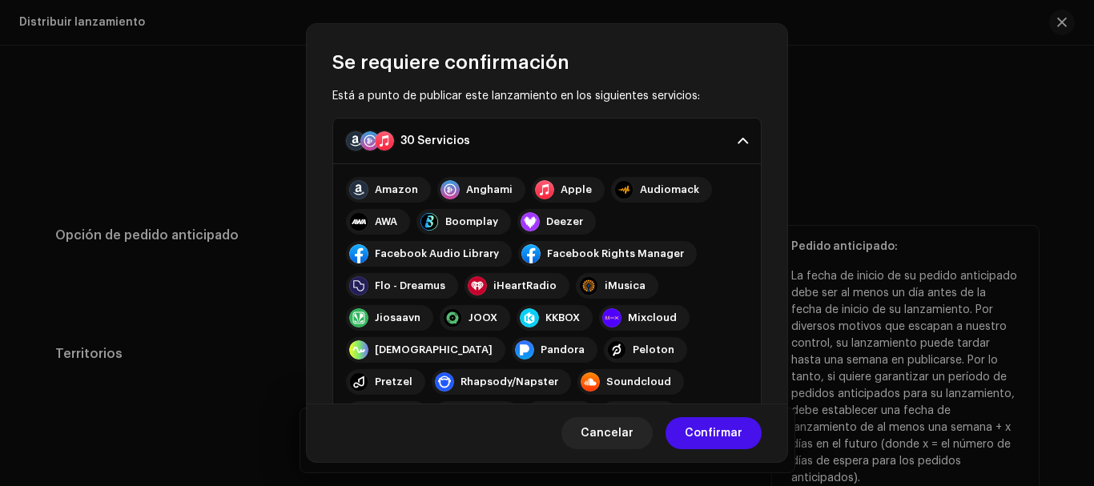
click at [742, 142] on p-accordion-header "30 Servicios" at bounding box center [546, 141] width 429 height 46
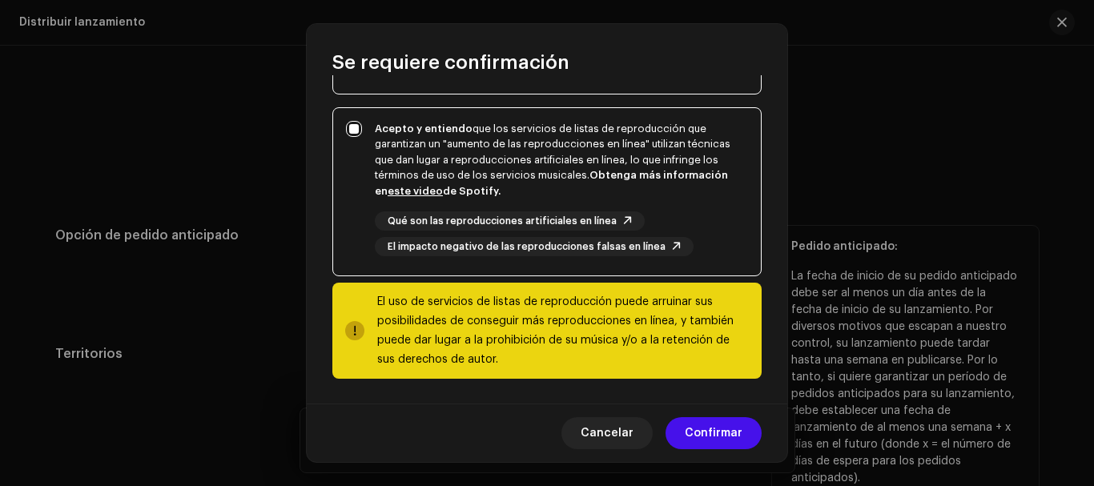
scroll to position [413, 0]
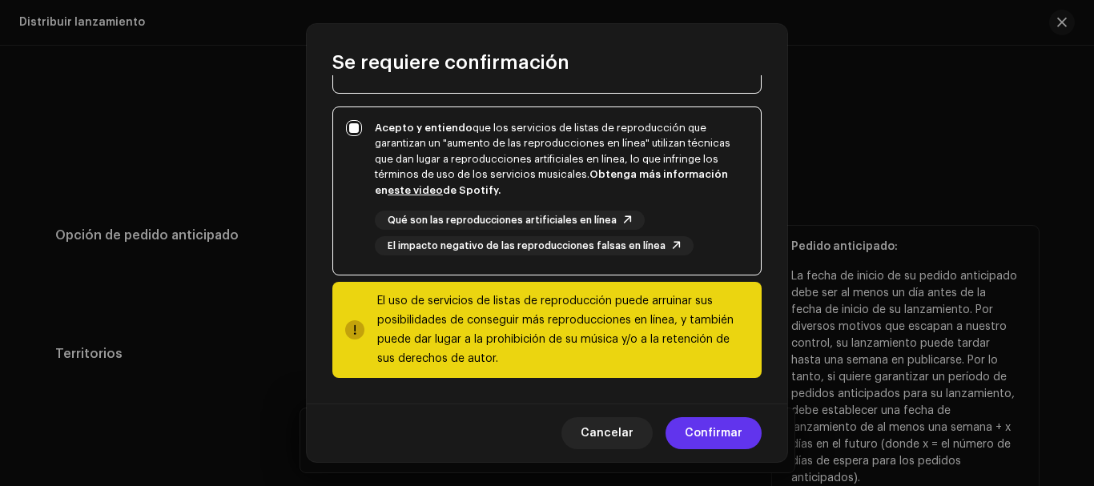
click at [704, 427] on span "Confirmar" at bounding box center [714, 433] width 58 height 32
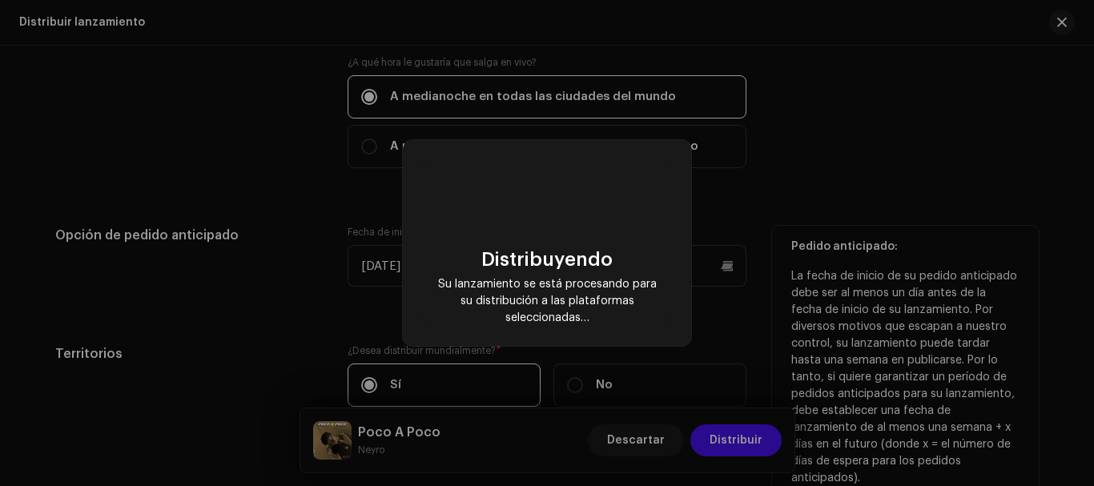
checkbox input "false"
